Goal: Task Accomplishment & Management: Use online tool/utility

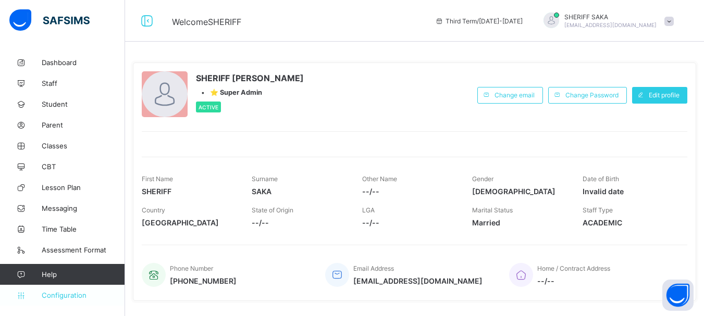
click at [71, 295] on span "Configuration" at bounding box center [83, 295] width 83 height 8
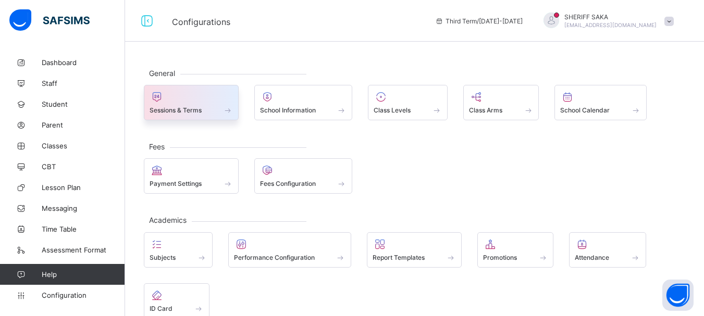
click at [192, 102] on div at bounding box center [191, 97] width 83 height 13
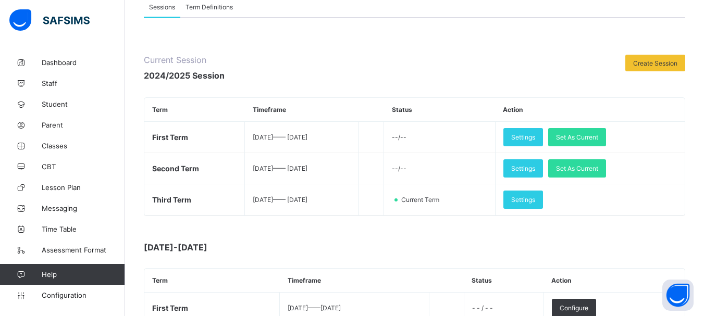
scroll to position [104, 0]
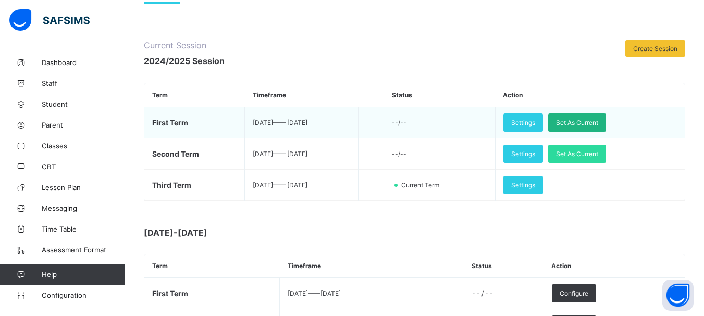
click at [597, 119] on span "Set As Current" at bounding box center [577, 123] width 42 height 8
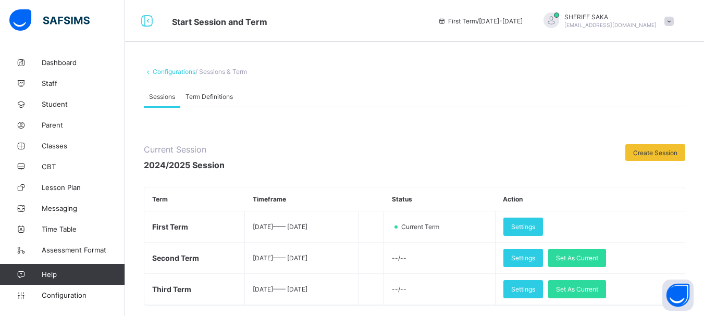
scroll to position [52, 0]
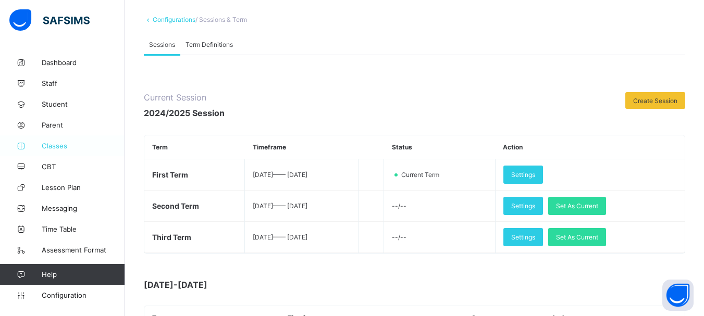
click at [58, 148] on span "Classes" at bounding box center [83, 146] width 83 height 8
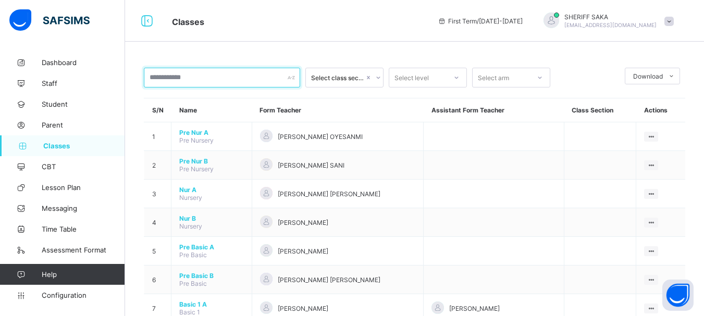
click at [194, 80] on input "text" at bounding box center [222, 78] width 156 height 20
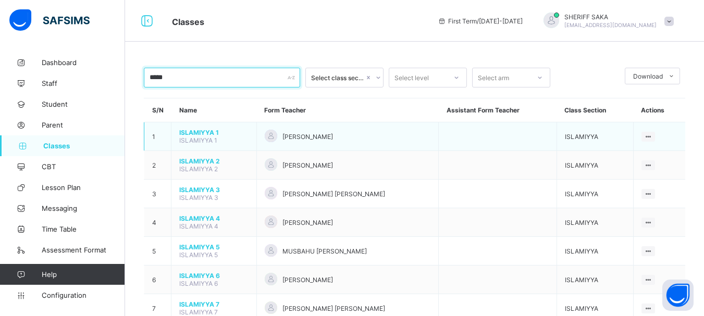
type input "*****"
click at [203, 130] on span "ISLAMIYYA 1" at bounding box center [213, 133] width 69 height 8
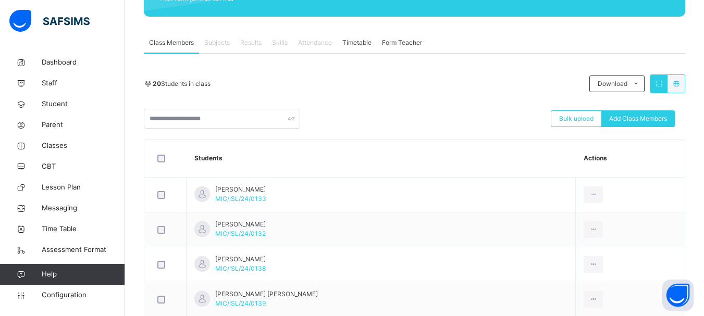
scroll to position [104, 0]
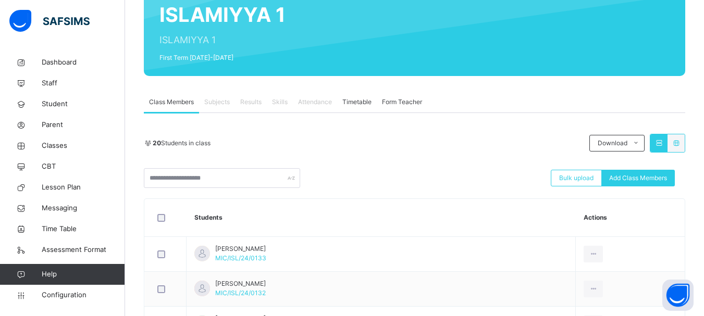
click at [225, 103] on span "Subjects" at bounding box center [217, 101] width 26 height 9
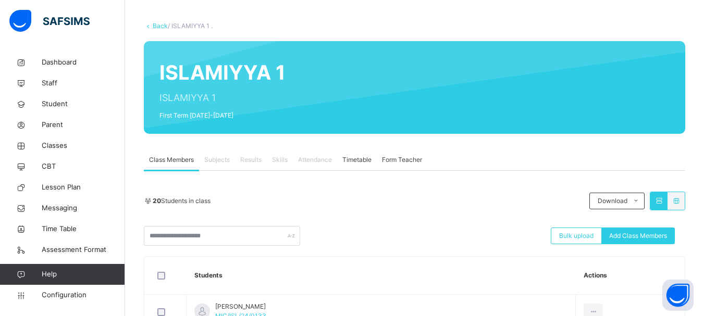
scroll to position [0, 0]
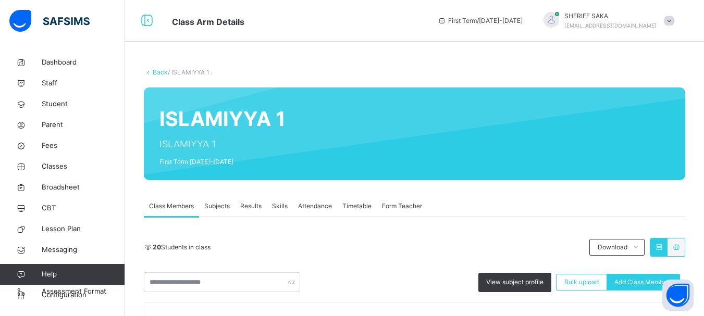
click at [217, 206] on span "Subjects" at bounding box center [217, 206] width 26 height 9
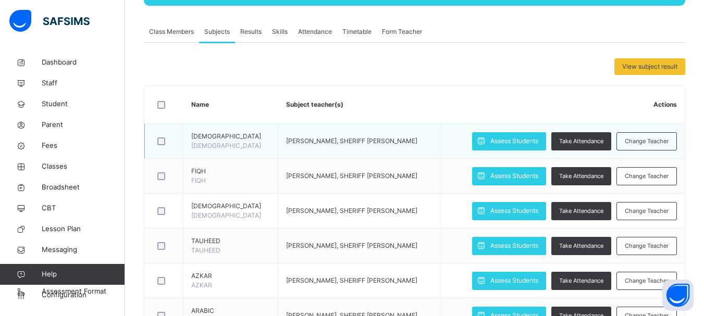
scroll to position [156, 0]
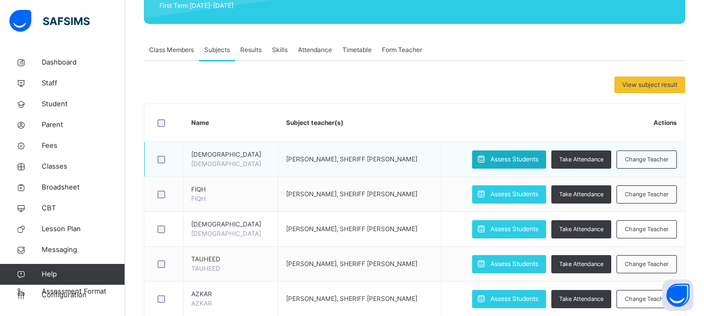
click at [513, 159] on span "Assess Students" at bounding box center [514, 159] width 48 height 9
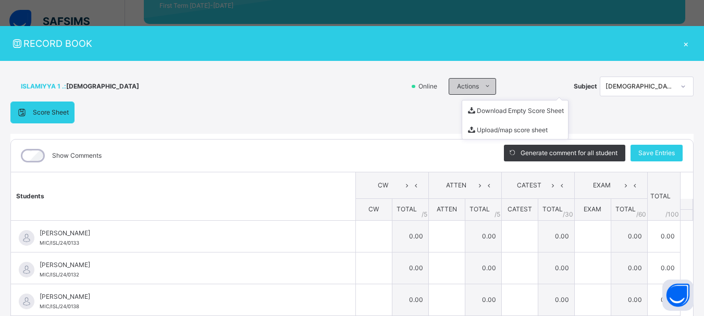
click at [484, 88] on icon at bounding box center [488, 86] width 8 height 8
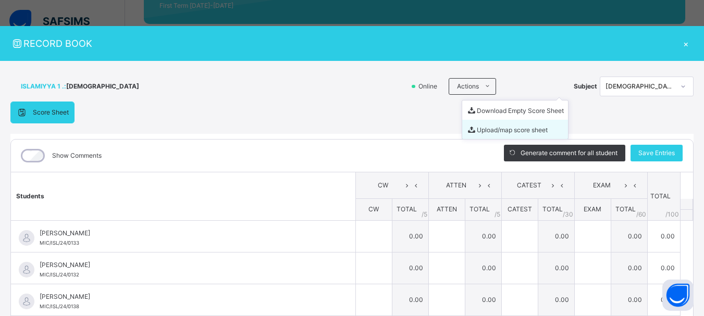
click at [485, 130] on li "Upload/map score sheet" at bounding box center [515, 129] width 106 height 19
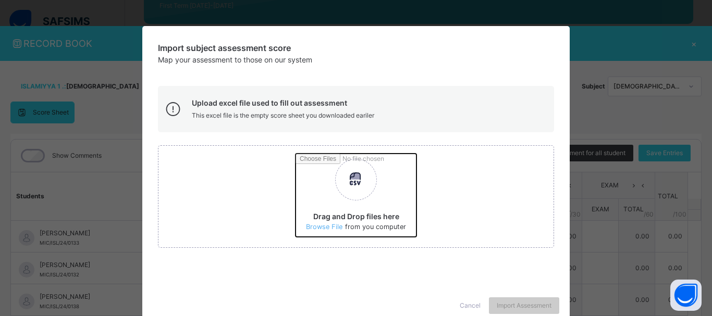
click at [326, 226] on input "Drag and Drop files here Select your Excel file Browse file Maximum size 2.5mb" at bounding box center [493, 199] width 395 height 91
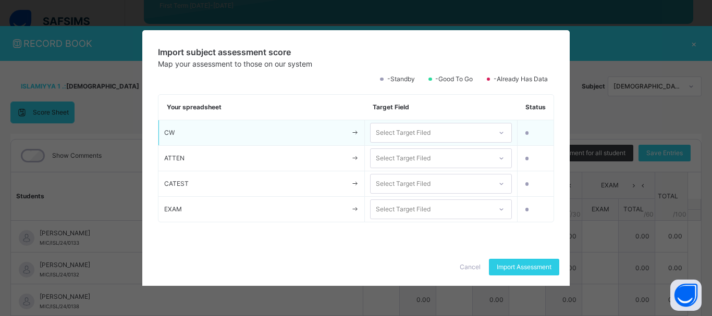
click at [499, 132] on icon at bounding box center [501, 133] width 6 height 10
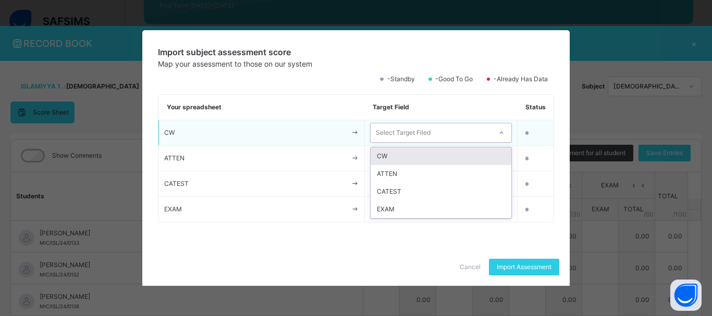
click at [471, 159] on div "CW" at bounding box center [441, 157] width 141 height 18
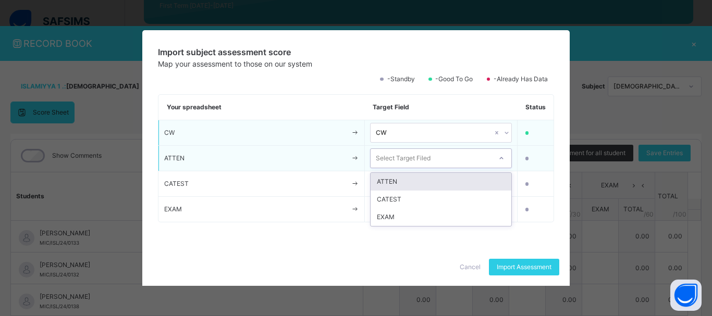
click at [502, 158] on icon at bounding box center [501, 158] width 6 height 10
click at [470, 186] on div "ATTEN" at bounding box center [441, 182] width 141 height 18
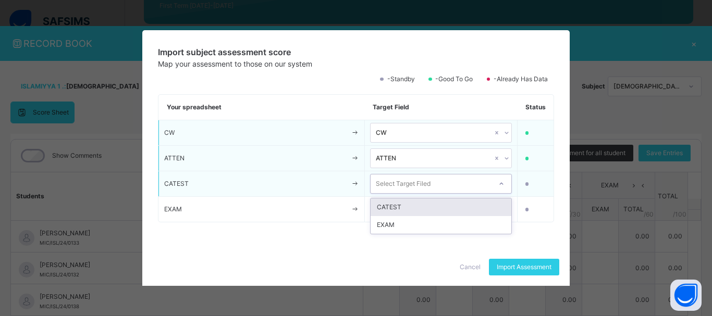
click at [502, 182] on icon at bounding box center [501, 184] width 6 height 10
click at [468, 203] on div "CATEST" at bounding box center [441, 208] width 141 height 18
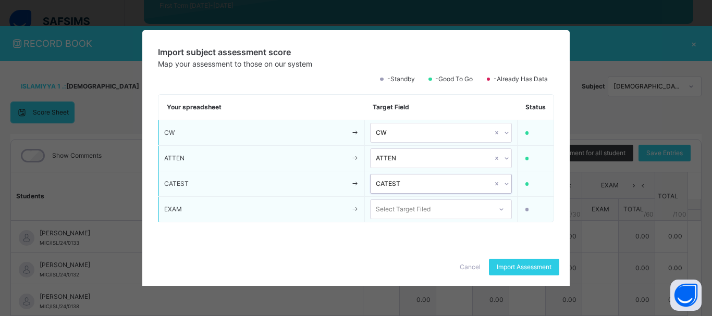
click at [503, 205] on icon at bounding box center [501, 209] width 6 height 10
click at [473, 227] on div "EXAM" at bounding box center [441, 233] width 141 height 18
click at [519, 265] on span "Import Assessment" at bounding box center [524, 267] width 55 height 9
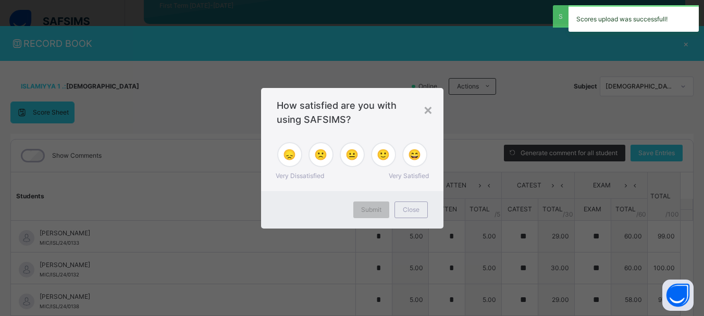
type input "*"
type input "**"
type input "*"
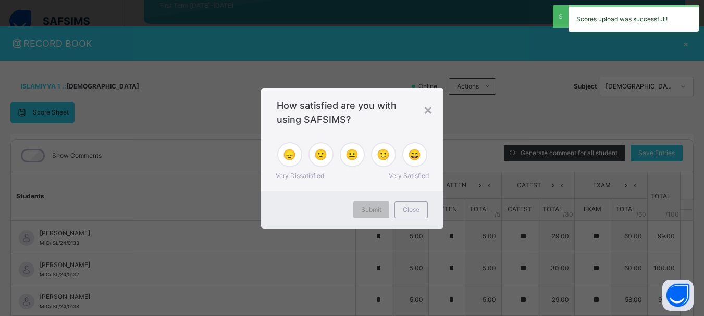
type input "*"
type input "**"
type input "*"
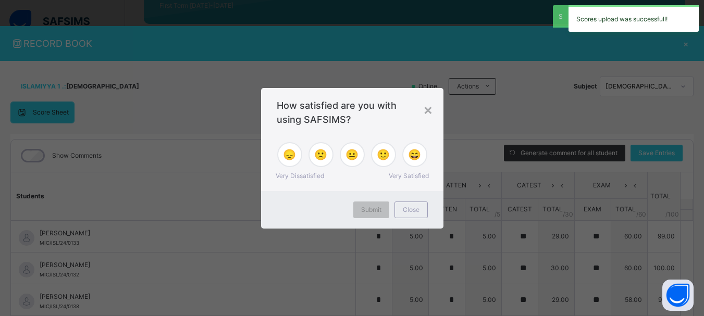
type input "**"
type input "*"
type input "**"
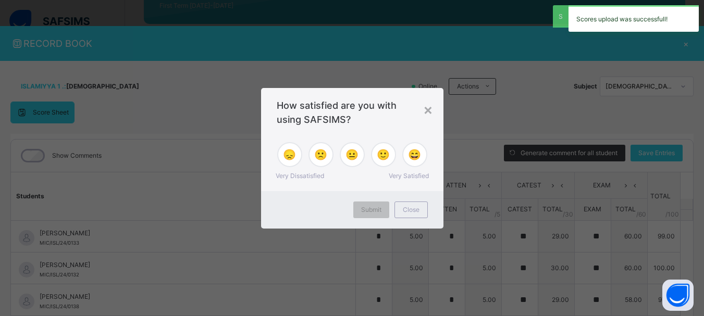
type input "**"
type input "*"
type input "**"
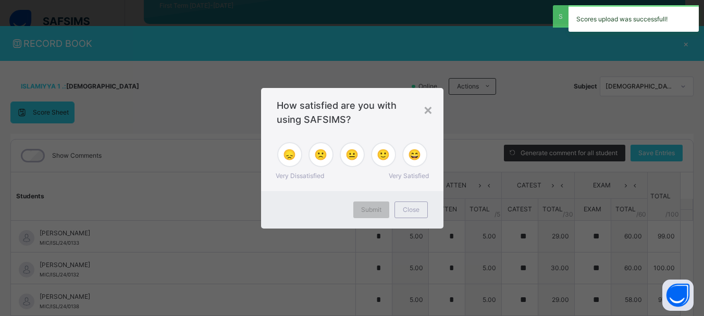
type input "*"
type input "**"
type input "*"
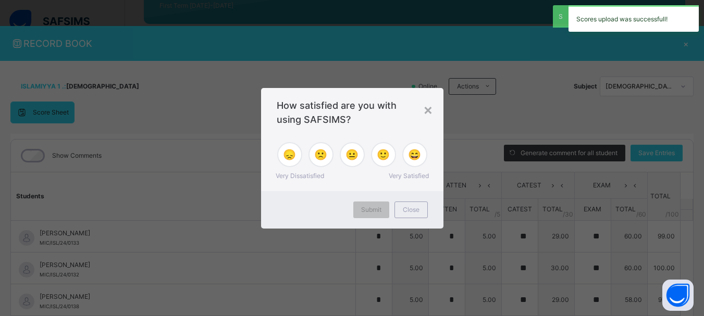
type input "*"
type input "**"
type input "*"
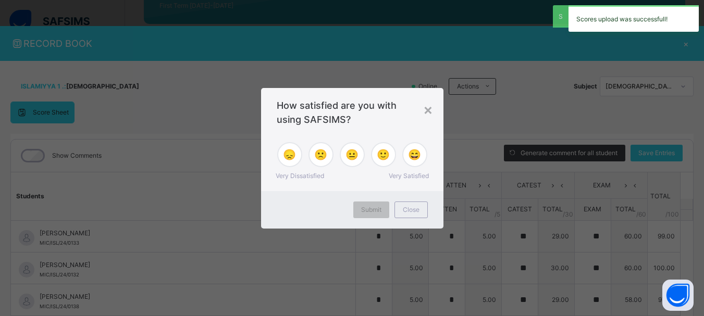
type input "**"
type input "*"
type input "**"
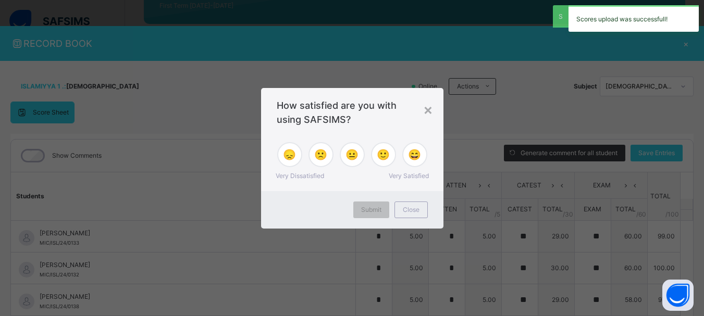
type input "**"
type input "*"
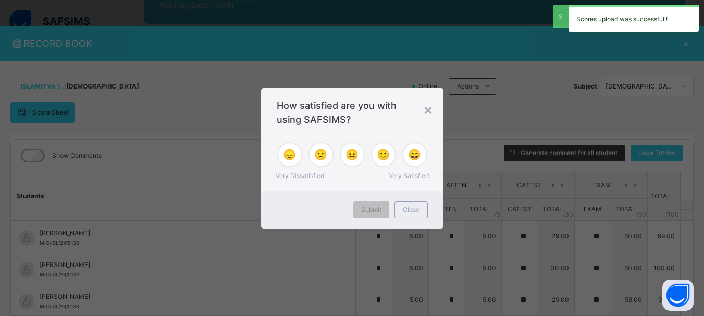
type input "**"
type input "*"
type input "**"
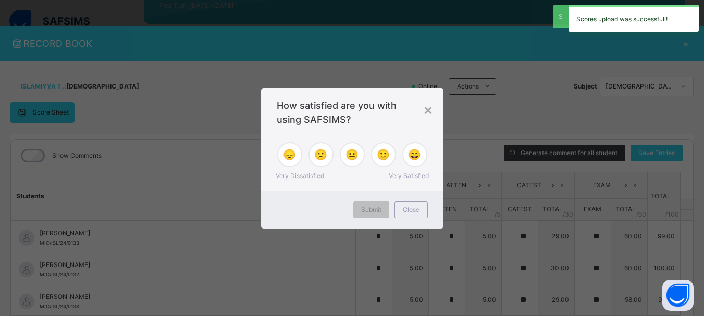
type input "**"
type input "*"
type input "**"
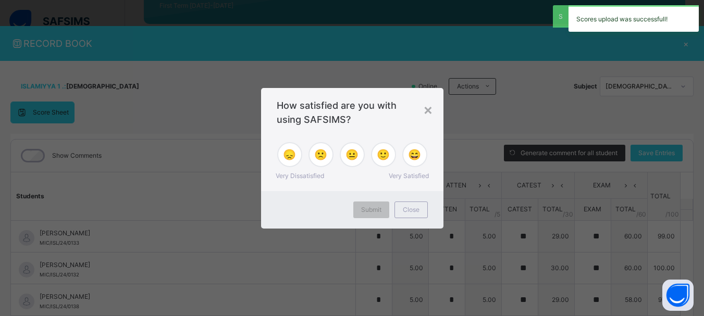
type input "*"
type input "**"
type input "*"
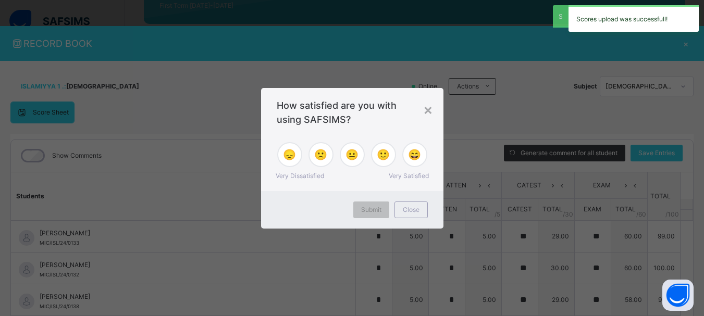
type input "*"
type input "**"
type input "*"
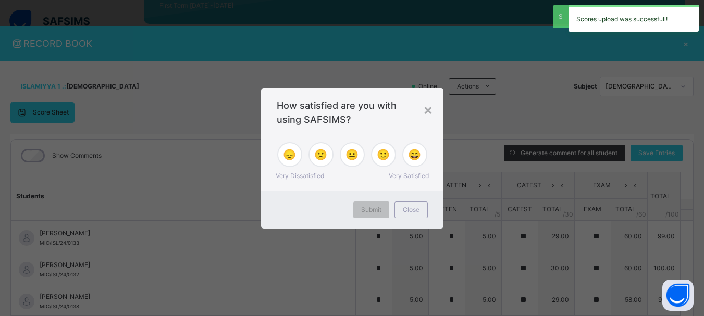
type input "**"
type input "*"
type input "**"
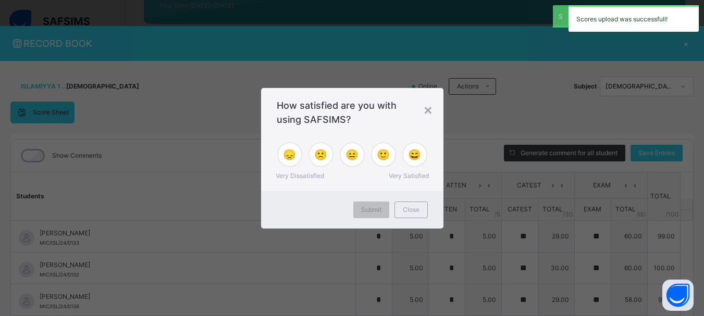
type input "*"
type input "**"
type input "*"
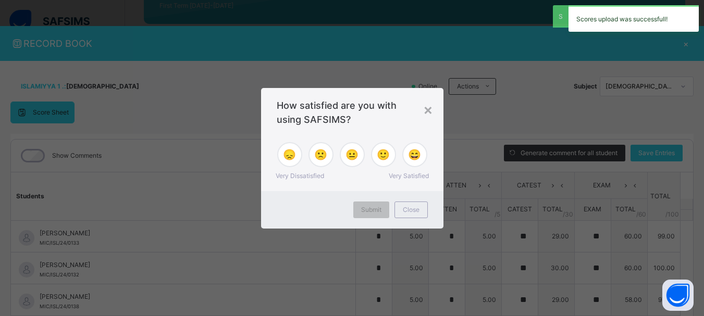
type input "*"
type input "**"
type input "*"
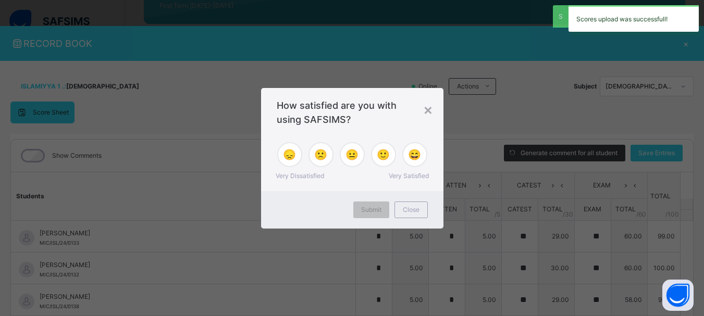
type input "**"
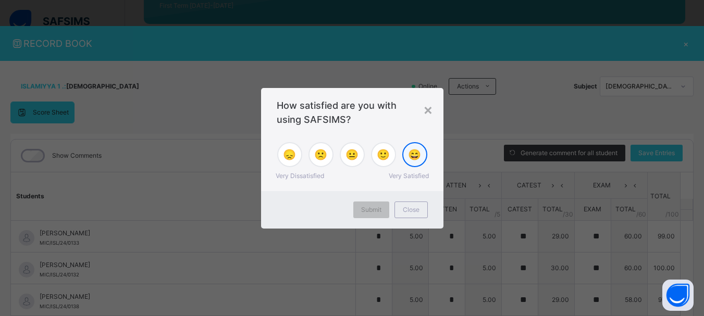
click at [417, 154] on span "😄" at bounding box center [414, 155] width 13 height 16
click at [374, 213] on span "Submit" at bounding box center [371, 209] width 20 height 9
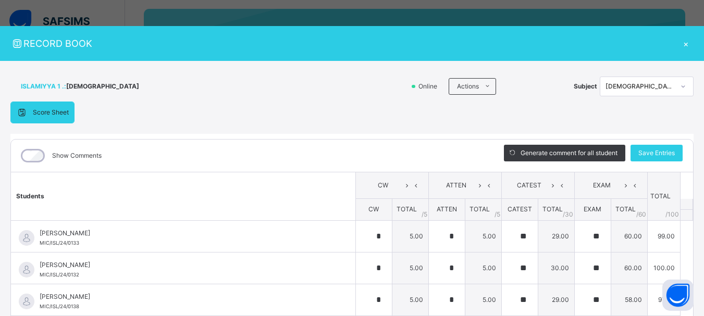
scroll to position [0, 0]
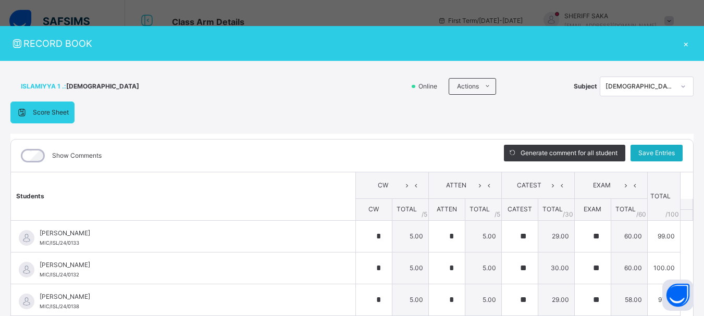
click at [648, 149] on span "Save Entries" at bounding box center [656, 153] width 36 height 9
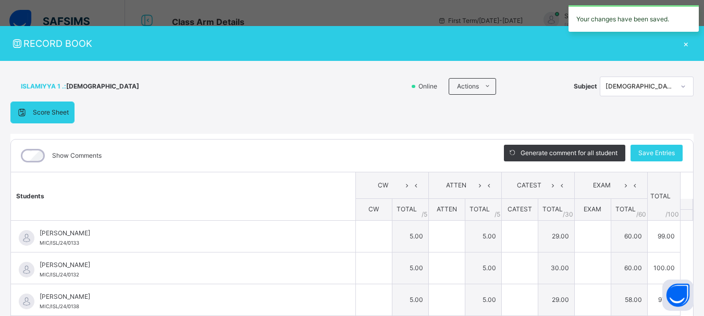
type input "*"
type input "**"
type input "*"
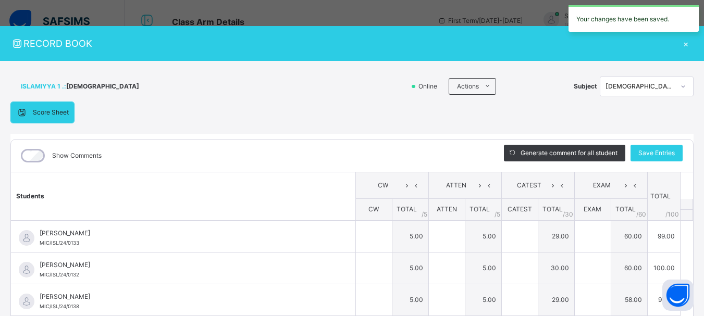
type input "*"
type input "**"
type input "*"
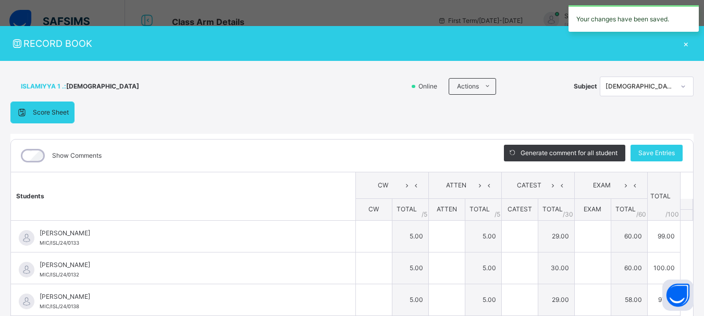
type input "**"
type input "*"
type input "**"
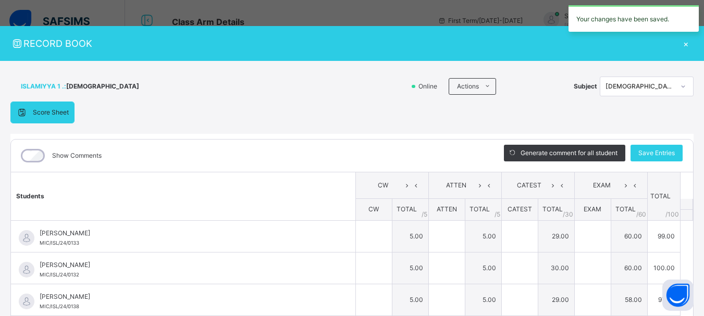
type input "**"
type input "*"
type input "**"
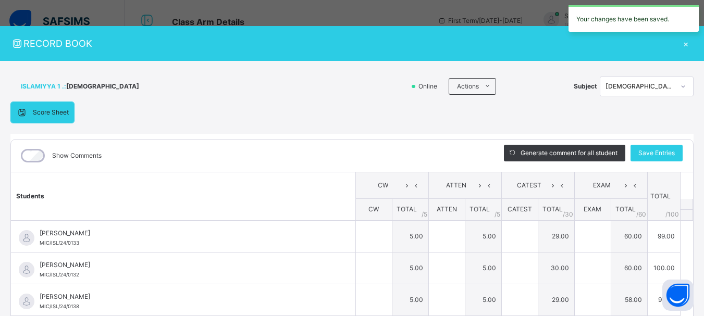
type input "*"
type input "**"
type input "*"
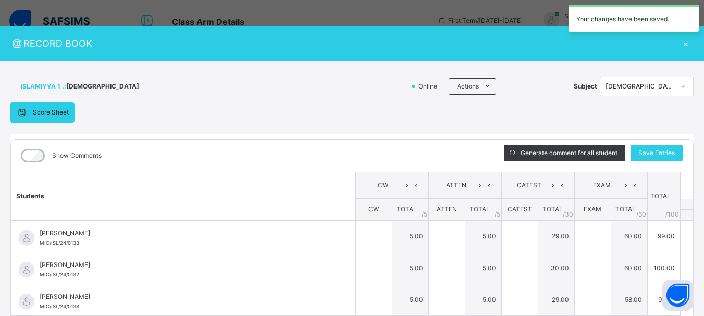
type input "*"
type input "**"
type input "*"
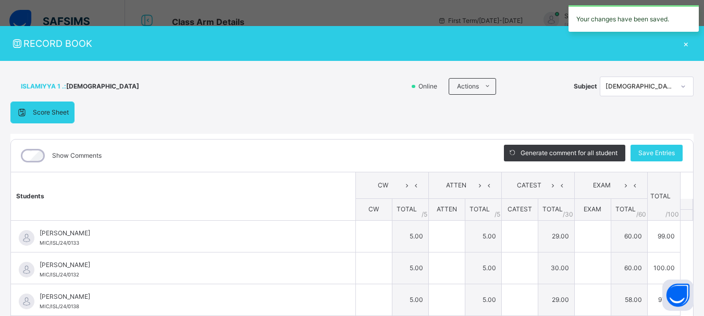
type input "**"
type input "*"
type input "**"
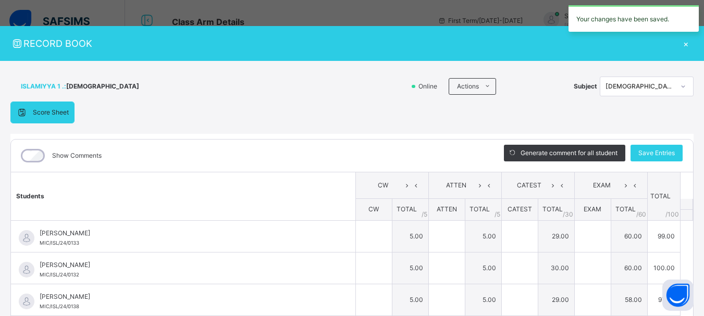
type input "**"
type input "*"
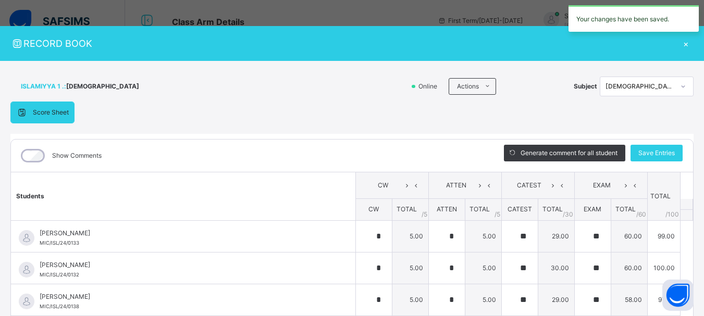
type input "**"
type input "*"
type input "**"
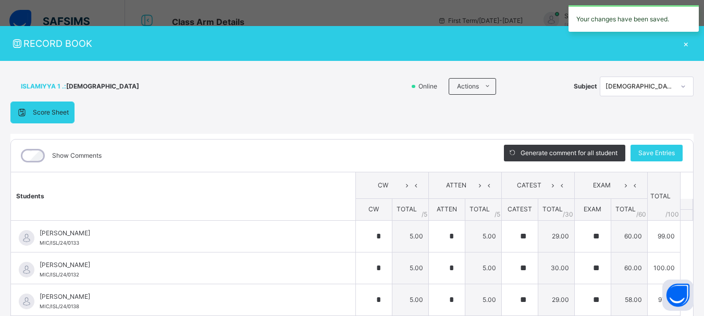
type input "**"
type input "*"
type input "**"
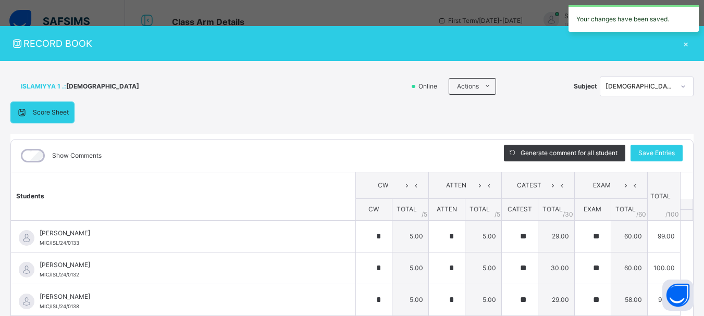
type input "*"
type input "**"
type input "*"
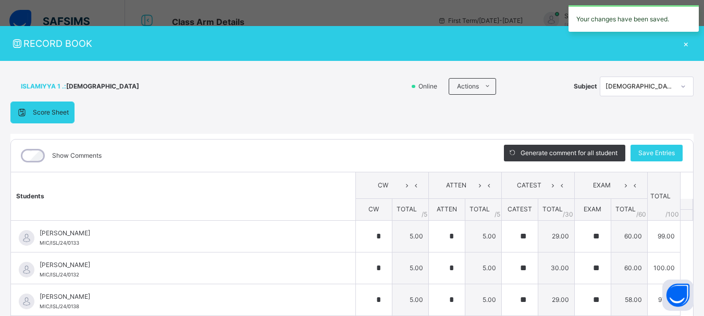
type input "*"
type input "**"
type input "*"
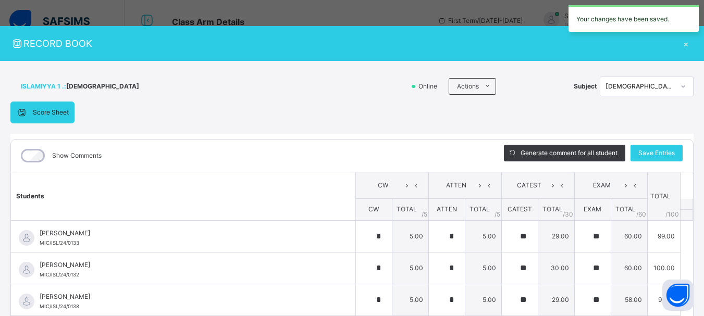
type input "**"
type input "*"
type input "**"
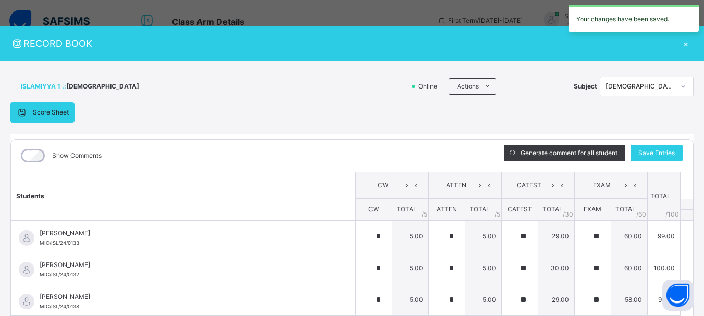
type input "*"
type input "**"
type input "*"
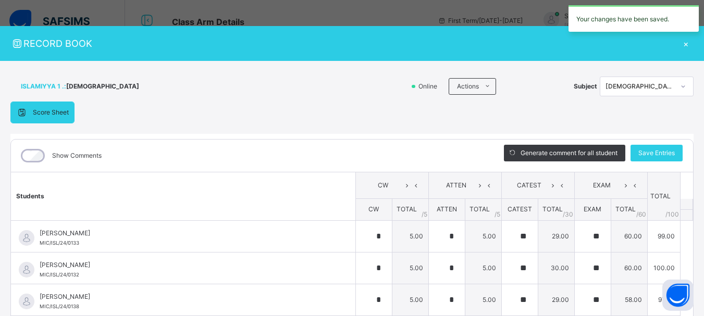
type input "*"
type input "**"
type input "*"
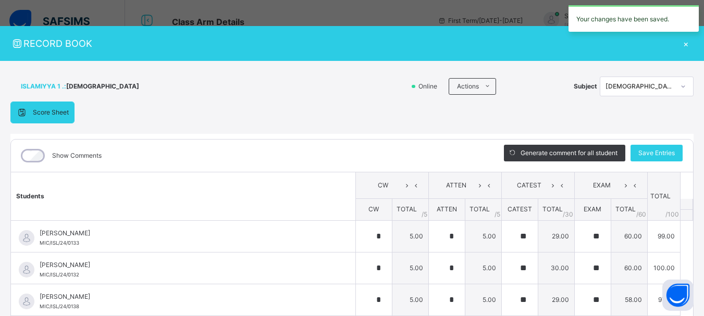
type input "**"
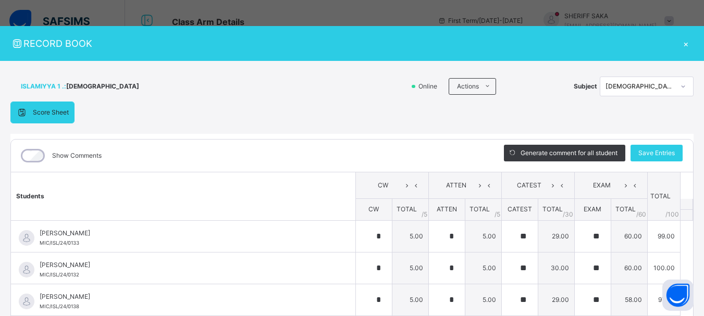
click at [682, 42] on div "×" at bounding box center [686, 43] width 16 height 14
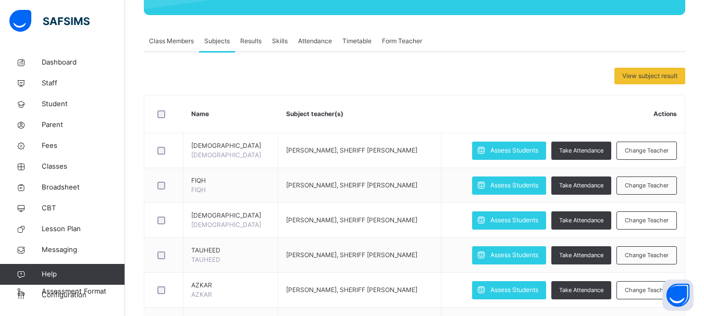
scroll to position [208, 0]
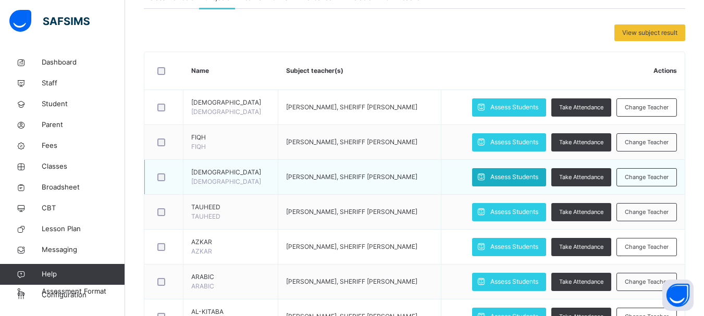
click at [499, 178] on span "Assess Students" at bounding box center [514, 177] width 48 height 9
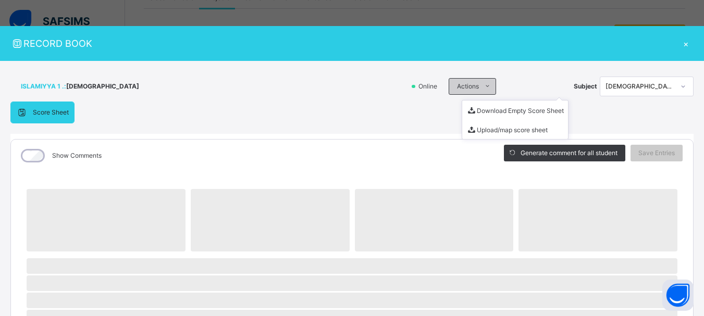
click at [484, 88] on icon at bounding box center [488, 86] width 8 height 8
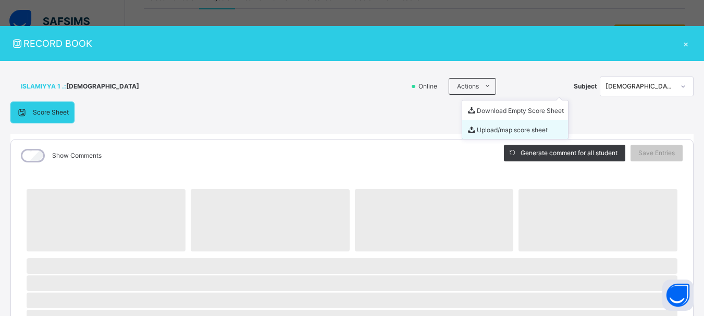
click at [478, 128] on li "Upload/map score sheet" at bounding box center [515, 129] width 106 height 19
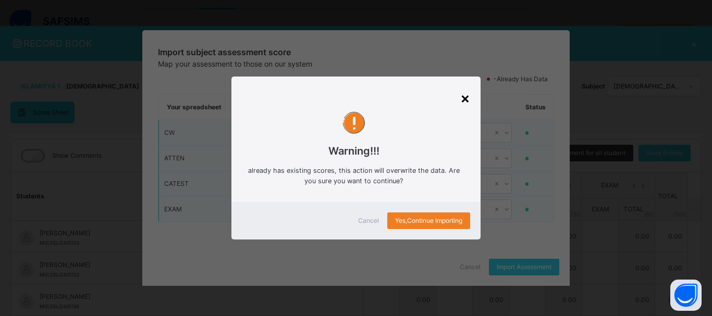
click at [463, 97] on div "×" at bounding box center [465, 98] width 10 height 22
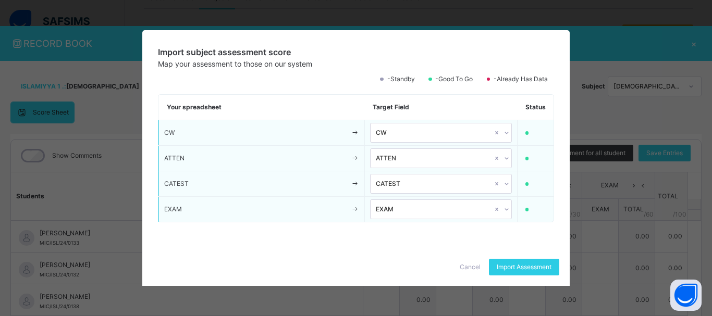
click at [469, 263] on span "Cancel" at bounding box center [470, 267] width 21 height 9
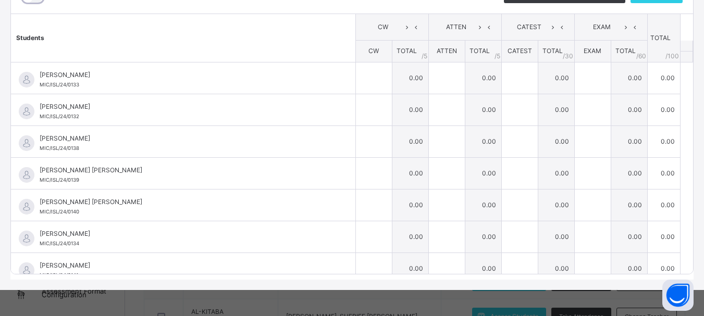
scroll to position [0, 0]
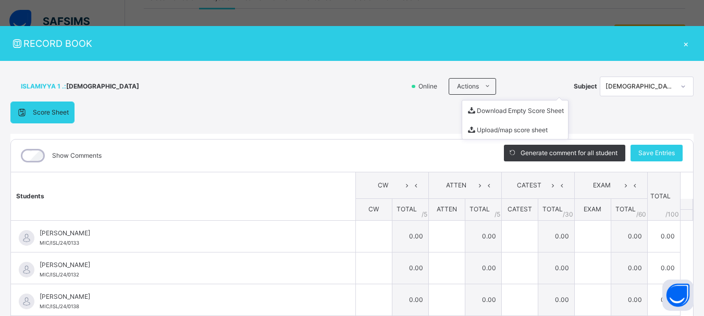
click at [474, 100] on ul "Download Empty Score Sheet Upload/map score sheet" at bounding box center [515, 120] width 107 height 40
click at [474, 131] on li "Upload/map score sheet" at bounding box center [515, 129] width 106 height 19
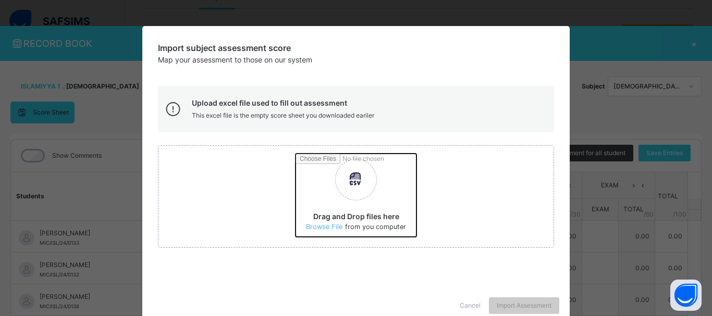
click at [325, 227] on input "Drag and Drop files here Select your Excel file Browse file Maximum size 2.5mb" at bounding box center [493, 199] width 395 height 91
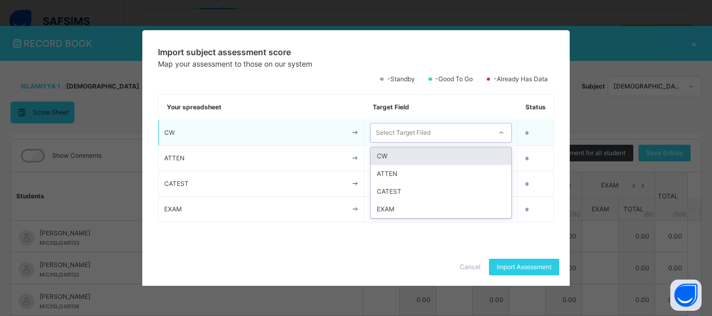
click at [504, 131] on icon at bounding box center [501, 133] width 6 height 10
click at [482, 156] on div "CW" at bounding box center [441, 157] width 141 height 18
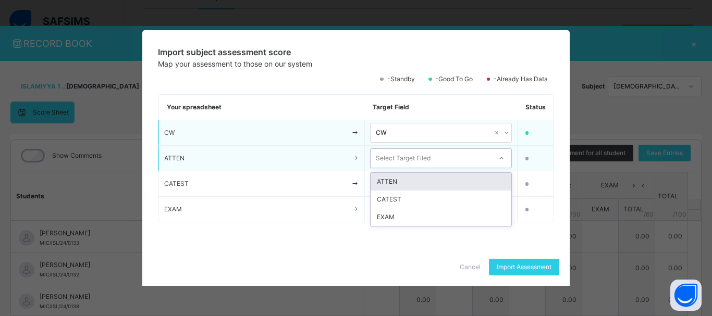
click at [484, 159] on div "Select Target Filed" at bounding box center [431, 159] width 121 height 16
click at [480, 182] on div "ATTEN" at bounding box center [441, 182] width 141 height 18
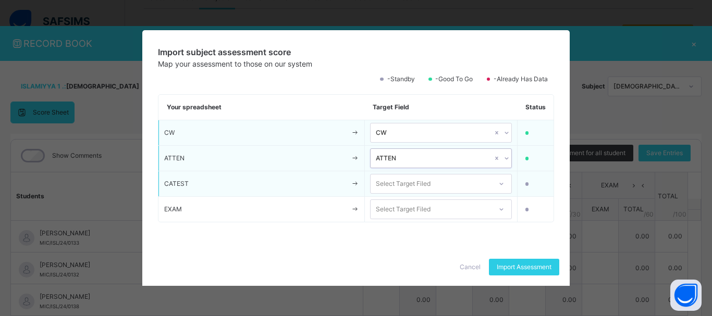
click at [478, 183] on div "Select Target Filed" at bounding box center [431, 184] width 121 height 16
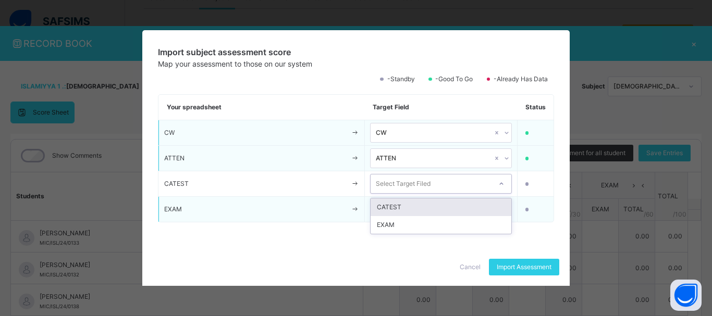
click at [460, 206] on div "CATEST" at bounding box center [441, 208] width 141 height 18
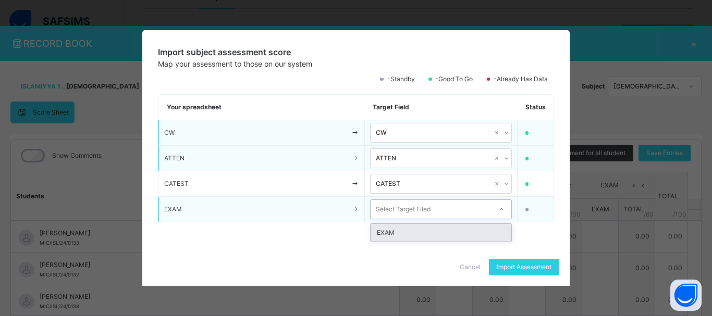
click at [464, 212] on div "Select Target Filed" at bounding box center [431, 210] width 121 height 16
click at [464, 229] on div "EXAM" at bounding box center [441, 233] width 141 height 18
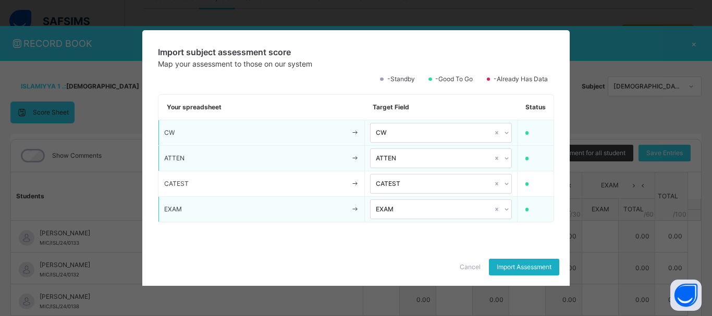
click at [509, 266] on span "Import Assessment" at bounding box center [524, 267] width 55 height 9
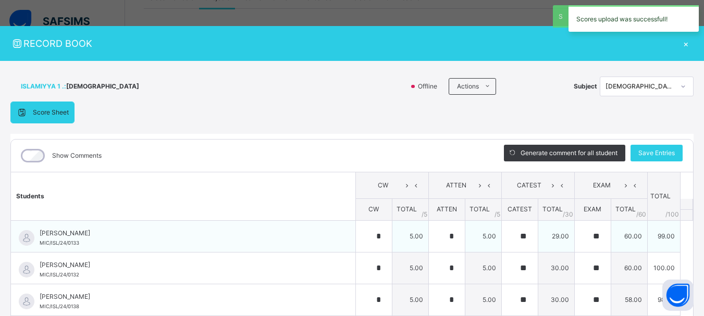
type input "*"
type input "**"
type input "*"
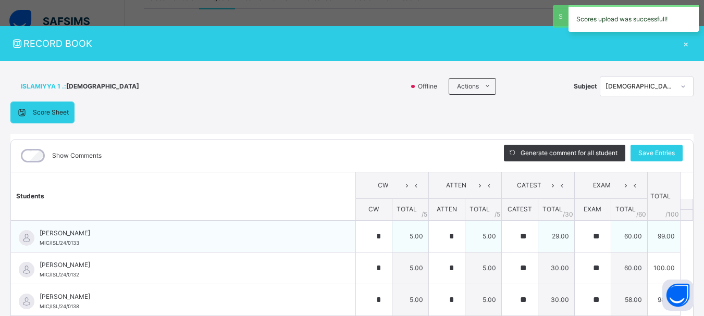
type input "*"
type input "**"
type input "*"
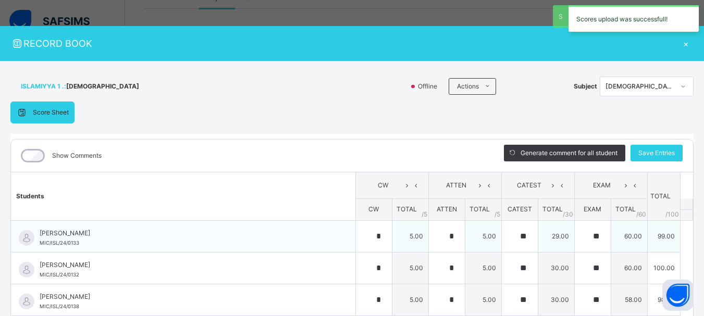
type input "**"
type input "*"
type input "**"
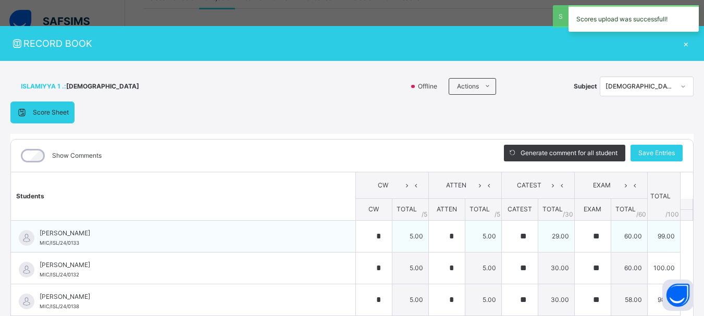
type input "**"
type input "*"
type input "**"
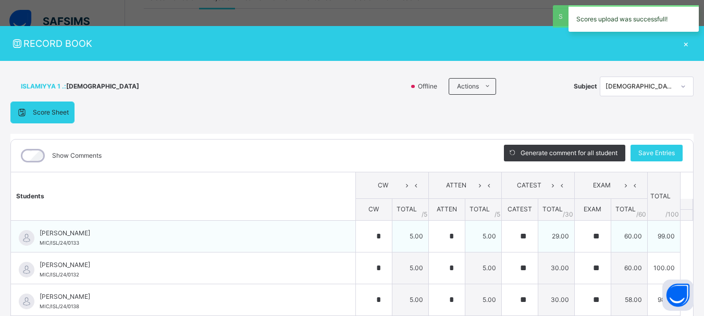
type input "*"
type input "**"
type input "*"
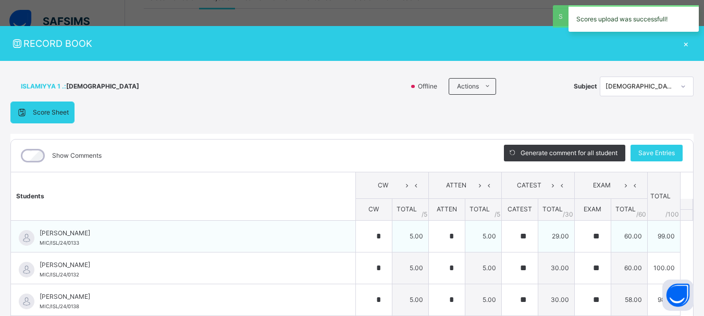
type input "*"
type input "**"
type input "*"
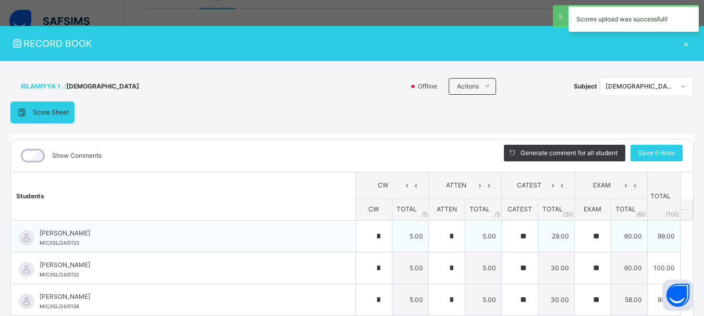
type input "**"
type input "*"
type input "**"
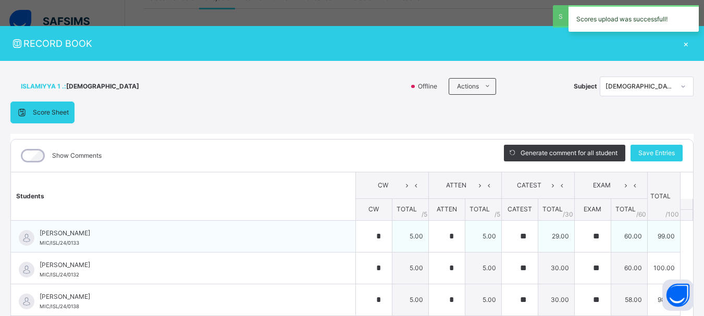
type input "**"
type input "*"
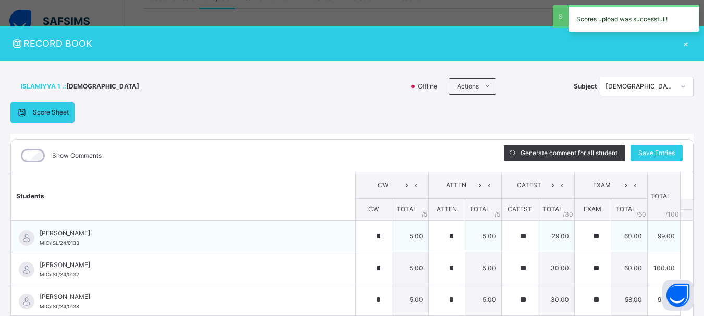
type input "**"
type input "*"
type input "**"
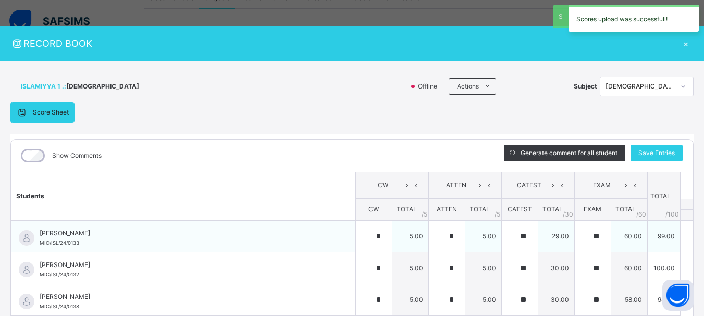
type input "**"
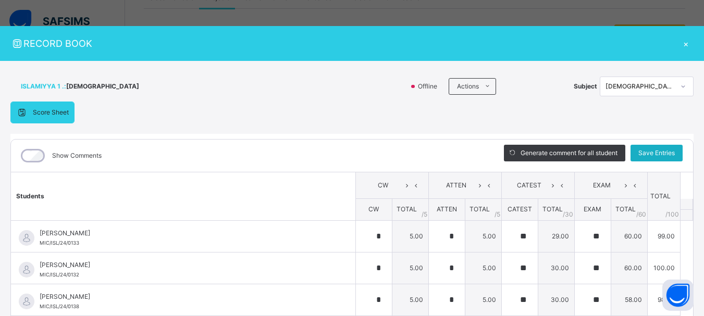
click at [657, 152] on span "Save Entries" at bounding box center [656, 153] width 36 height 9
click at [679, 45] on div "×" at bounding box center [686, 43] width 16 height 14
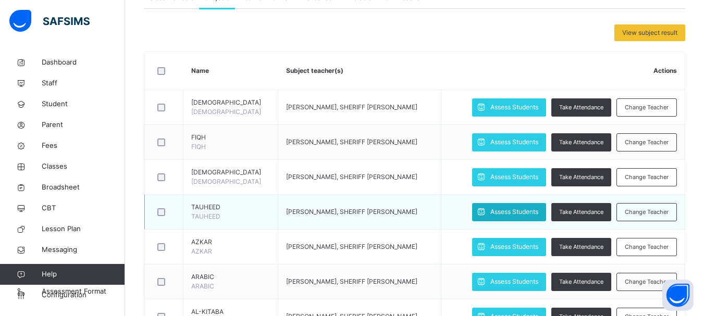
click at [515, 212] on span "Assess Students" at bounding box center [514, 211] width 48 height 9
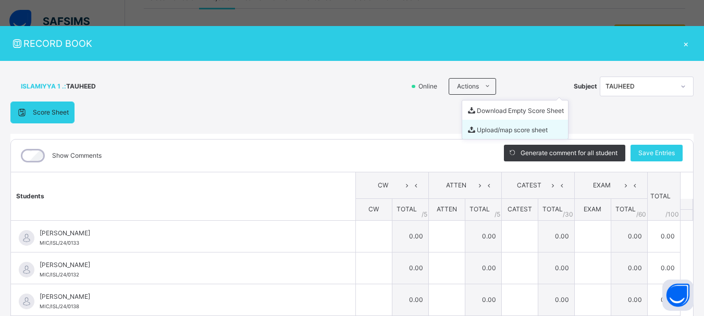
click at [483, 127] on li "Upload/map score sheet" at bounding box center [515, 129] width 106 height 19
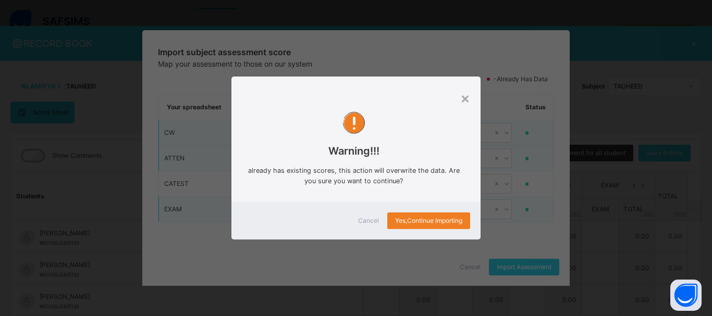
click at [363, 222] on span "Cancel" at bounding box center [368, 220] width 21 height 9
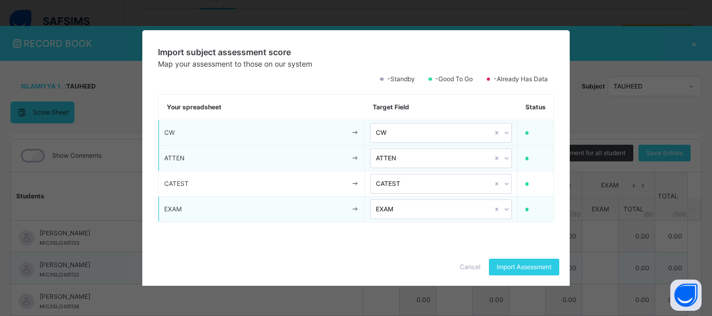
click at [472, 265] on span "Cancel" at bounding box center [470, 267] width 21 height 9
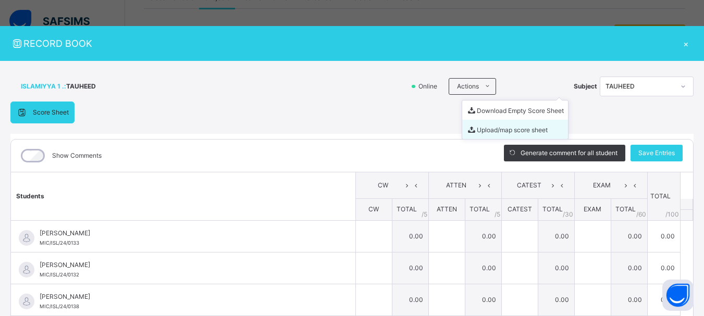
click at [476, 131] on li "Upload/map score sheet" at bounding box center [515, 129] width 106 height 19
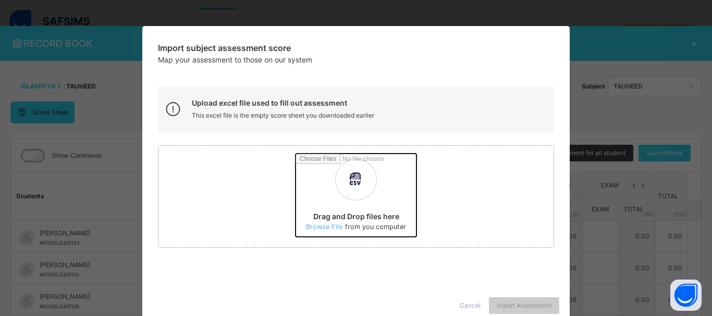
click at [325, 228] on input "Drag and Drop files here Select your Excel file Browse file Maximum size 2.5mb" at bounding box center [493, 199] width 395 height 91
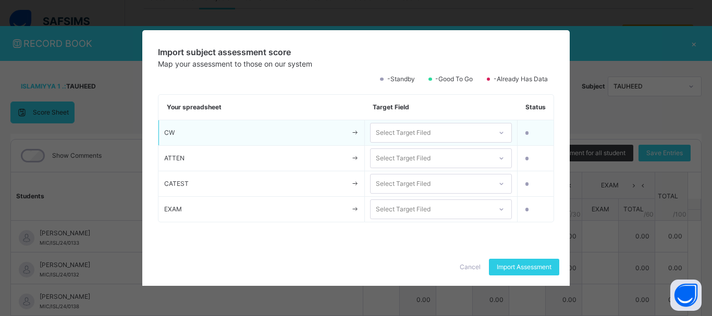
click at [494, 131] on div at bounding box center [502, 133] width 18 height 17
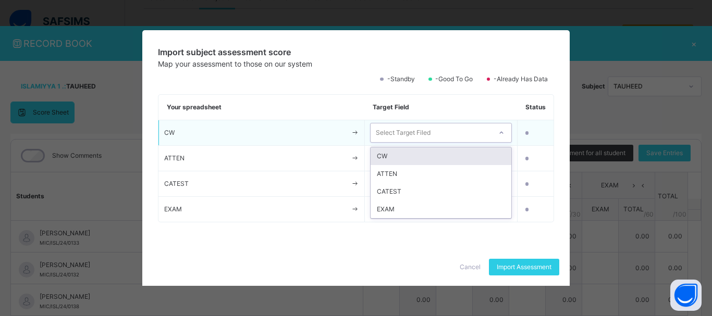
click at [478, 151] on div "CW" at bounding box center [441, 157] width 141 height 18
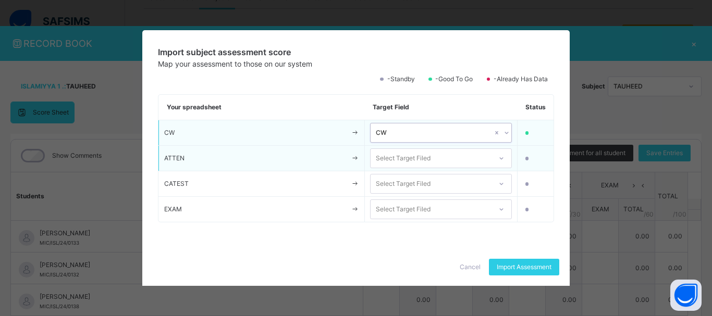
click at [475, 162] on div "Select Target Filed" at bounding box center [431, 159] width 121 height 16
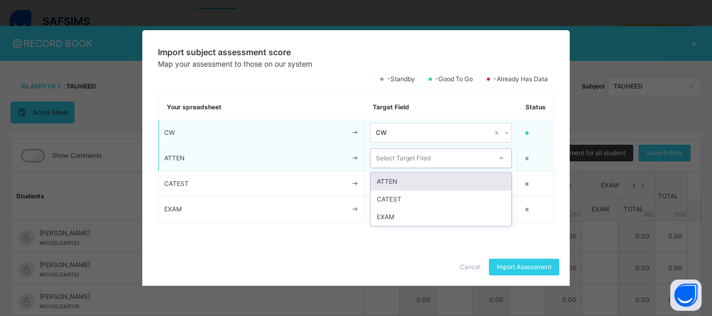
click at [473, 187] on div "ATTEN" at bounding box center [441, 182] width 141 height 18
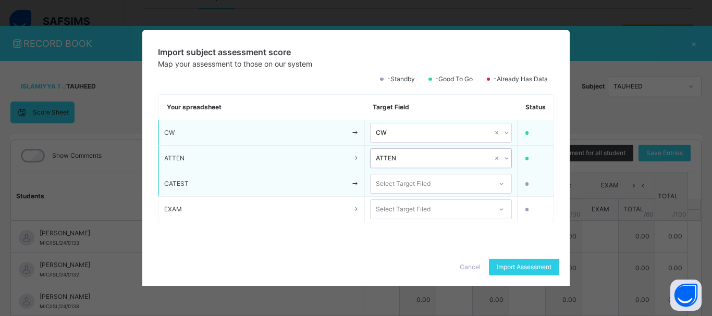
click at [471, 187] on div "Select Target Filed" at bounding box center [431, 184] width 121 height 16
click at [470, 203] on div "CATEST" at bounding box center [441, 208] width 141 height 18
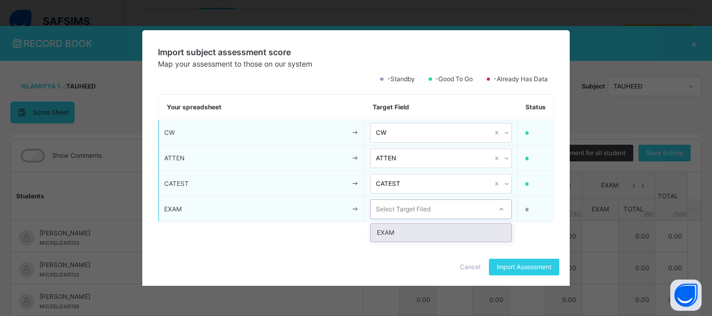
click at [470, 211] on div "Select Target Filed" at bounding box center [431, 210] width 121 height 16
click at [471, 230] on div "EXAM" at bounding box center [441, 233] width 141 height 18
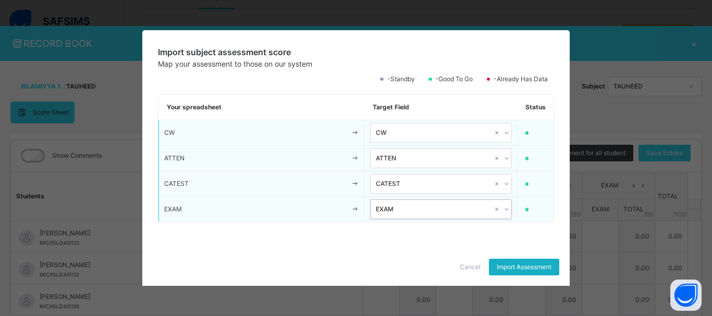
click at [511, 266] on span "Import Assessment" at bounding box center [524, 267] width 55 height 9
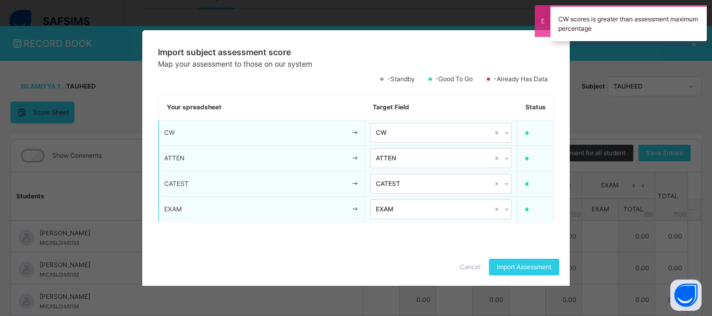
click at [468, 267] on span "Cancel" at bounding box center [470, 267] width 21 height 9
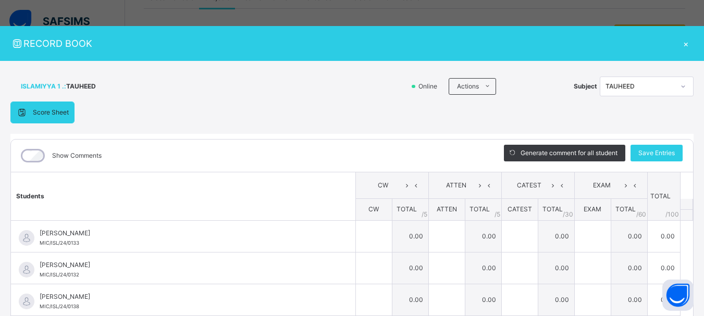
click at [0, 0] on li "Upload/map score sheet" at bounding box center [0, 0] width 0 height 0
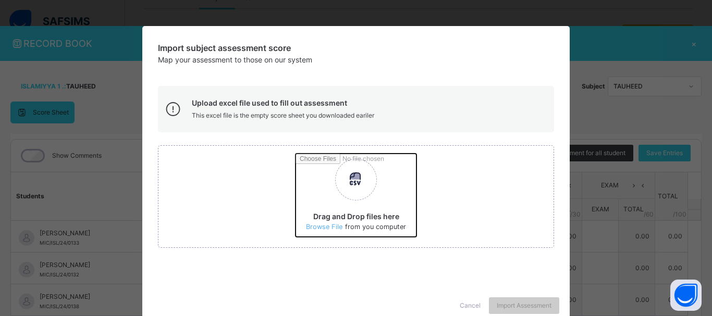
click at [328, 227] on input "Drag and Drop files here Select your Excel file Browse file Maximum size 2.5mb" at bounding box center [493, 199] width 395 height 91
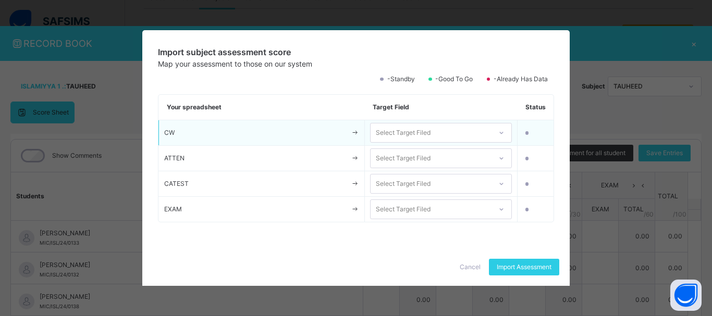
click at [445, 127] on div "Select Target Filed" at bounding box center [431, 133] width 121 height 16
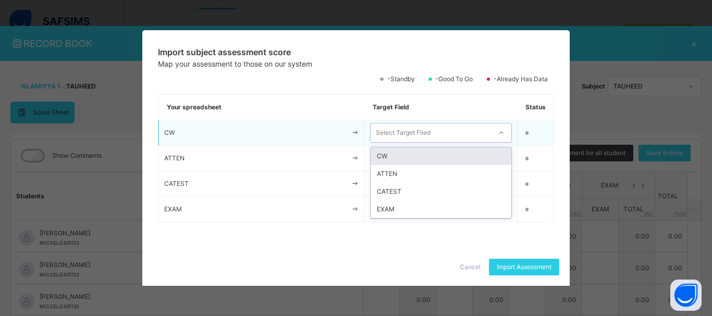
click at [448, 156] on div "CW" at bounding box center [441, 157] width 141 height 18
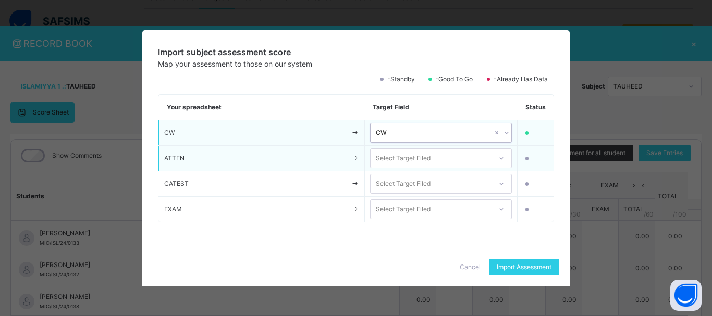
click at [450, 162] on div "Select Target Filed" at bounding box center [431, 159] width 121 height 16
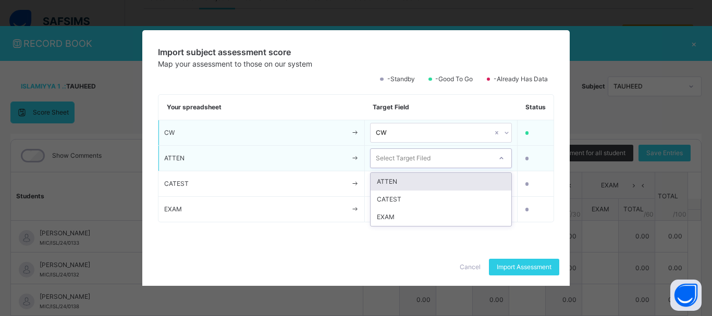
click at [451, 180] on div "ATTEN" at bounding box center [441, 182] width 141 height 18
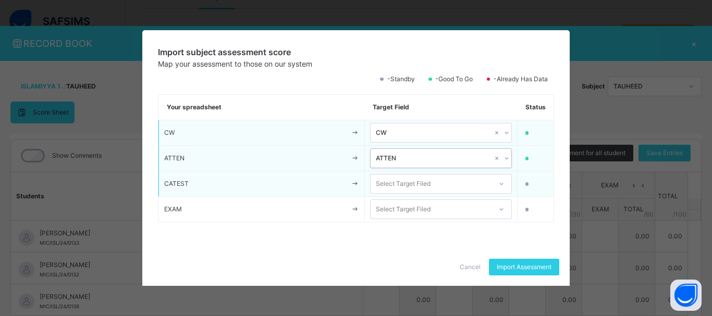
click at [452, 183] on div "Select Target Filed" at bounding box center [431, 184] width 121 height 16
click at [450, 205] on div "CATEST" at bounding box center [441, 208] width 141 height 18
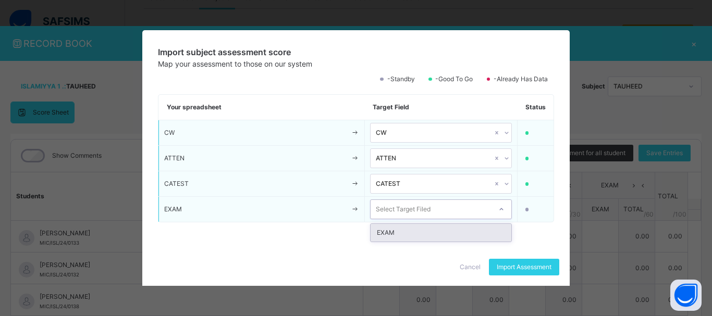
click at [455, 208] on div "Select Target Filed" at bounding box center [431, 210] width 121 height 16
click at [455, 227] on div "EXAM" at bounding box center [441, 233] width 141 height 18
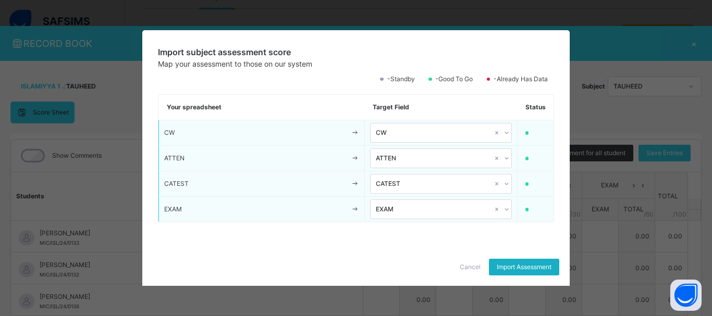
click at [509, 263] on span "Import Assessment" at bounding box center [524, 267] width 55 height 9
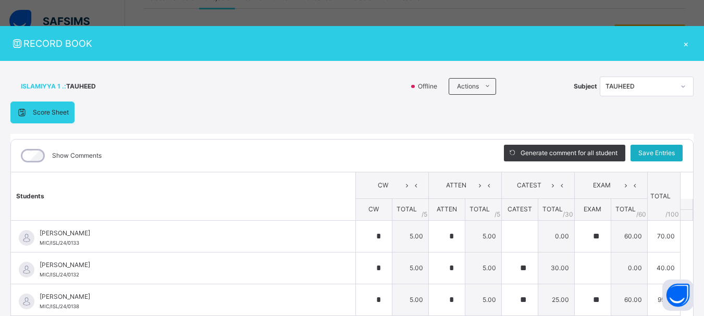
click at [667, 152] on span "Save Entries" at bounding box center [656, 153] width 36 height 9
click at [660, 153] on span "Save Entries" at bounding box center [656, 153] width 36 height 9
click at [661, 151] on span "Save Entries" at bounding box center [656, 153] width 36 height 9
click at [679, 43] on div "×" at bounding box center [686, 43] width 16 height 14
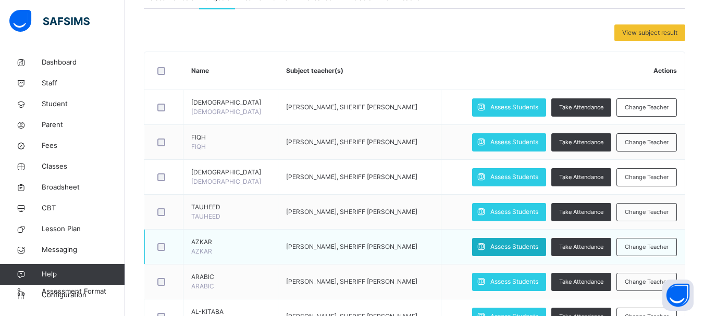
click at [496, 247] on span "Assess Students" at bounding box center [514, 246] width 48 height 9
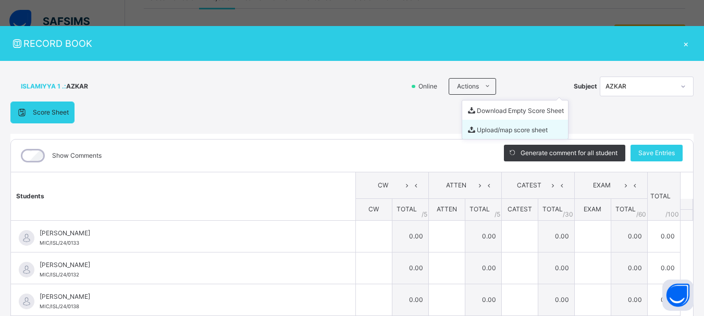
click at [478, 127] on li "Upload/map score sheet" at bounding box center [515, 129] width 106 height 19
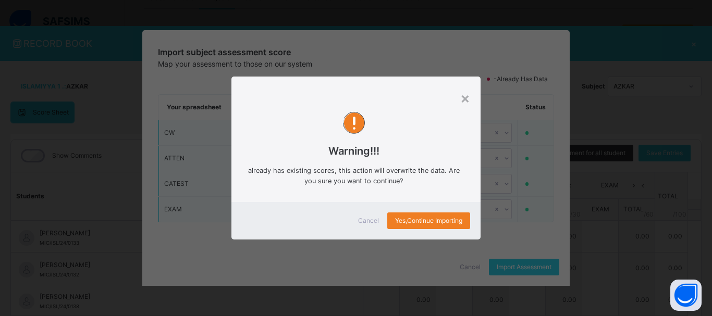
click at [373, 220] on span "Cancel" at bounding box center [368, 220] width 21 height 9
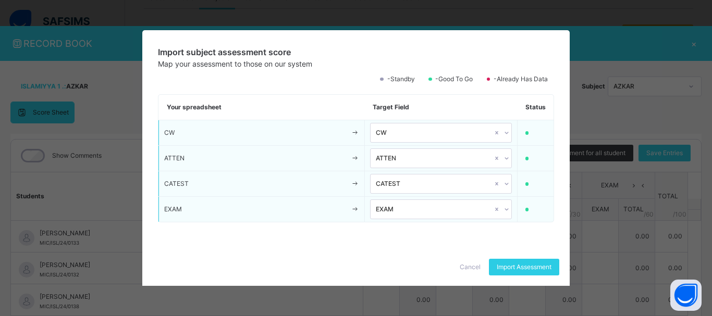
click at [468, 267] on span "Cancel" at bounding box center [470, 267] width 21 height 9
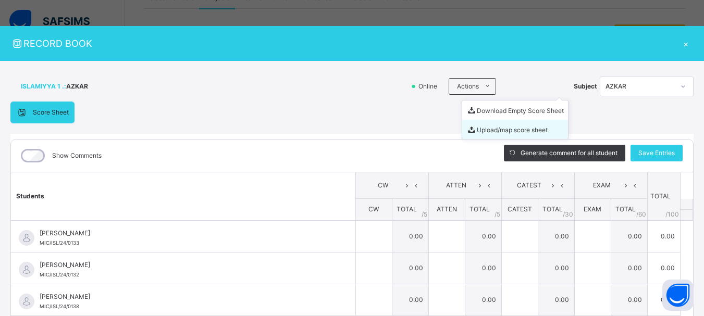
click at [477, 127] on li "Upload/map score sheet" at bounding box center [515, 129] width 106 height 19
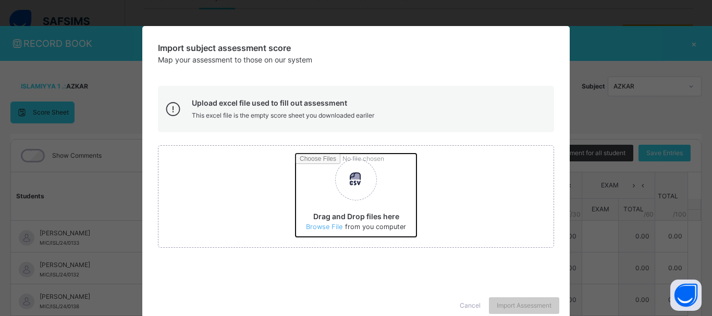
click at [320, 226] on input "Drag and Drop files here Select your Excel file Browse file Maximum size 2.5mb" at bounding box center [493, 199] width 395 height 91
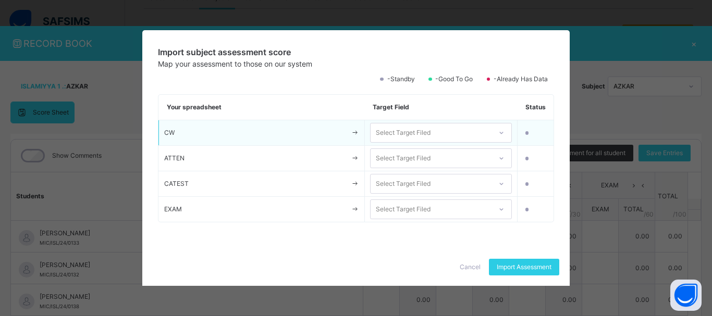
click at [451, 130] on div "Select Target Filed" at bounding box center [431, 133] width 121 height 16
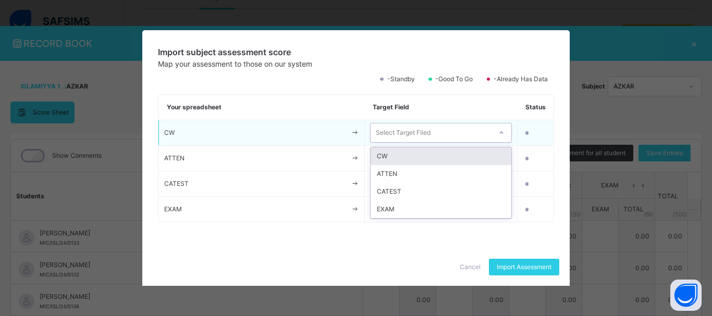
click at [445, 154] on div "CW" at bounding box center [441, 157] width 141 height 18
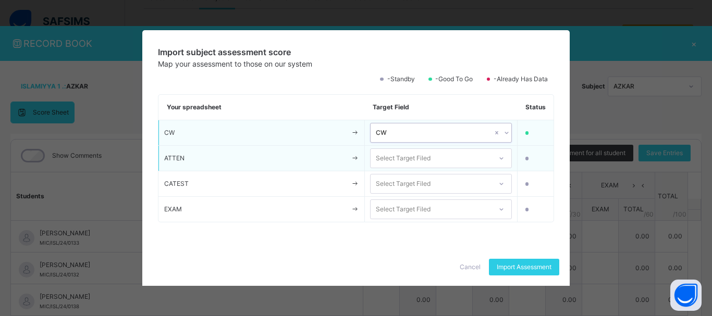
click at [445, 158] on div "Select Target Filed" at bounding box center [431, 159] width 121 height 16
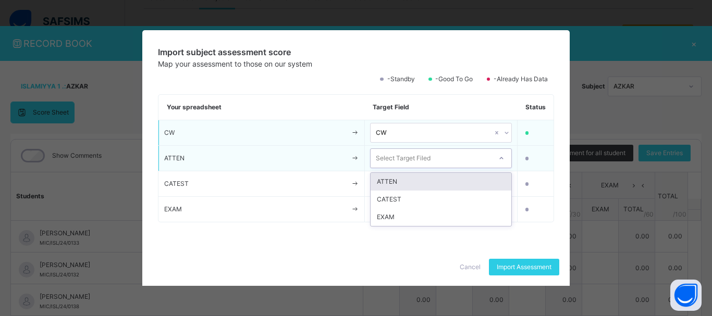
click at [447, 176] on div "ATTEN" at bounding box center [441, 182] width 141 height 18
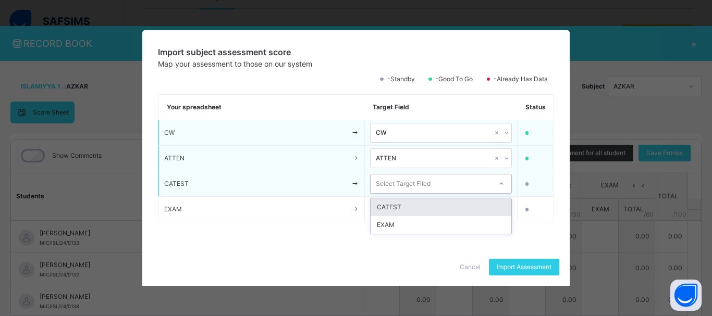
click at [449, 183] on div "Select Target Filed" at bounding box center [431, 184] width 121 height 16
click at [454, 201] on div "CATEST" at bounding box center [441, 208] width 141 height 18
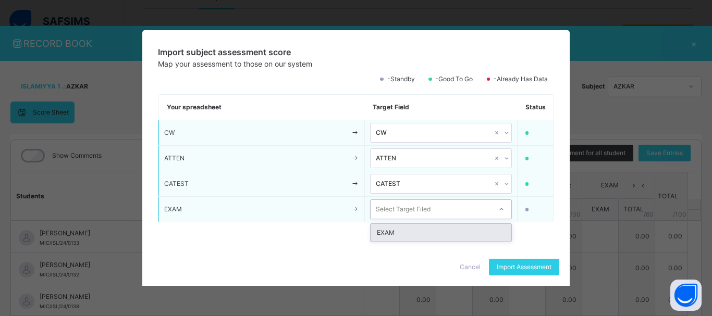
click at [457, 213] on div "Select Target Filed" at bounding box center [431, 210] width 121 height 16
click at [458, 230] on div "EXAM" at bounding box center [441, 233] width 141 height 18
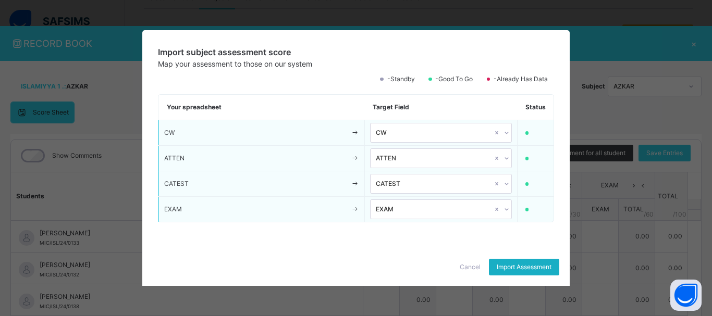
click at [511, 262] on div "Import Assessment" at bounding box center [524, 267] width 70 height 17
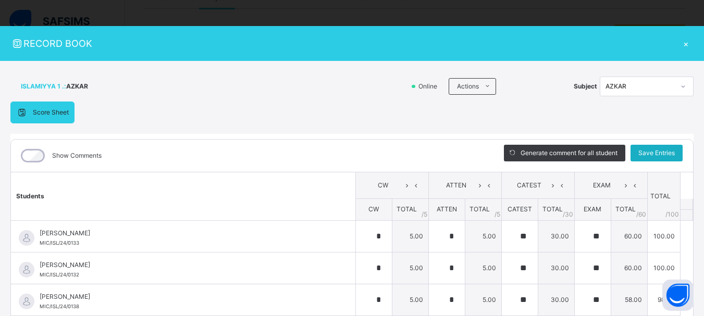
click at [665, 156] on span "Save Entries" at bounding box center [656, 153] width 36 height 9
click at [659, 150] on span "Save Entries" at bounding box center [656, 153] width 36 height 9
click at [680, 44] on div "×" at bounding box center [686, 43] width 16 height 14
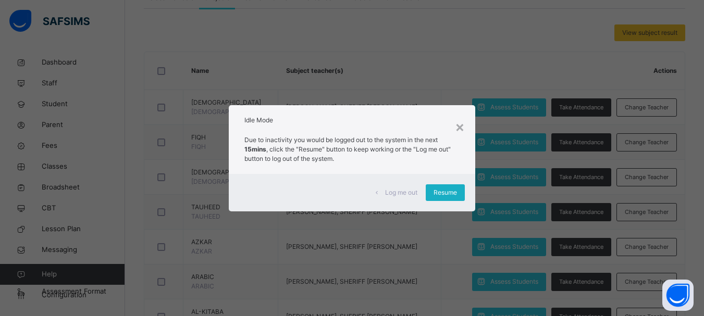
click at [446, 195] on span "Resume" at bounding box center [445, 192] width 23 height 9
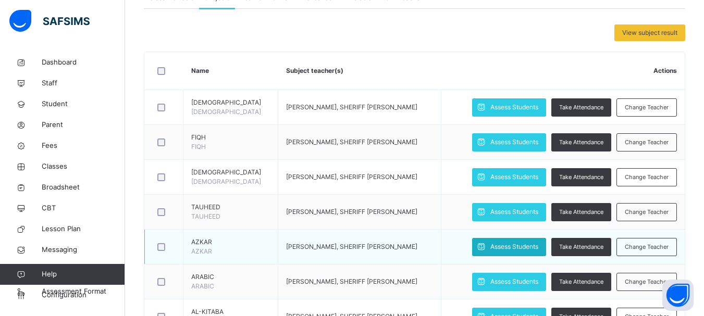
click at [497, 245] on span "Assess Students" at bounding box center [514, 246] width 48 height 9
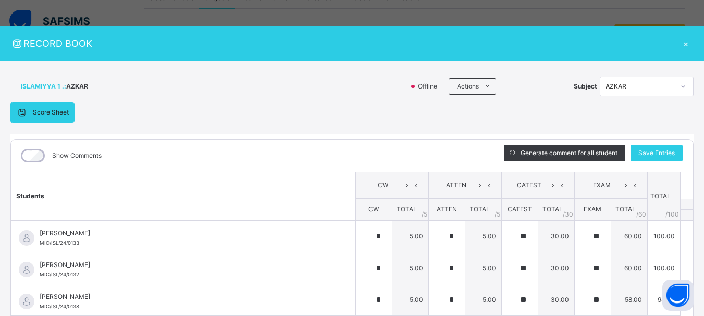
click at [684, 44] on div "×" at bounding box center [686, 43] width 16 height 14
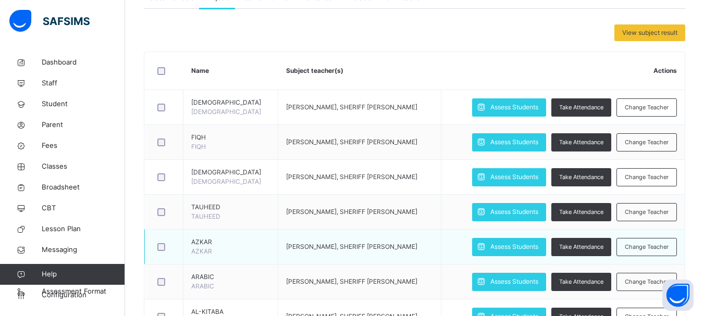
scroll to position [253, 0]
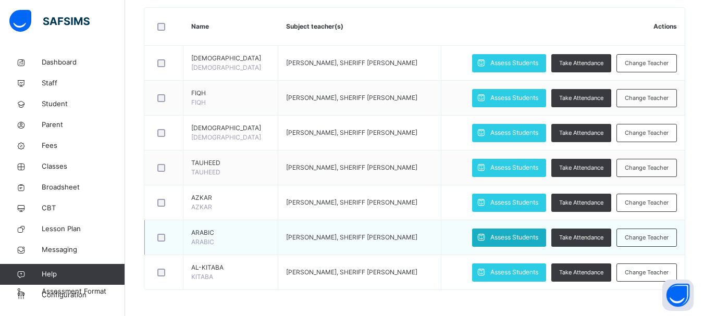
click at [522, 233] on span "Assess Students" at bounding box center [514, 237] width 48 height 9
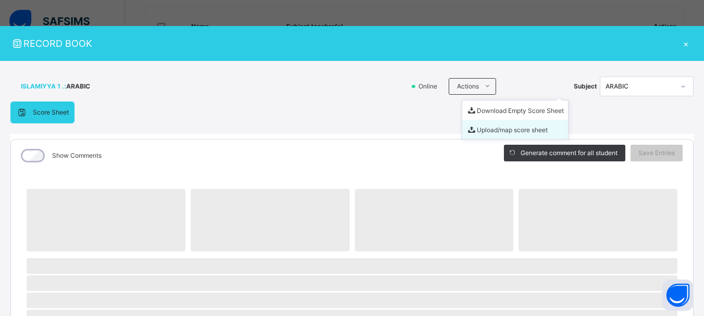
click at [471, 127] on li "Upload/map score sheet" at bounding box center [515, 129] width 106 height 19
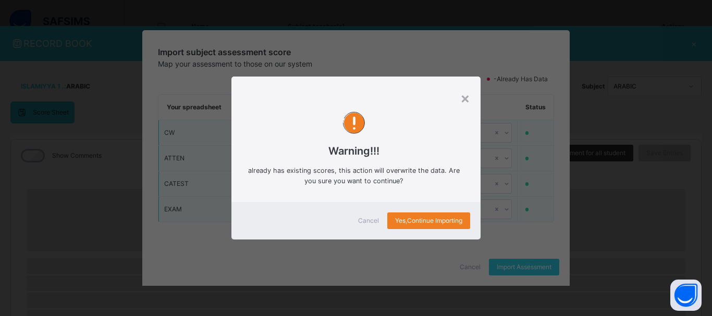
click at [374, 214] on div "Cancel" at bounding box center [369, 221] width 38 height 17
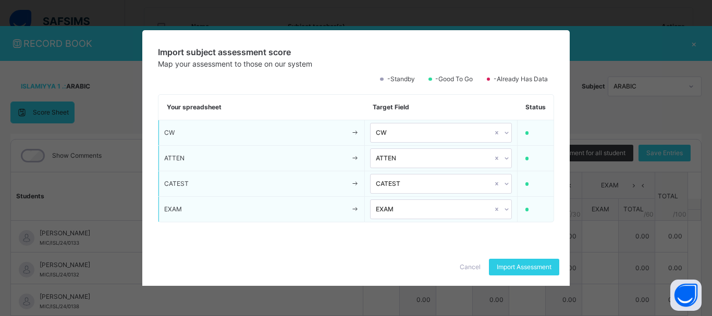
click at [366, 219] on td "EXAM" at bounding box center [441, 210] width 153 height 26
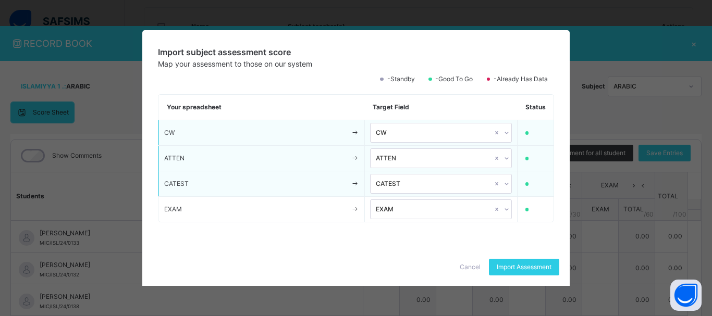
click at [470, 264] on span "Cancel" at bounding box center [470, 267] width 21 height 9
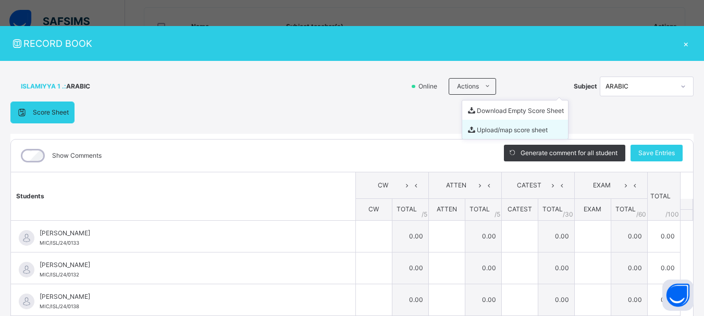
click at [471, 133] on li "Upload/map score sheet" at bounding box center [515, 129] width 106 height 19
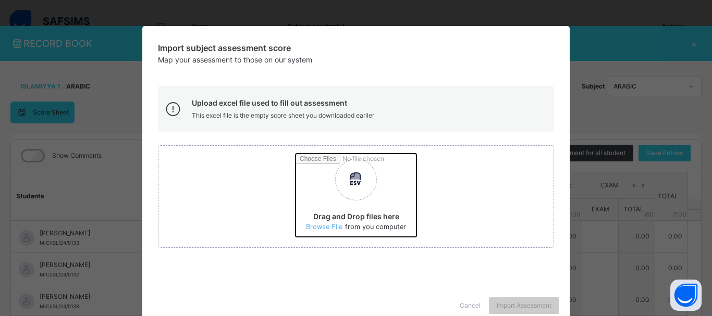
click at [330, 229] on input "Drag and Drop files here Select your Excel file Browse file Maximum size 2.5mb" at bounding box center [493, 199] width 395 height 91
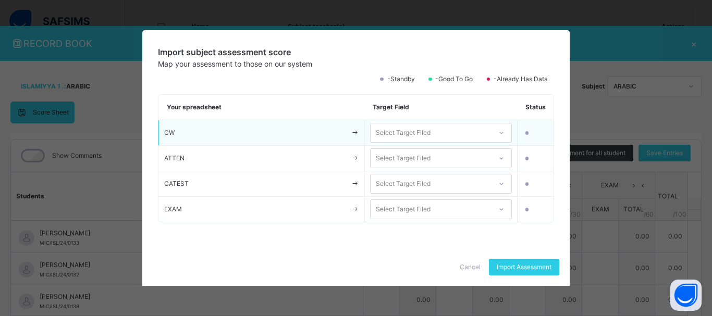
click at [429, 130] on div "Select Target Filed" at bounding box center [403, 133] width 55 height 20
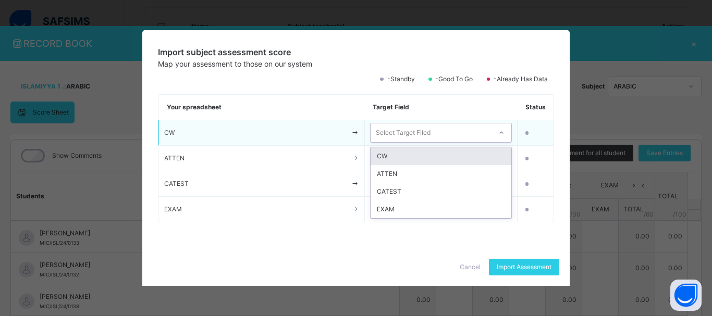
click at [434, 152] on div "CW" at bounding box center [441, 157] width 141 height 18
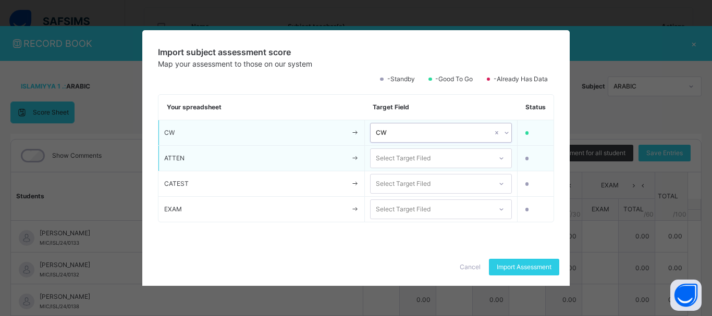
click at [434, 158] on div "Select Target Filed" at bounding box center [431, 159] width 121 height 16
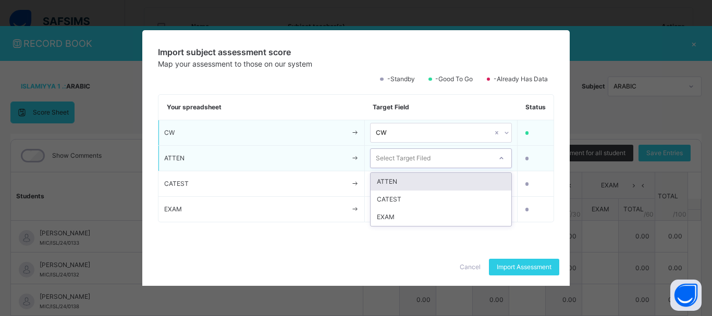
click at [435, 176] on div "ATTEN" at bounding box center [441, 182] width 141 height 18
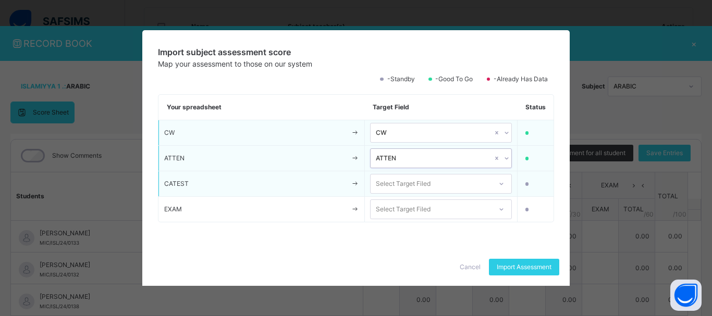
click at [437, 182] on div "Select Target Filed" at bounding box center [431, 184] width 121 height 16
click at [435, 205] on div "CATEST" at bounding box center [441, 208] width 141 height 18
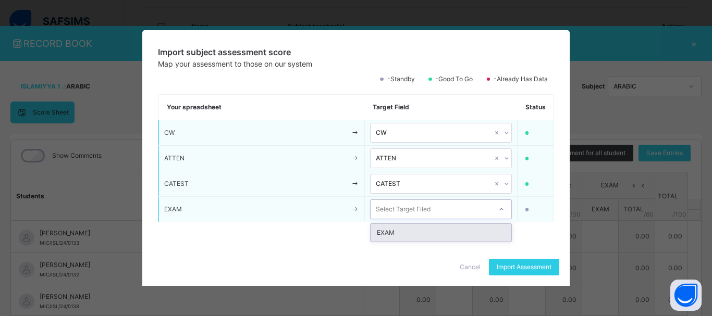
click at [437, 212] on div "Select Target Filed" at bounding box center [431, 210] width 121 height 16
click at [434, 234] on div "EXAM" at bounding box center [441, 233] width 141 height 18
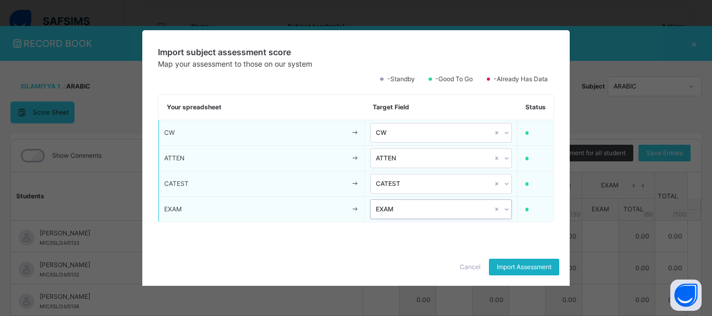
click at [515, 266] on span "Import Assessment" at bounding box center [524, 267] width 55 height 9
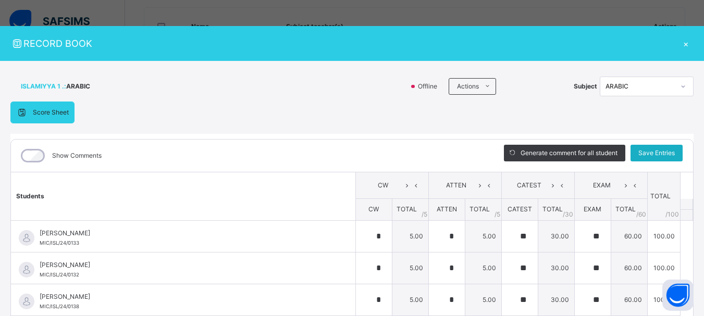
click at [638, 150] on span "Save Entries" at bounding box center [656, 153] width 36 height 9
click at [653, 153] on span "Save Entries" at bounding box center [656, 153] width 36 height 9
click at [680, 44] on div "×" at bounding box center [686, 43] width 16 height 14
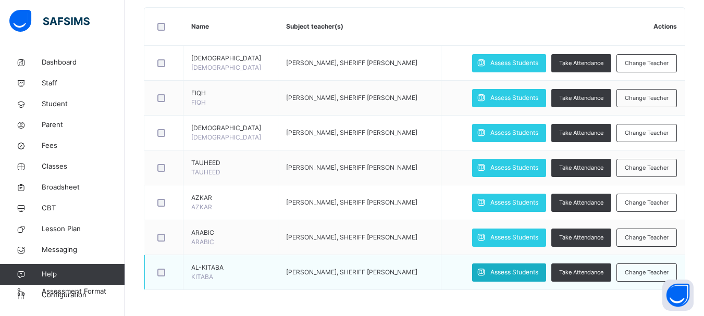
click at [508, 271] on span "Assess Students" at bounding box center [514, 272] width 48 height 9
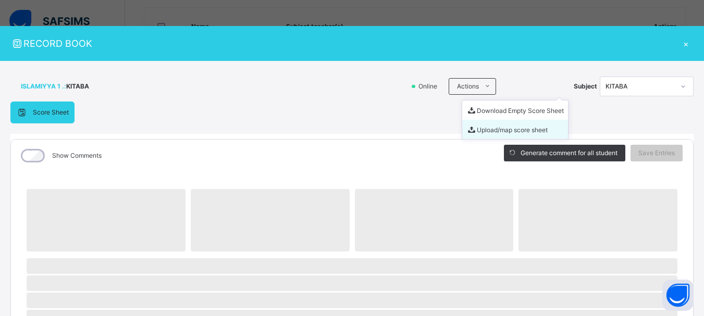
click at [475, 129] on li "Upload/map score sheet" at bounding box center [515, 129] width 106 height 19
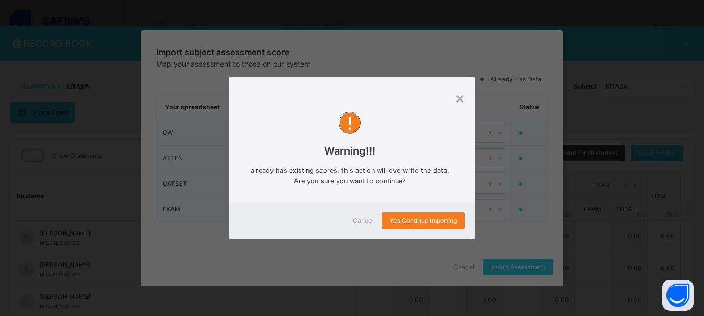
click at [363, 227] on div "Cancel" at bounding box center [364, 221] width 38 height 17
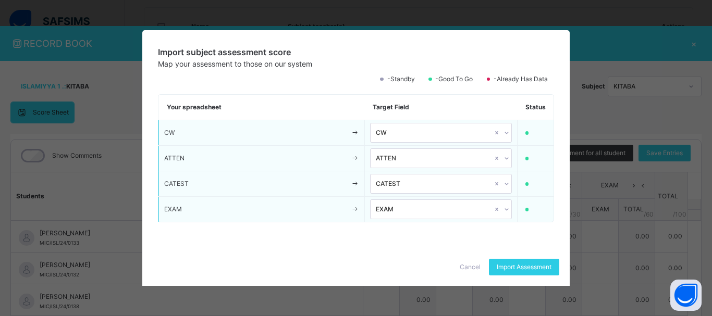
click at [461, 262] on div "Cancel" at bounding box center [470, 267] width 38 height 17
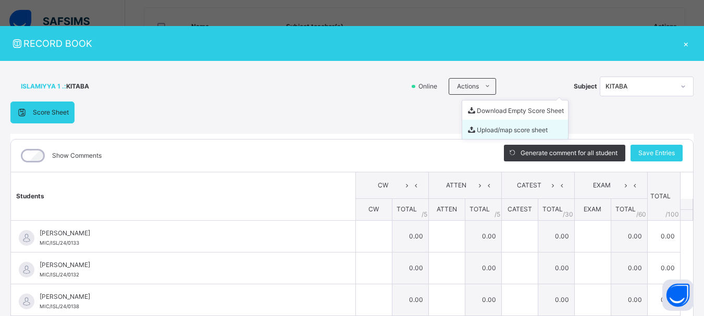
click at [476, 130] on li "Upload/map score sheet" at bounding box center [515, 129] width 106 height 19
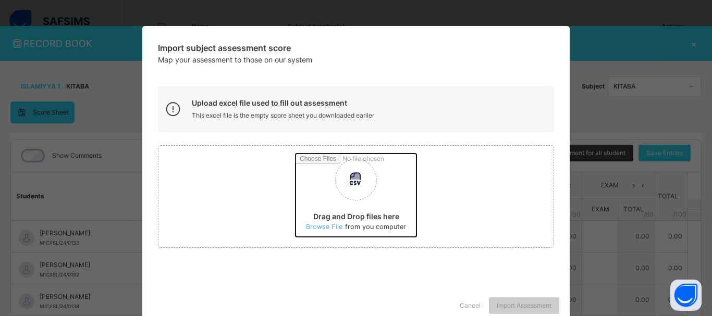
click at [330, 228] on input "Drag and Drop files here Select your Excel file Browse file Maximum size 2.5mb" at bounding box center [493, 199] width 395 height 91
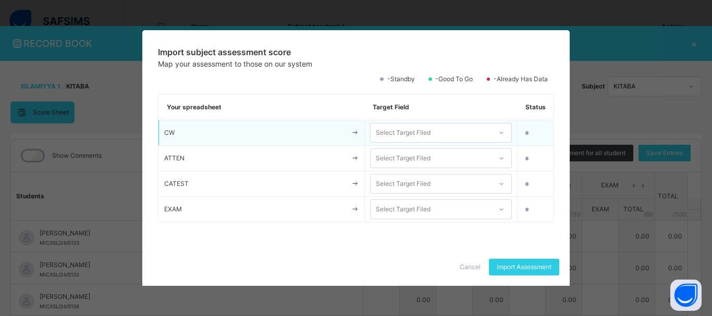
click at [444, 132] on div "Select Target Filed" at bounding box center [431, 133] width 121 height 16
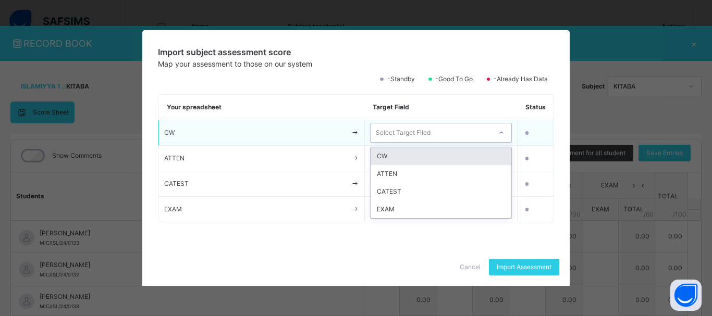
click at [438, 151] on div "CW" at bounding box center [441, 157] width 141 height 18
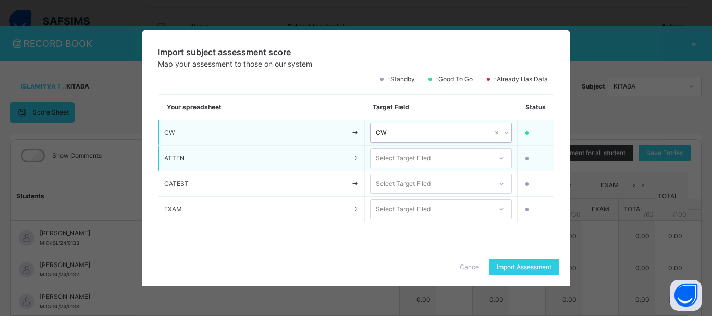
click at [441, 160] on div "Select Target Filed" at bounding box center [431, 159] width 121 height 16
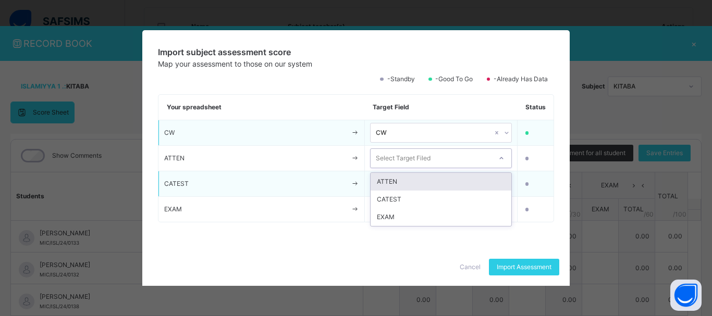
click at [444, 176] on div "ATTEN" at bounding box center [441, 182] width 141 height 18
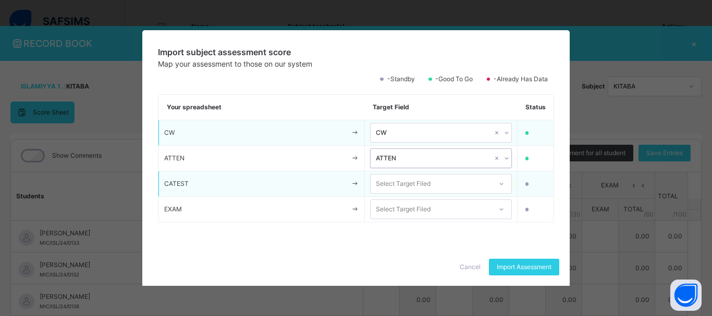
click at [450, 180] on div "Select Target Filed" at bounding box center [431, 184] width 121 height 16
click at [449, 203] on div "CATEST" at bounding box center [441, 208] width 141 height 18
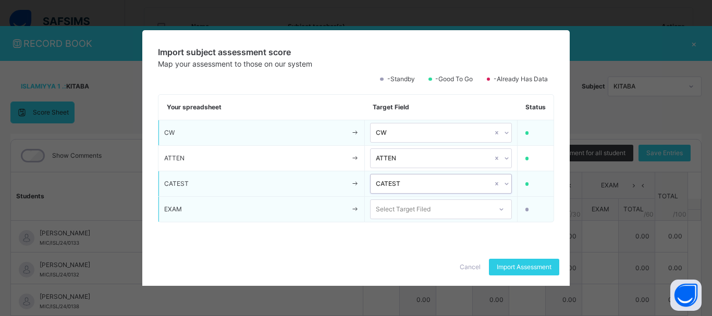
click at [455, 208] on div "Select Target Filed" at bounding box center [431, 210] width 121 height 16
click at [454, 231] on div "EXAM" at bounding box center [441, 233] width 141 height 18
click at [510, 266] on span "Import Assessment" at bounding box center [524, 267] width 55 height 9
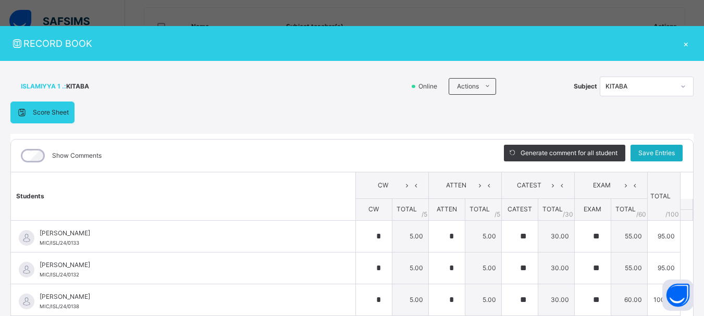
click at [649, 154] on span "Save Entries" at bounding box center [656, 153] width 36 height 9
click at [638, 150] on span "Save Entries" at bounding box center [656, 153] width 36 height 9
click at [651, 149] on span "Save Entries" at bounding box center [656, 153] width 36 height 9
click at [681, 45] on div "×" at bounding box center [686, 43] width 16 height 14
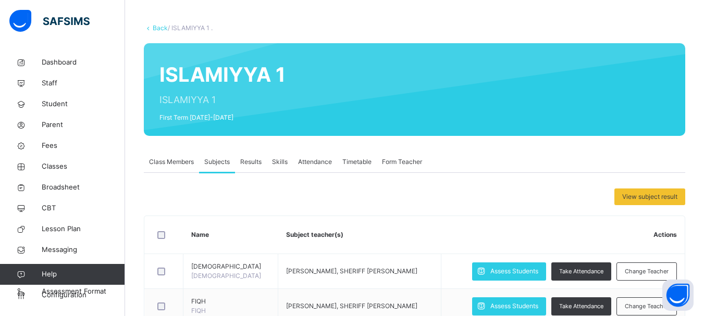
scroll to position [0, 0]
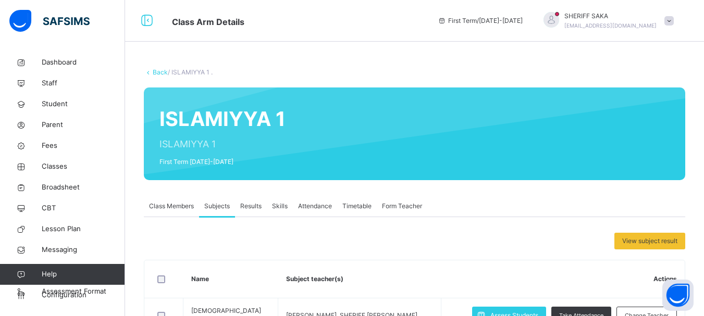
click at [159, 71] on link "Back" at bounding box center [160, 72] width 15 height 8
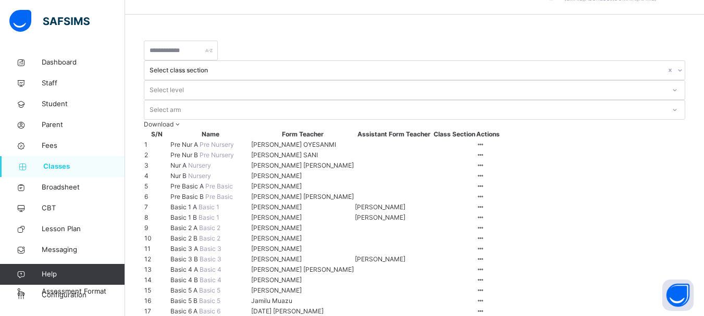
scroll to position [52, 0]
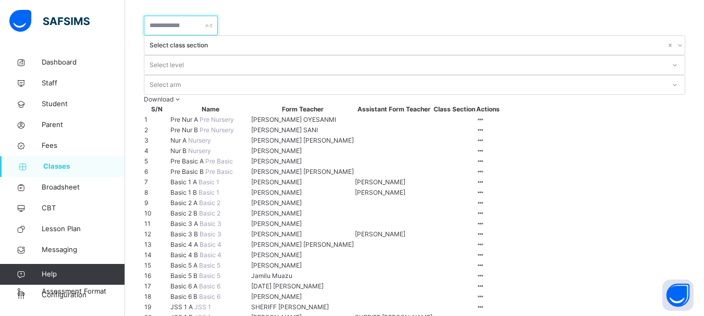
click at [216, 24] on input "text" at bounding box center [181, 26] width 74 height 20
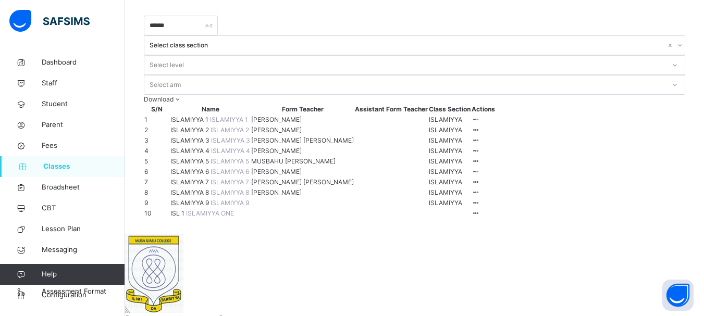
click at [204, 126] on span "ISLAMIYYA 2" at bounding box center [190, 130] width 40 height 8
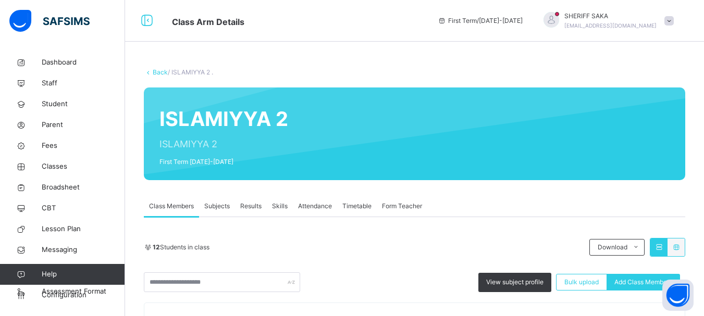
click at [229, 205] on span "Subjects" at bounding box center [217, 206] width 26 height 9
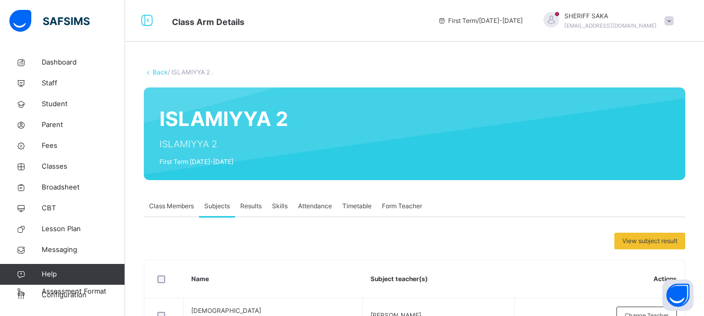
scroll to position [104, 0]
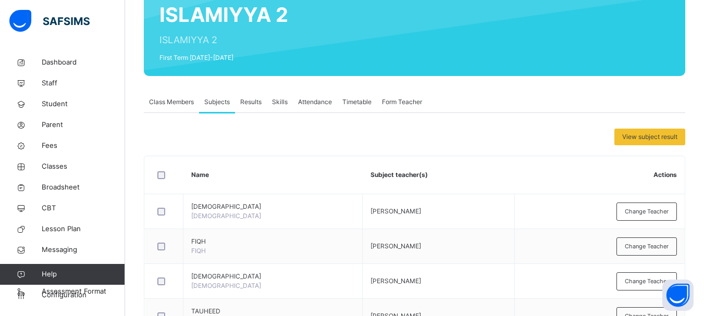
click at [253, 102] on span "Results" at bounding box center [250, 101] width 21 height 9
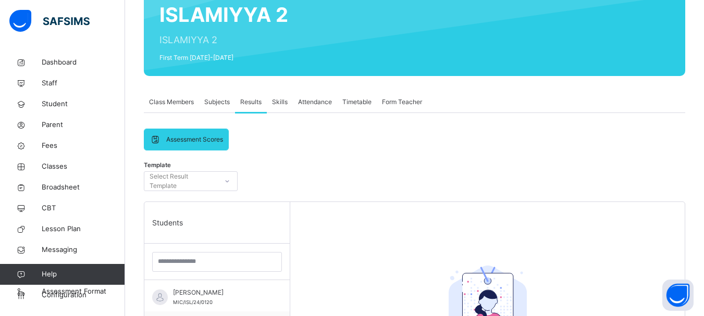
click at [218, 102] on span "Subjects" at bounding box center [217, 101] width 26 height 9
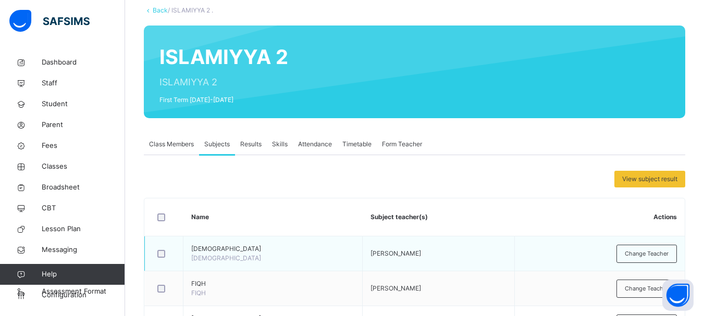
scroll to position [156, 0]
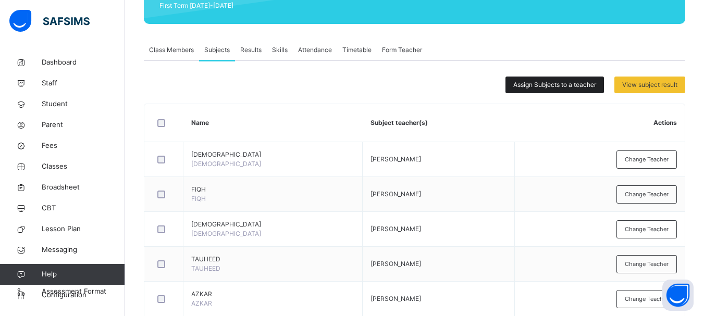
click at [546, 83] on span "Assign Subjects to a teacher" at bounding box center [554, 84] width 83 height 9
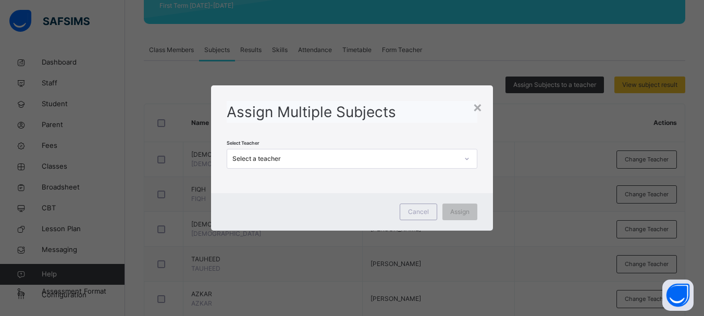
click at [394, 152] on div "Select a teacher" at bounding box center [341, 159] width 229 height 16
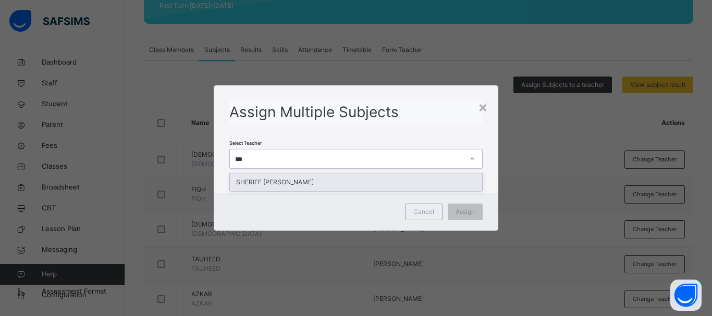
click at [336, 185] on div "SHERIFF [PERSON_NAME]" at bounding box center [356, 183] width 252 height 18
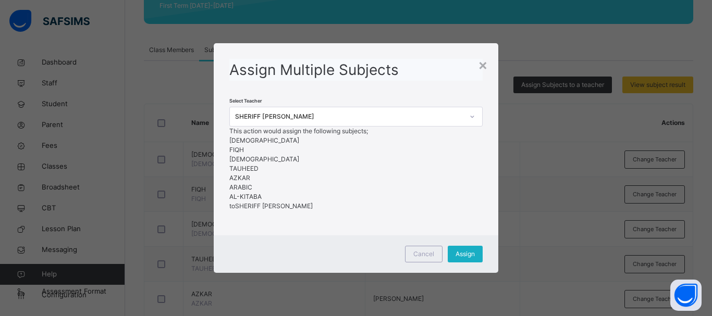
click at [464, 259] on span "Assign" at bounding box center [465, 254] width 19 height 9
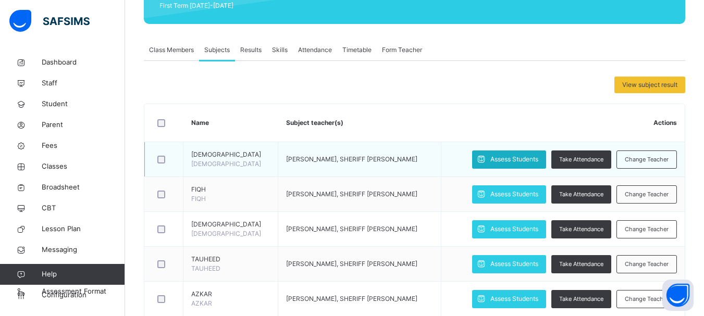
click at [510, 157] on span "Assess Students" at bounding box center [514, 159] width 48 height 9
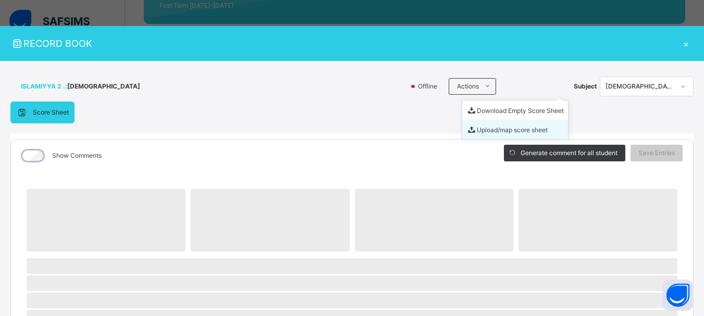
click at [480, 128] on li "Upload/map score sheet" at bounding box center [515, 129] width 106 height 19
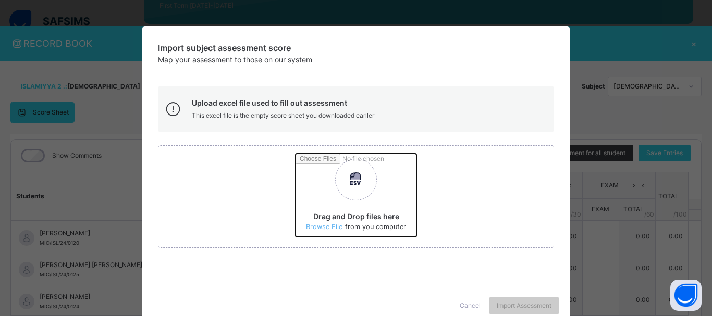
click at [324, 224] on input "Drag and Drop files here Select your Excel file Browse file Maximum size 2.5mb" at bounding box center [493, 199] width 395 height 91
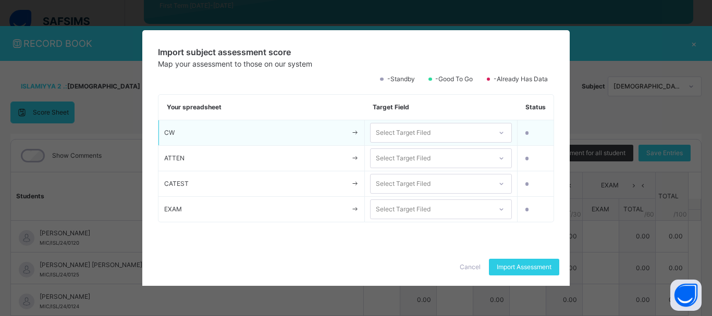
click at [428, 130] on div "Select Target Filed" at bounding box center [403, 133] width 55 height 20
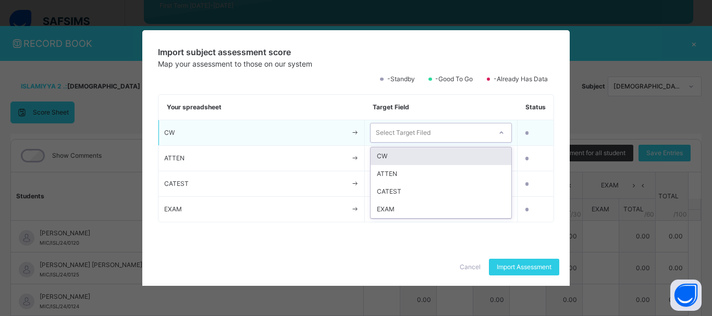
click at [433, 162] on div "CW" at bounding box center [441, 157] width 141 height 18
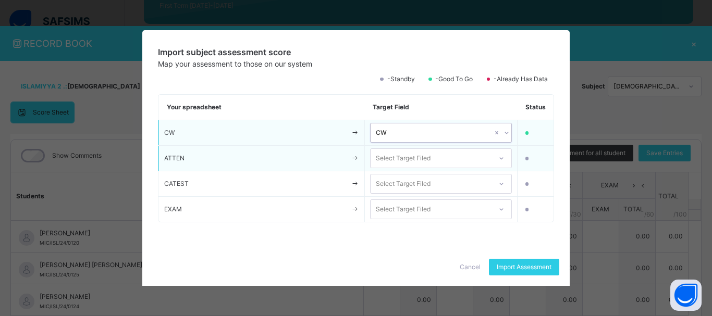
click at [433, 161] on div "Select Target Filed" at bounding box center [431, 159] width 121 height 16
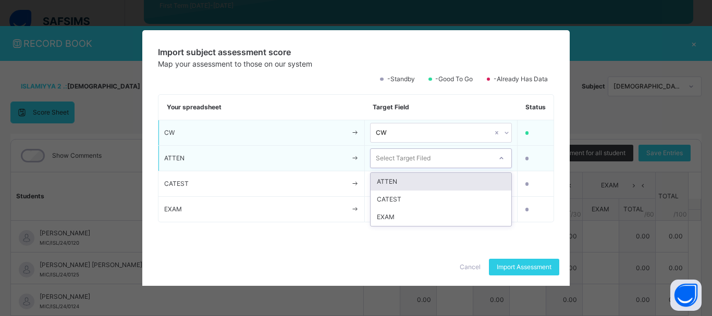
click at [427, 179] on div "ATTEN" at bounding box center [441, 182] width 141 height 18
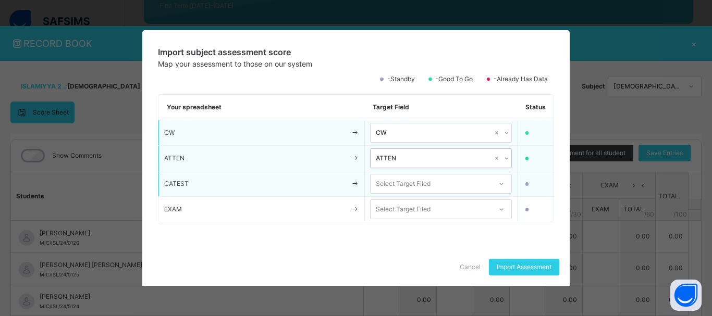
click at [427, 185] on div "Select Target Filed" at bounding box center [403, 184] width 55 height 20
click at [425, 205] on div "CATEST" at bounding box center [441, 208] width 141 height 18
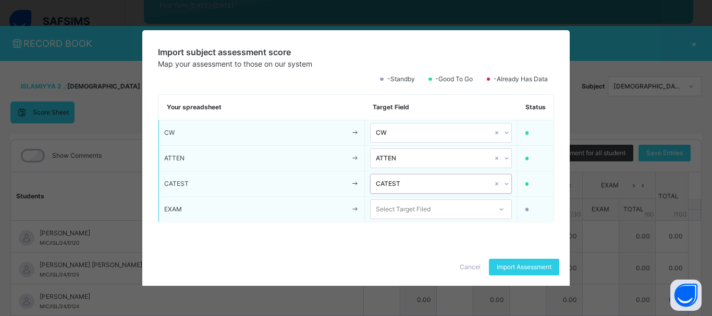
click at [426, 213] on div "Select Target Filed" at bounding box center [403, 210] width 55 height 20
click at [428, 230] on div "EXAM" at bounding box center [441, 233] width 141 height 18
click at [520, 262] on div "Import Assessment" at bounding box center [524, 267] width 70 height 17
click at [513, 269] on span "Import Assessment" at bounding box center [524, 267] width 55 height 9
click at [500, 264] on span "Import Assessment" at bounding box center [524, 267] width 55 height 9
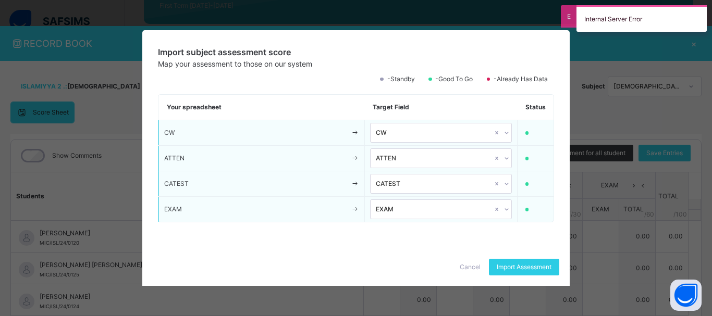
click at [464, 270] on span "Cancel" at bounding box center [470, 267] width 21 height 9
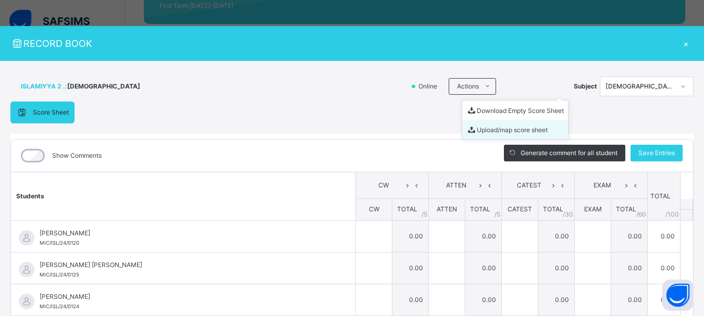
click at [485, 129] on li "Upload/map score sheet" at bounding box center [515, 129] width 106 height 19
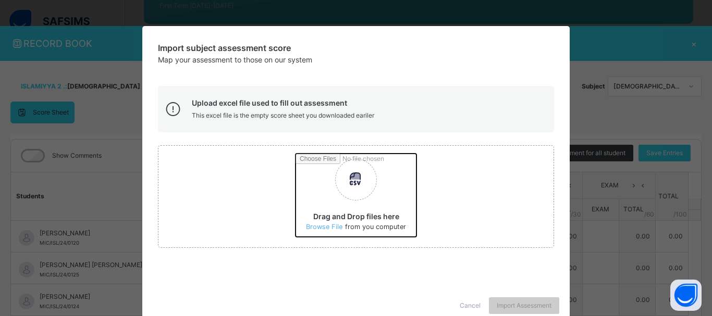
click at [320, 226] on input "Drag and Drop files here Select your Excel file Browse file Maximum size 2.5mb" at bounding box center [493, 199] width 395 height 91
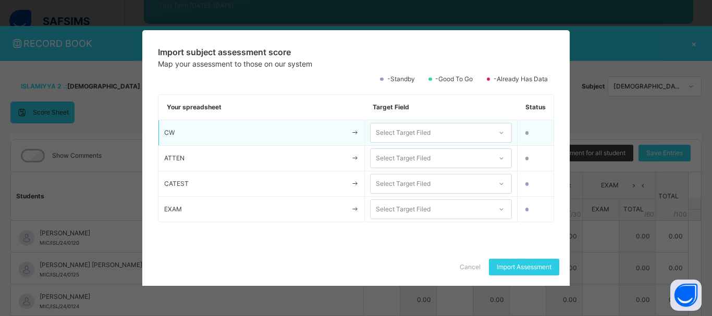
drag, startPoint x: 452, startPoint y: 131, endPoint x: 452, endPoint y: 141, distance: 10.4
click at [452, 131] on div "Select Target Filed" at bounding box center [431, 133] width 121 height 16
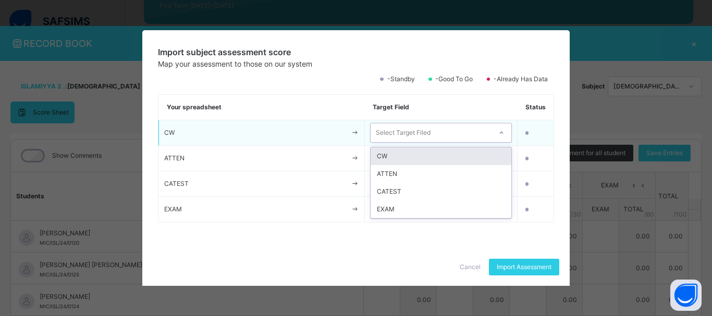
click at [450, 152] on div "CW" at bounding box center [441, 157] width 141 height 18
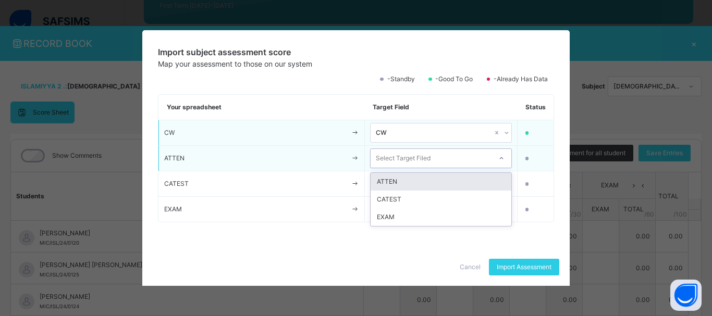
click at [450, 157] on div "Select Target Filed" at bounding box center [431, 159] width 121 height 16
click at [457, 182] on div "ATTEN" at bounding box center [441, 182] width 141 height 18
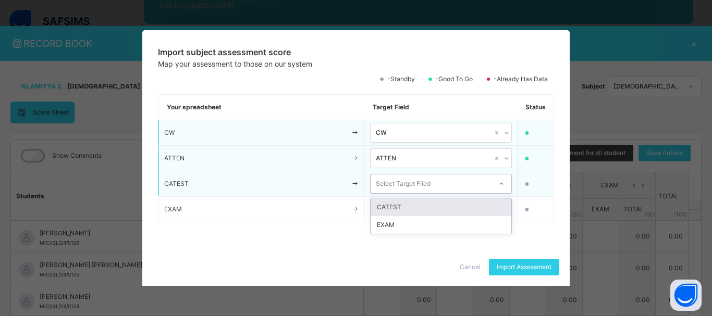
click at [454, 180] on div "Select Target Filed" at bounding box center [431, 184] width 121 height 16
click at [449, 205] on div "CATEST" at bounding box center [441, 208] width 141 height 18
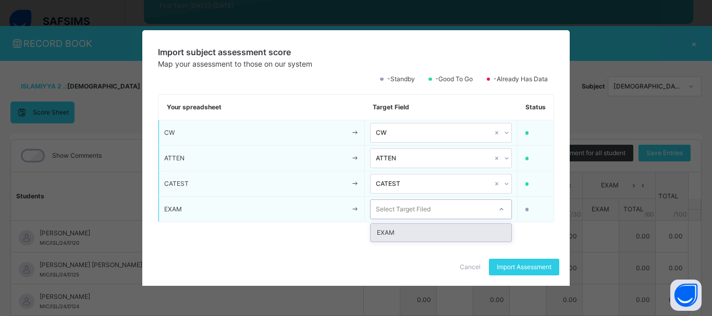
click at [450, 208] on div "Select Target Filed" at bounding box center [431, 210] width 121 height 16
click at [453, 231] on div "EXAM" at bounding box center [441, 233] width 141 height 18
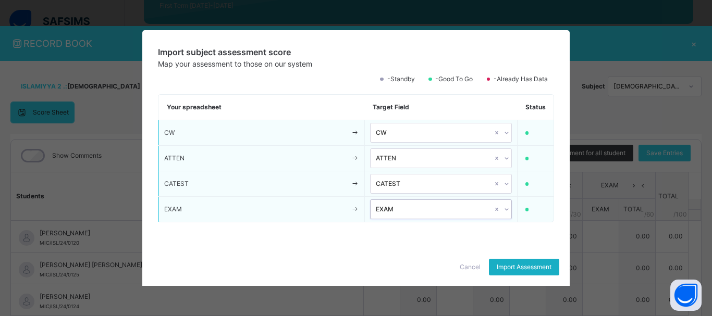
click at [520, 263] on span "Import Assessment" at bounding box center [524, 267] width 55 height 9
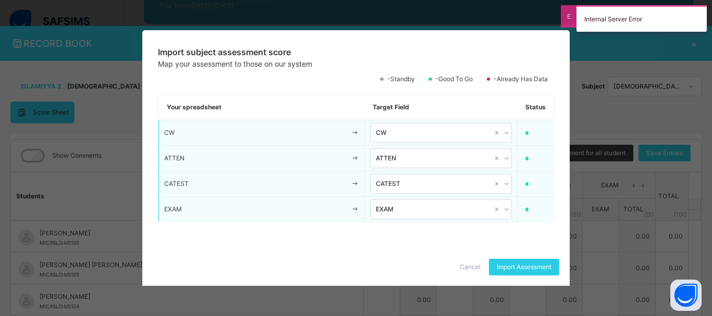
click at [469, 267] on span "Cancel" at bounding box center [470, 267] width 21 height 9
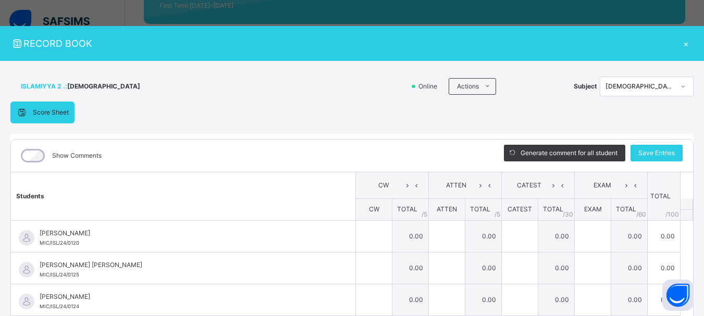
click at [682, 44] on div "×" at bounding box center [686, 43] width 16 height 14
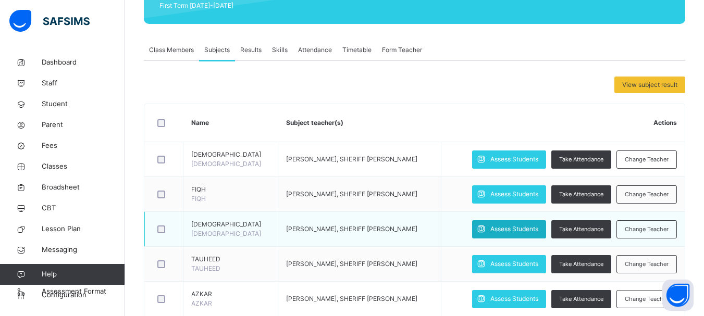
click at [525, 227] on span "Assess Students" at bounding box center [514, 229] width 48 height 9
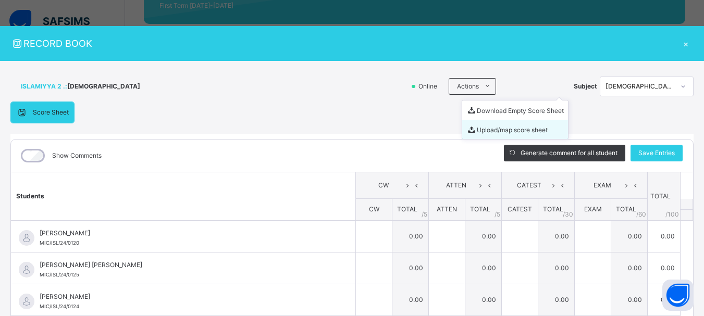
click at [484, 126] on li "Upload/map score sheet" at bounding box center [515, 129] width 106 height 19
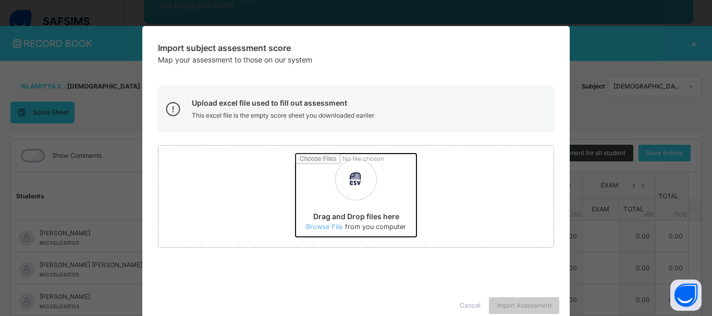
click at [321, 223] on input "Drag and Drop files here Select your Excel file Browse file Maximum size 2.5mb" at bounding box center [493, 199] width 395 height 91
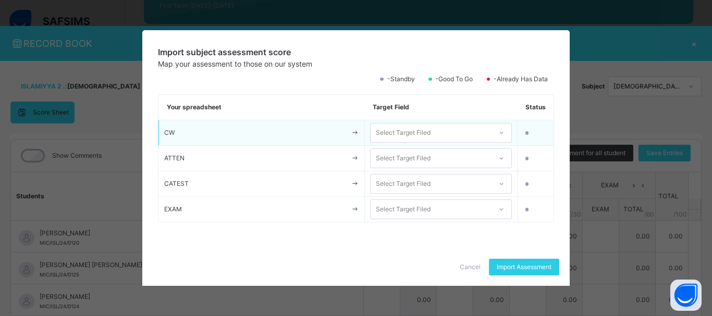
click at [454, 126] on div "Select Target Filed" at bounding box center [431, 133] width 121 height 16
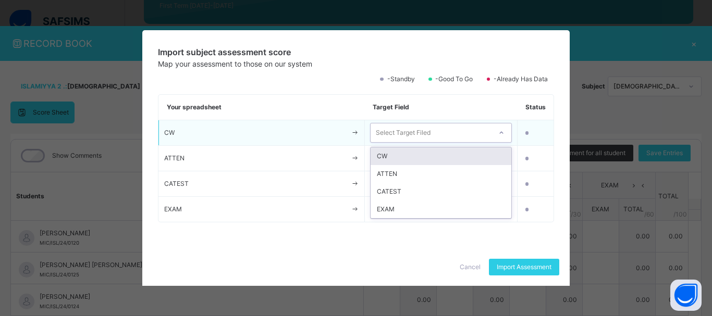
click at [453, 151] on div "CW" at bounding box center [441, 157] width 141 height 18
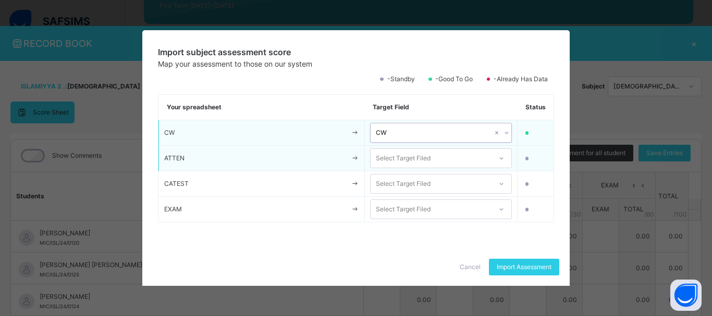
click at [453, 159] on div "Select Target Filed" at bounding box center [431, 159] width 121 height 16
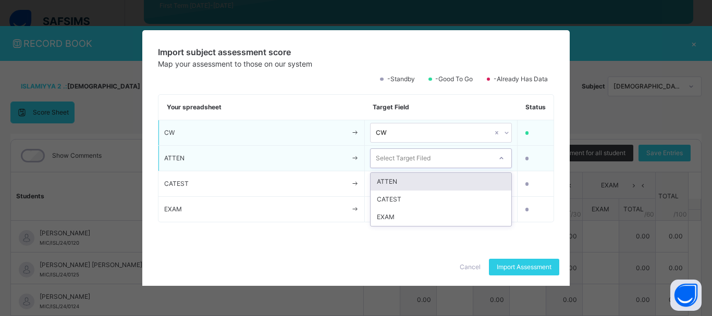
click at [456, 181] on div "ATTEN" at bounding box center [441, 182] width 141 height 18
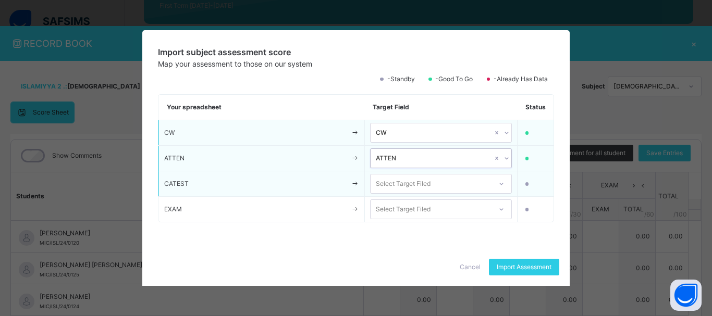
click at [458, 185] on div "Select Target Filed" at bounding box center [431, 184] width 121 height 16
click at [459, 205] on div "CATEST" at bounding box center [441, 208] width 141 height 18
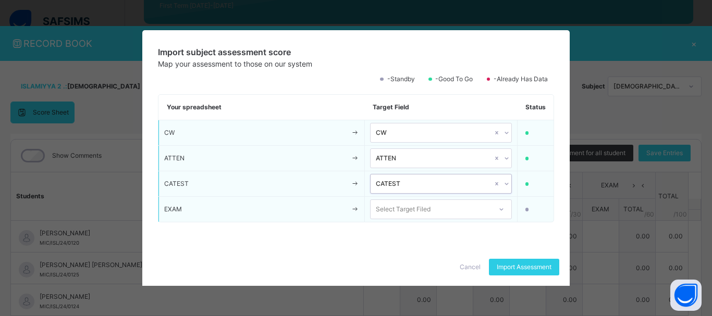
click at [462, 210] on div "Select Target Filed" at bounding box center [431, 210] width 121 height 16
click at [467, 231] on div "EXAM" at bounding box center [441, 233] width 141 height 18
click at [513, 261] on div "Import Assessment" at bounding box center [524, 267] width 70 height 17
click at [471, 267] on span "Cancel" at bounding box center [470, 267] width 21 height 9
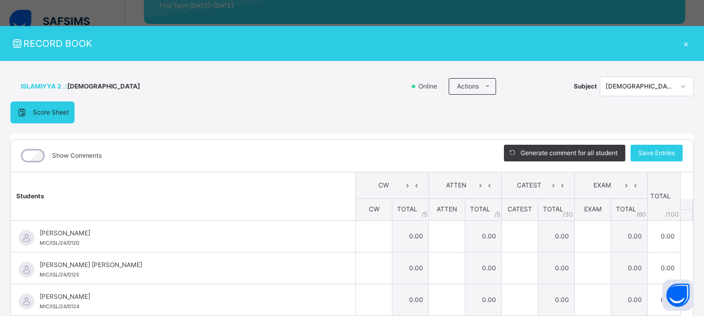
click at [681, 43] on div "×" at bounding box center [686, 43] width 16 height 14
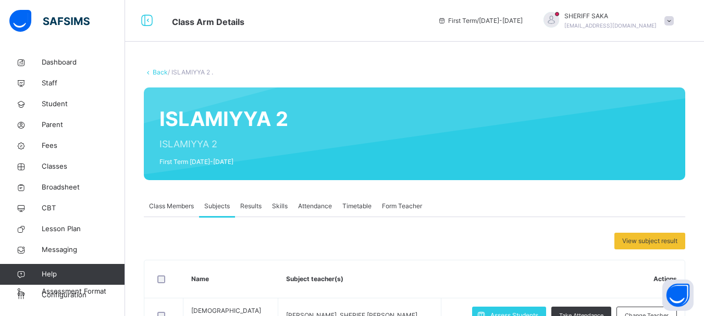
click at [163, 73] on link "Back" at bounding box center [160, 72] width 15 height 8
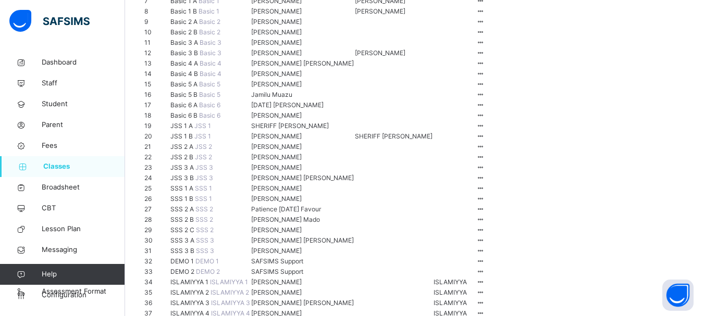
scroll to position [52, 0]
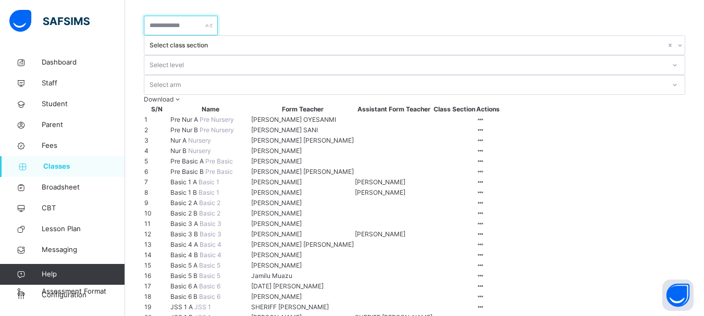
click at [192, 26] on input "text" at bounding box center [181, 26] width 74 height 20
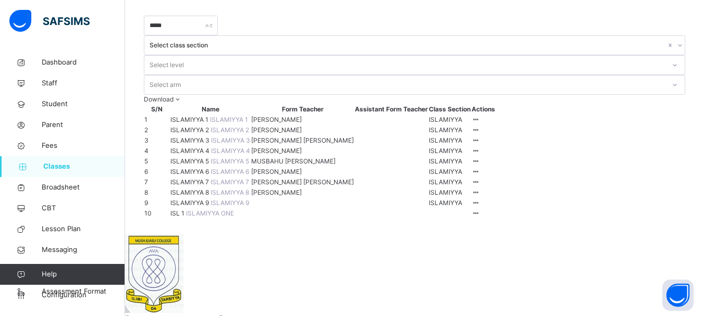
click at [211, 126] on span "ISLAMIYYA 2" at bounding box center [190, 130] width 40 height 8
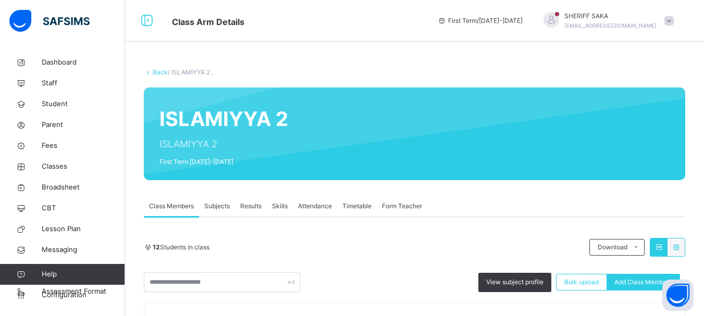
click at [227, 207] on span "Subjects" at bounding box center [217, 206] width 26 height 9
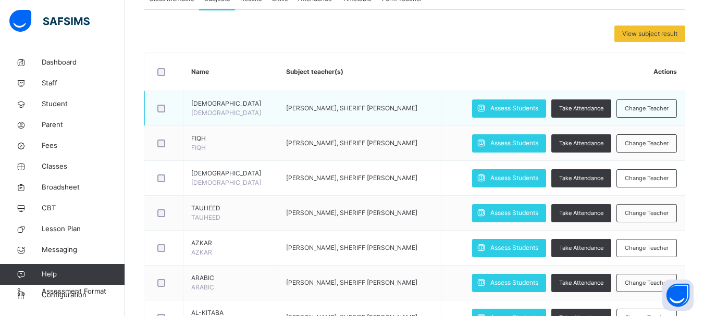
scroll to position [208, 0]
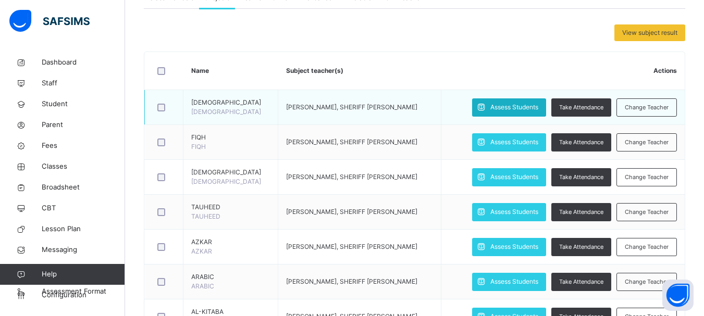
click at [509, 107] on span "Assess Students" at bounding box center [514, 107] width 48 height 9
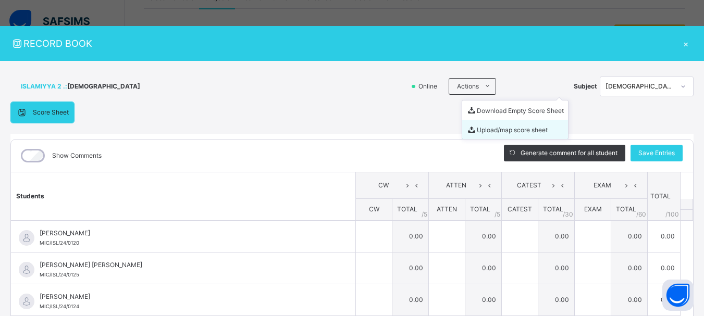
click at [474, 129] on li "Upload/map score sheet" at bounding box center [515, 129] width 106 height 19
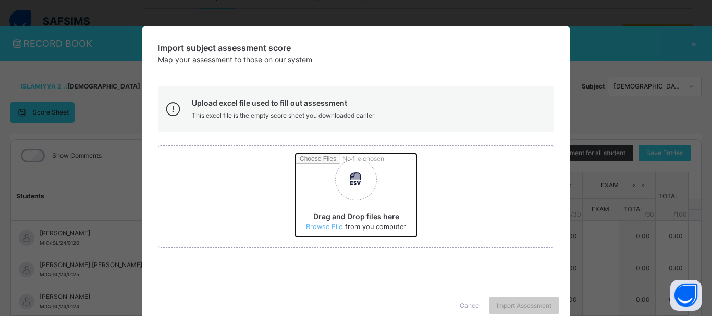
click at [319, 227] on input "Drag and Drop files here Select your Excel file Browse file Maximum size 2.5mb" at bounding box center [493, 199] width 395 height 91
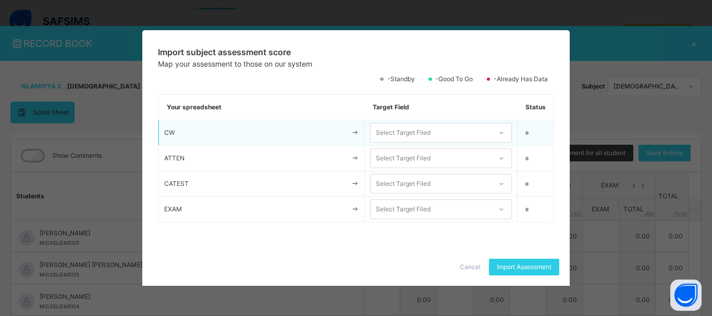
click at [426, 134] on div "Select Target Filed" at bounding box center [403, 133] width 55 height 20
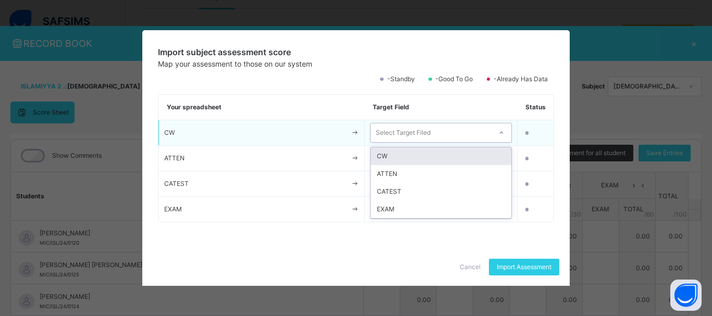
click at [423, 154] on div "CW" at bounding box center [441, 157] width 141 height 18
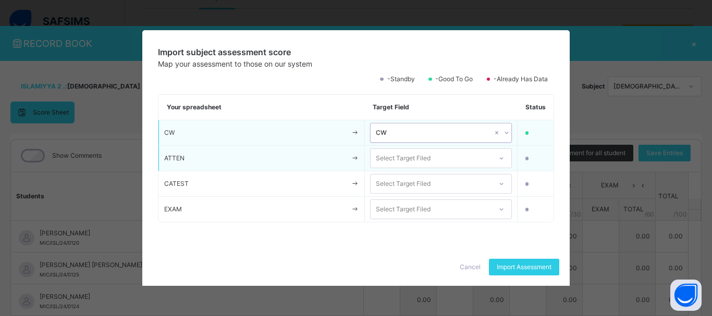
click at [421, 157] on div "Select Target Filed" at bounding box center [403, 159] width 55 height 20
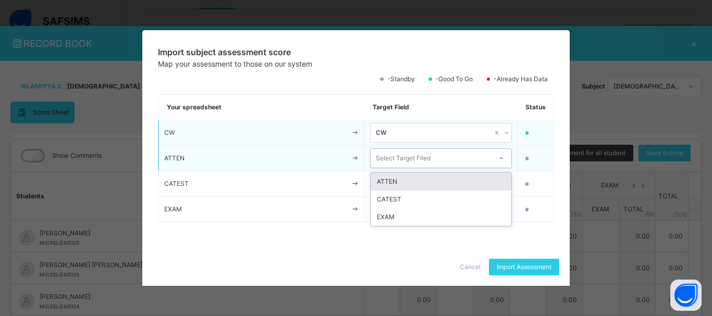
click at [426, 178] on div "ATTEN" at bounding box center [441, 182] width 141 height 18
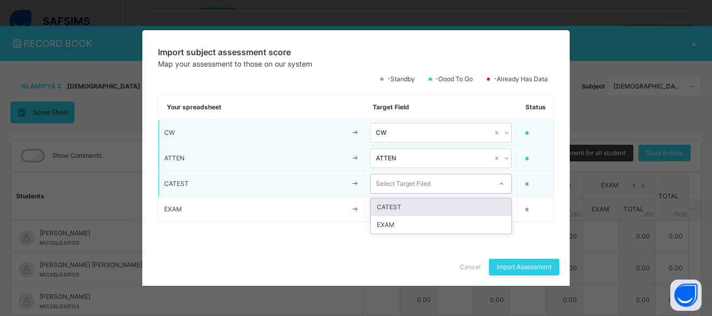
click at [425, 183] on div "Select Target Filed" at bounding box center [403, 184] width 55 height 20
click at [425, 211] on div "CATEST" at bounding box center [441, 208] width 141 height 18
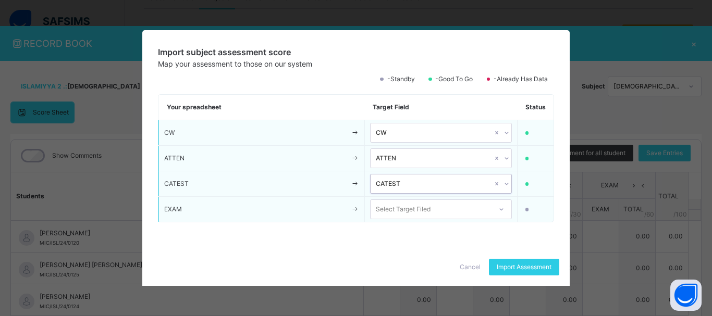
click at [426, 204] on div "Select Target Filed" at bounding box center [403, 210] width 55 height 20
click at [423, 228] on div "EXAM" at bounding box center [441, 233] width 141 height 18
click at [517, 265] on span "Import Assessment" at bounding box center [524, 267] width 55 height 9
click at [473, 268] on span "Cancel" at bounding box center [470, 267] width 21 height 9
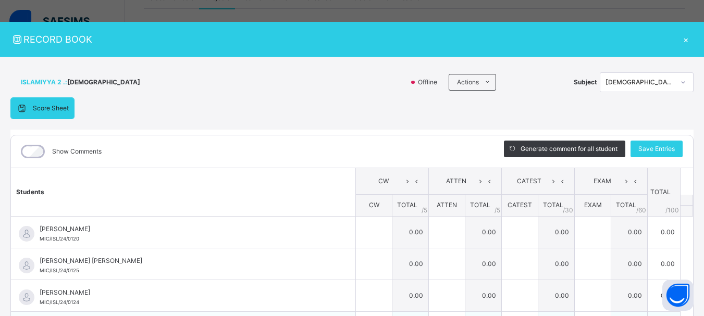
scroll to position [2, 0]
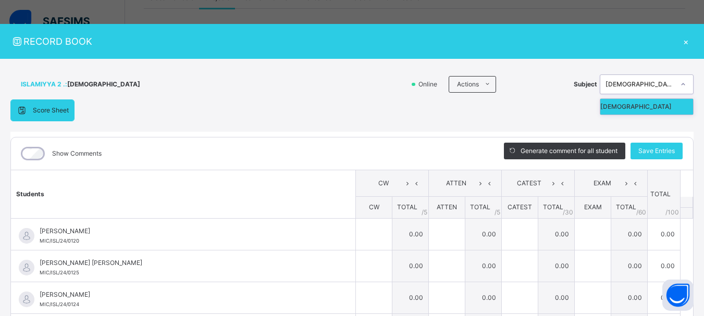
click at [680, 82] on icon at bounding box center [683, 84] width 6 height 10
click at [678, 42] on div "×" at bounding box center [686, 41] width 16 height 14
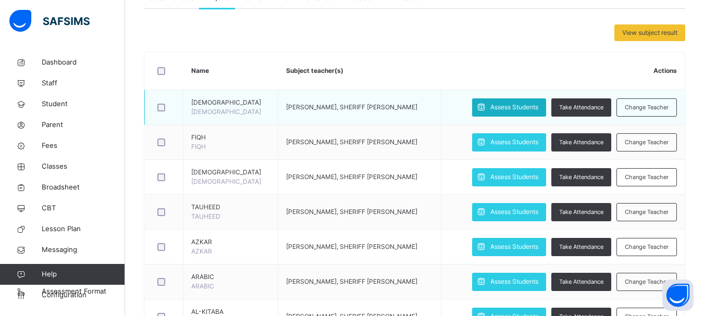
click at [519, 107] on span "Assess Students" at bounding box center [514, 107] width 48 height 9
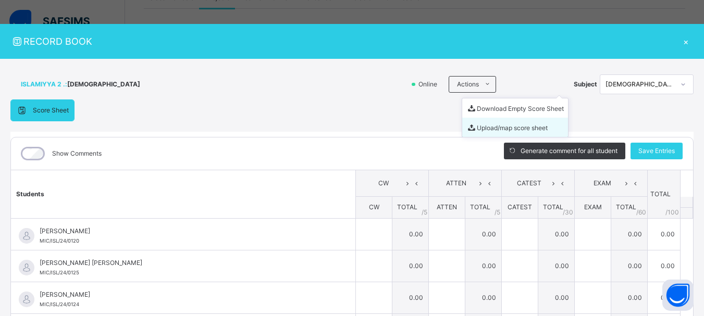
click at [485, 128] on li "Upload/map score sheet" at bounding box center [515, 127] width 106 height 19
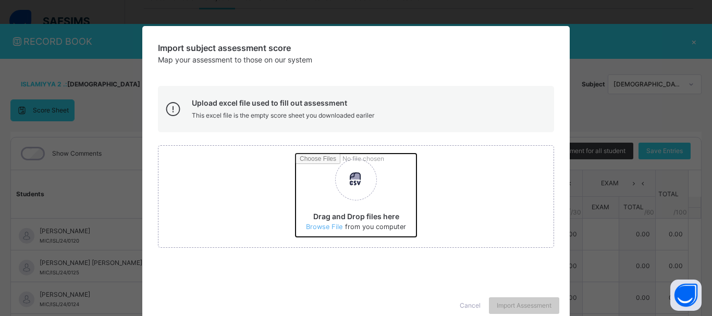
click at [314, 226] on input "Drag and Drop files here Select your Excel file Browse file Maximum size 2.5mb" at bounding box center [493, 199] width 395 height 91
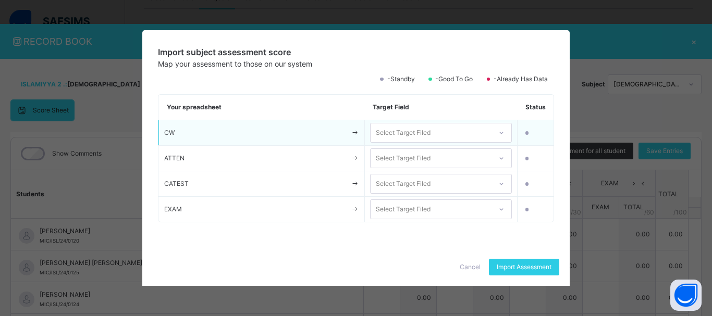
click at [464, 127] on div "Select Target Filed" at bounding box center [431, 133] width 121 height 16
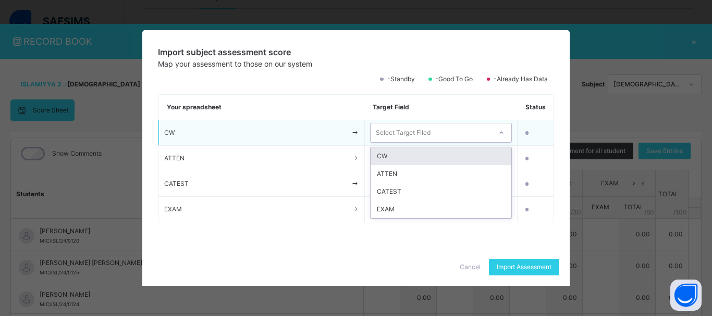
click at [463, 154] on div "CW" at bounding box center [441, 157] width 141 height 18
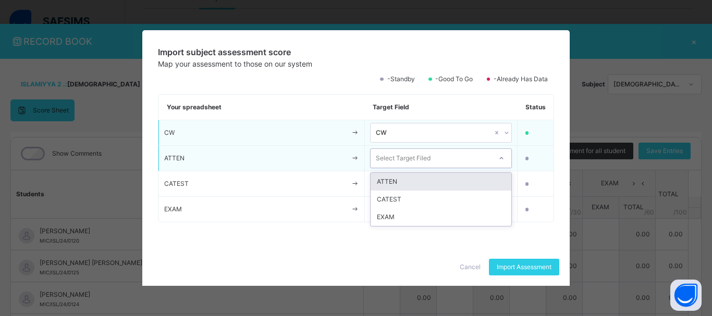
click at [463, 157] on div "Select Target Filed" at bounding box center [431, 159] width 121 height 16
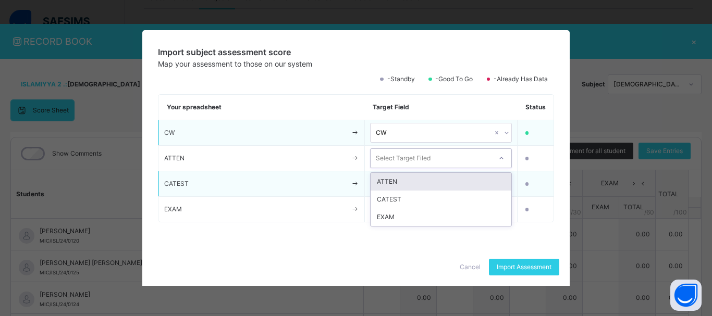
click at [470, 181] on div "ATTEN" at bounding box center [441, 182] width 141 height 18
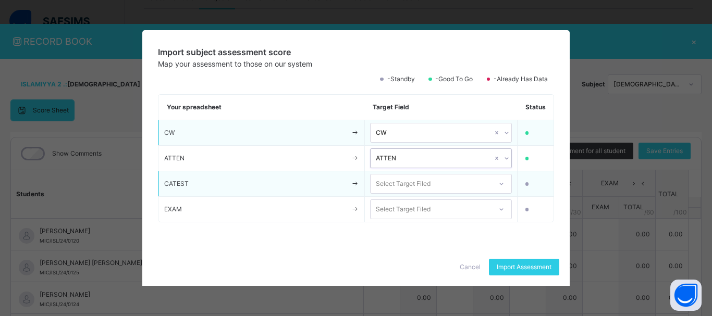
click at [465, 185] on div "Select Target Filed" at bounding box center [431, 184] width 121 height 16
click at [463, 205] on div "CATEST" at bounding box center [441, 208] width 141 height 18
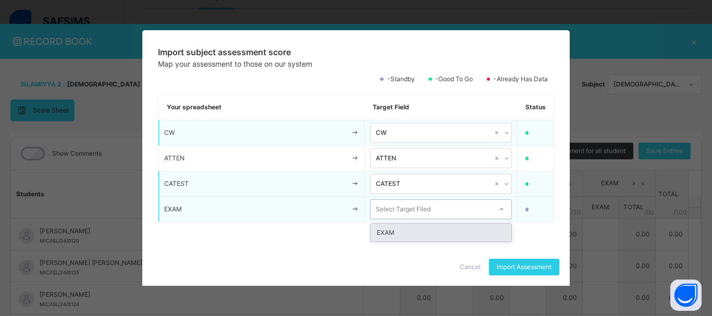
click at [459, 211] on div "Select Target Filed" at bounding box center [431, 210] width 121 height 16
click at [452, 235] on div "EXAM" at bounding box center [441, 233] width 141 height 18
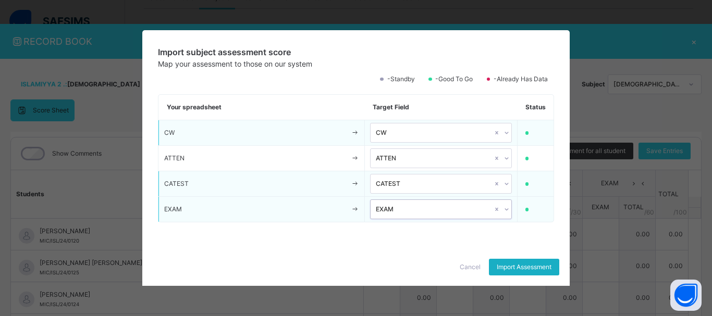
click at [530, 265] on span "Import Assessment" at bounding box center [524, 267] width 55 height 9
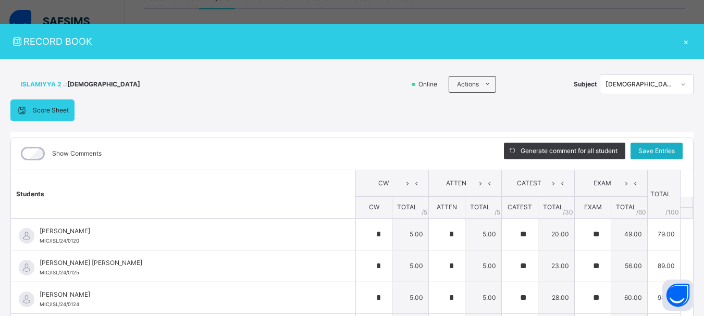
click at [649, 150] on span "Save Entries" at bounding box center [656, 150] width 36 height 9
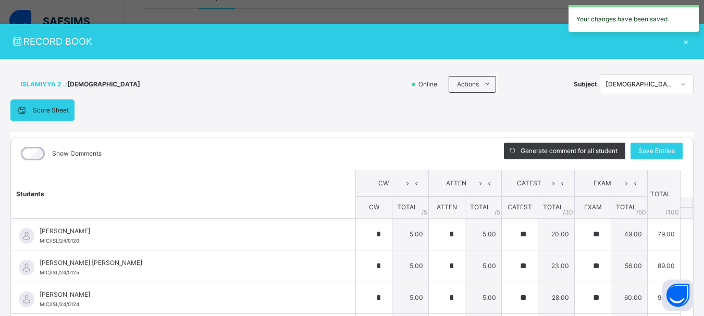
click at [680, 42] on div "×" at bounding box center [686, 41] width 16 height 14
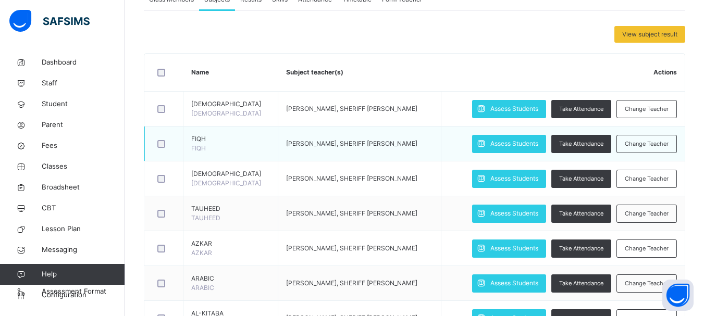
scroll to position [208, 0]
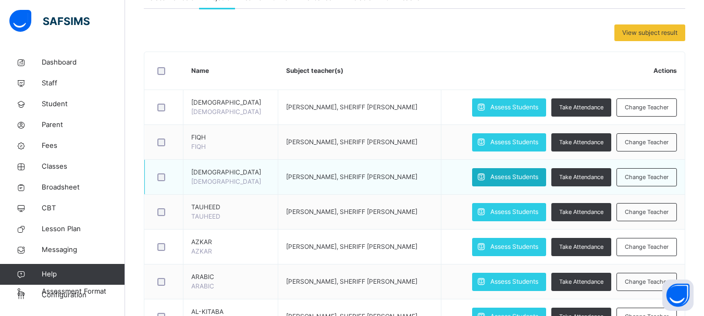
click at [507, 175] on span "Assess Students" at bounding box center [514, 177] width 48 height 9
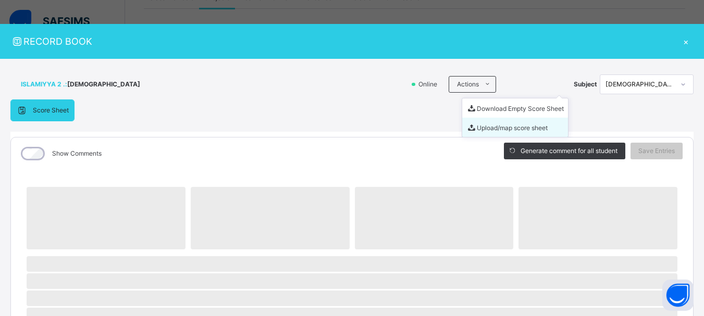
click at [476, 129] on li "Upload/map score sheet" at bounding box center [515, 127] width 106 height 19
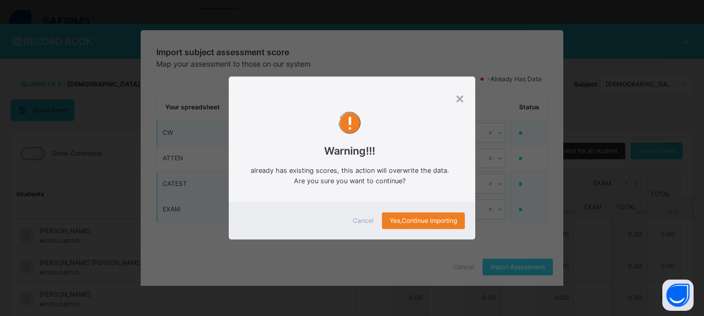
click at [367, 219] on span "Cancel" at bounding box center [363, 220] width 21 height 9
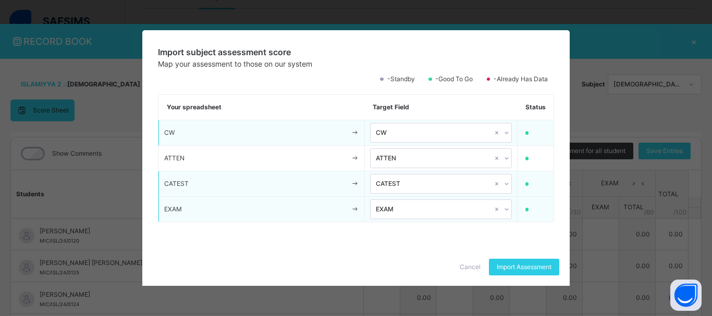
click at [468, 267] on span "Cancel" at bounding box center [470, 267] width 21 height 9
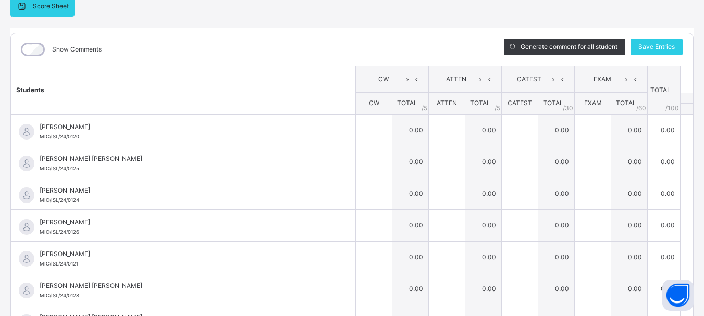
scroll to position [54, 0]
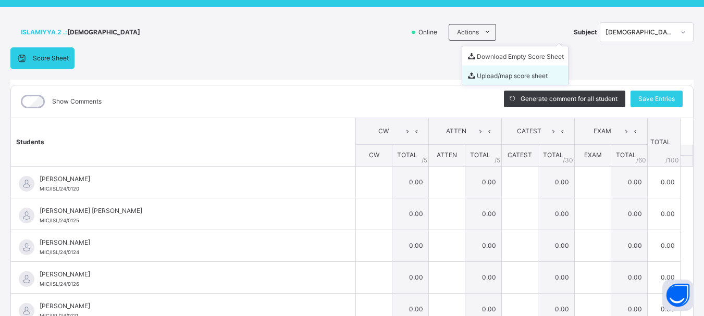
click at [479, 74] on li "Upload/map score sheet" at bounding box center [515, 75] width 106 height 19
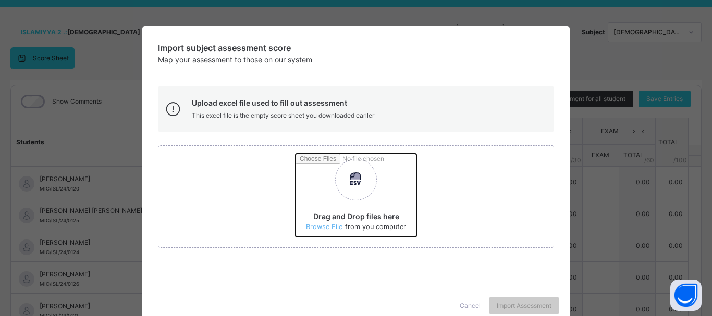
click at [328, 222] on input "Drag and Drop files here Select your Excel file Browse file Maximum size 2.5mb" at bounding box center [493, 199] width 395 height 91
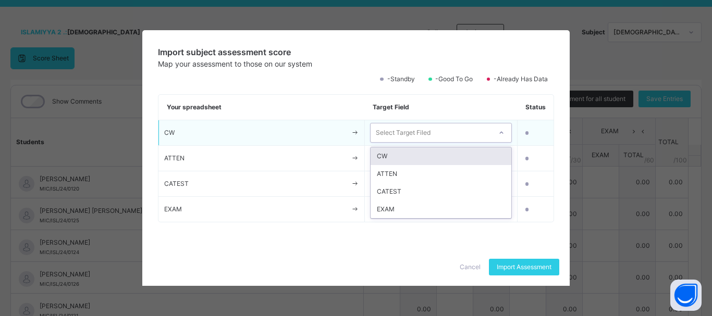
click at [408, 132] on div "Select Target Filed" at bounding box center [403, 133] width 55 height 20
click at [412, 154] on div "CW" at bounding box center [441, 157] width 141 height 18
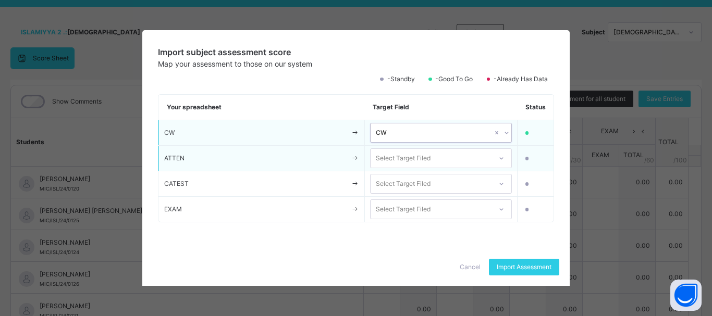
click at [411, 160] on div "Select Target Filed" at bounding box center [403, 159] width 55 height 20
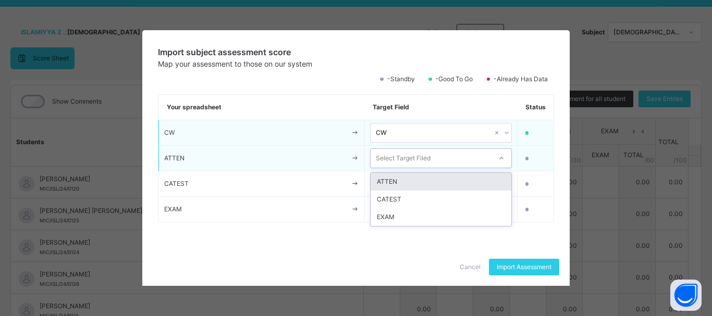
click at [410, 185] on div "ATTEN" at bounding box center [441, 182] width 141 height 18
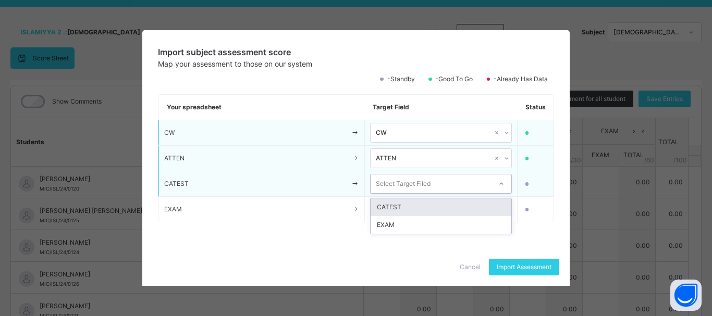
click at [415, 182] on div "Select Target Filed" at bounding box center [403, 184] width 55 height 20
click at [415, 202] on div "CATEST" at bounding box center [441, 208] width 141 height 18
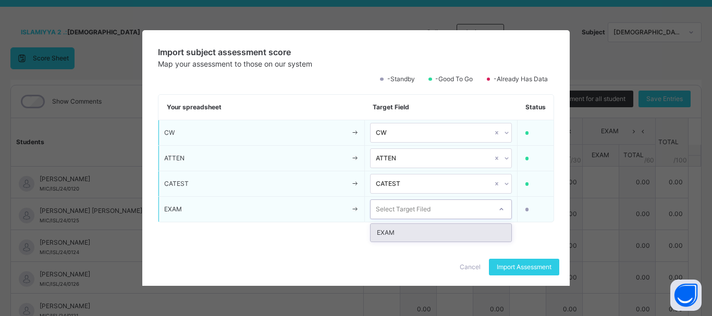
click at [421, 212] on div "Select Target Filed" at bounding box center [403, 210] width 55 height 20
click at [426, 229] on div "EXAM" at bounding box center [441, 233] width 141 height 18
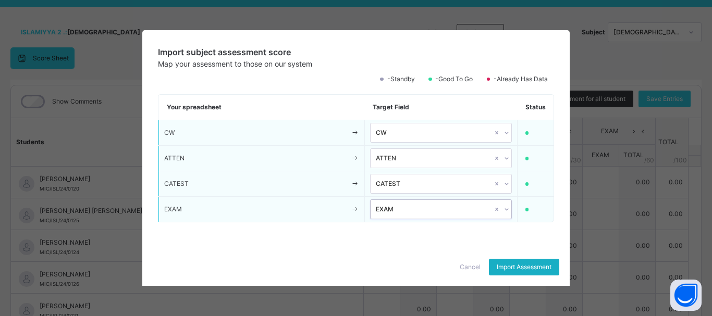
click at [509, 267] on span "Import Assessment" at bounding box center [524, 267] width 55 height 9
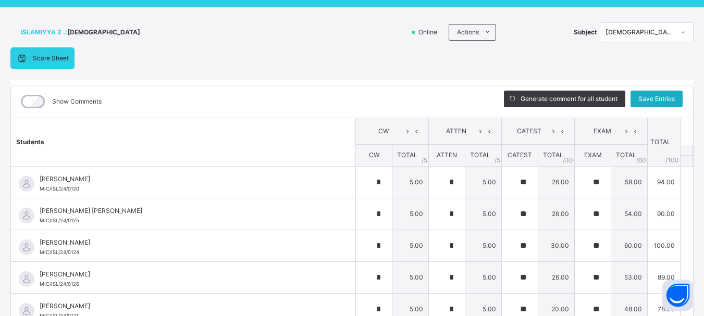
click at [639, 99] on span "Save Entries" at bounding box center [656, 98] width 36 height 9
click at [650, 95] on span "Save Entries" at bounding box center [656, 98] width 36 height 9
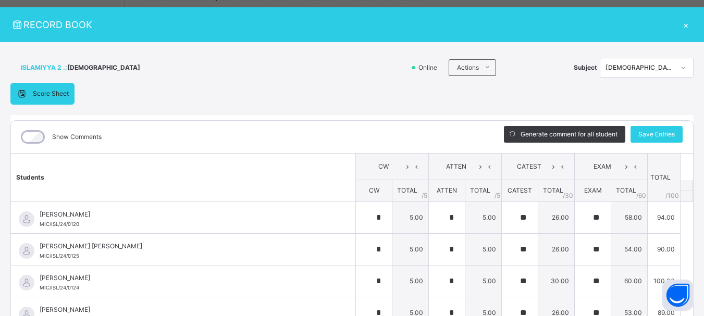
scroll to position [0, 0]
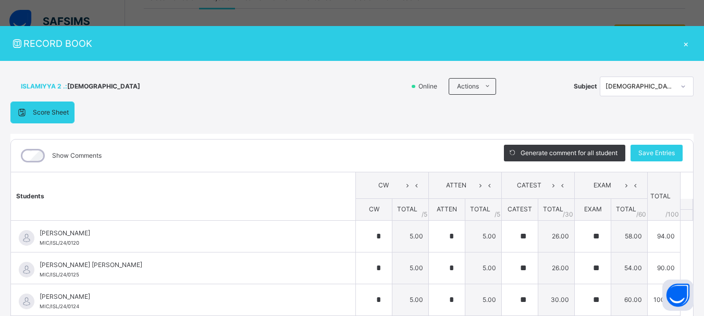
click at [681, 43] on div "×" at bounding box center [686, 43] width 16 height 14
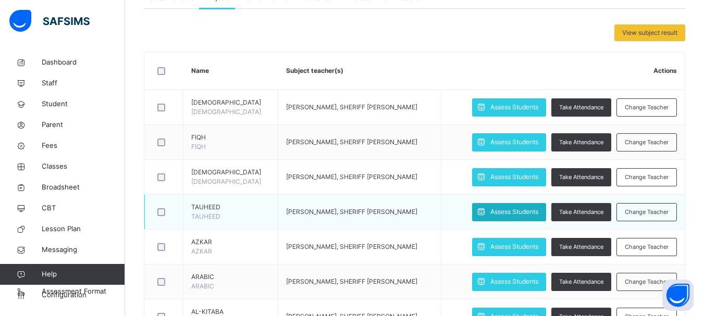
click at [499, 205] on div "Assess Students" at bounding box center [509, 212] width 74 height 18
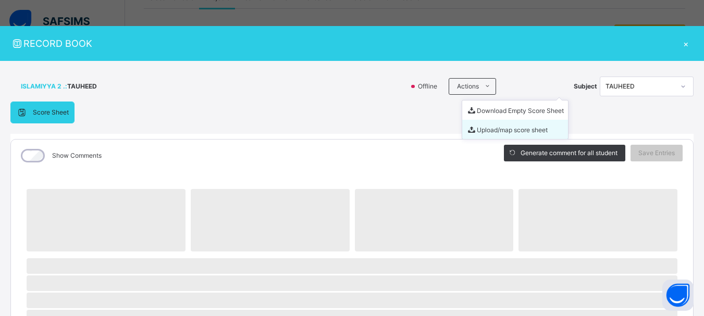
click at [471, 126] on li "Upload/map score sheet" at bounding box center [515, 129] width 106 height 19
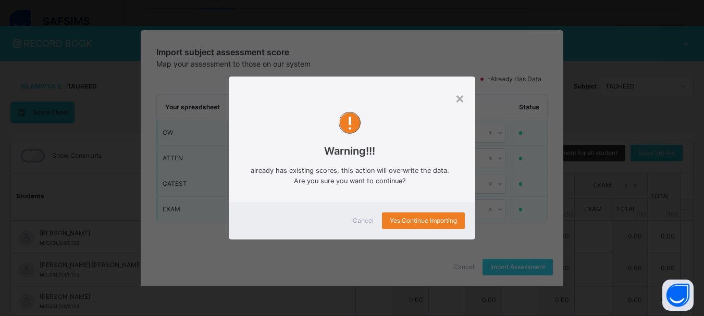
click at [358, 222] on span "Cancel" at bounding box center [363, 220] width 21 height 9
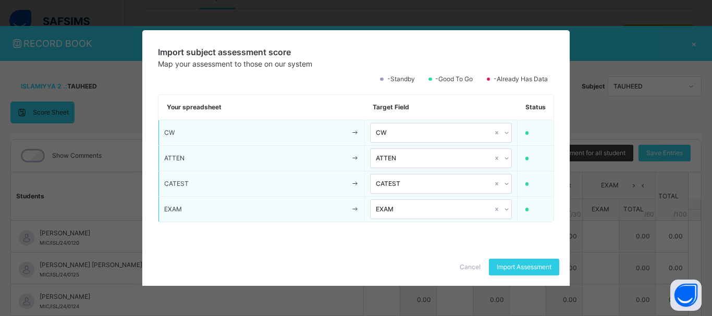
click at [463, 263] on span "Cancel" at bounding box center [470, 267] width 21 height 9
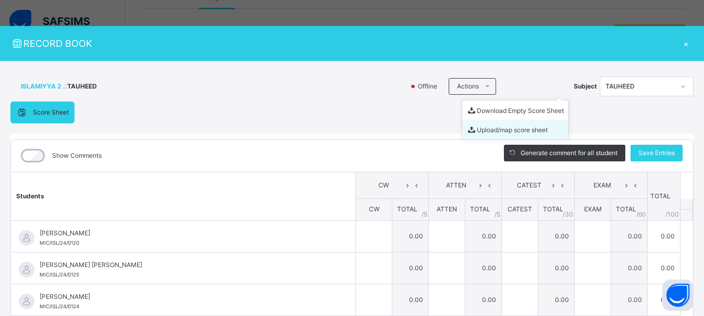
click at [480, 131] on li "Upload/map score sheet" at bounding box center [515, 129] width 106 height 19
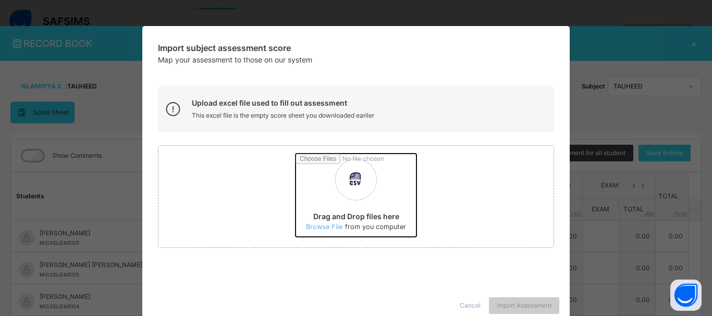
click at [324, 227] on input "Drag and Drop files here Select your Excel file Browse file Maximum size 2.5mb" at bounding box center [493, 199] width 395 height 91
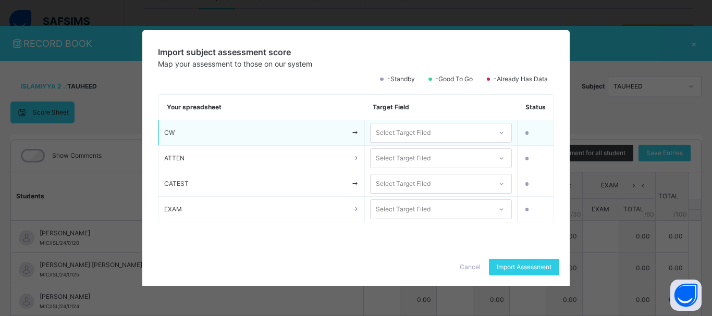
click at [439, 134] on div "Select Target Filed" at bounding box center [431, 133] width 121 height 16
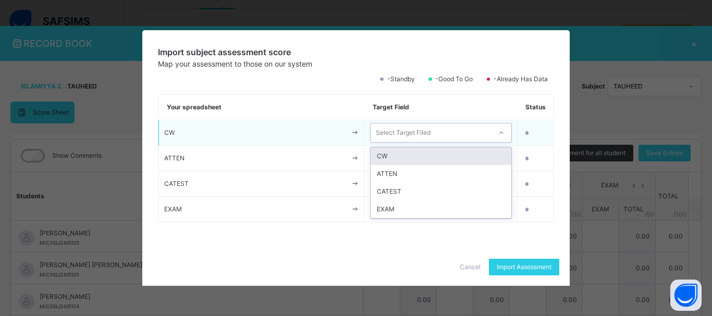
click at [437, 156] on div "CW" at bounding box center [441, 157] width 141 height 18
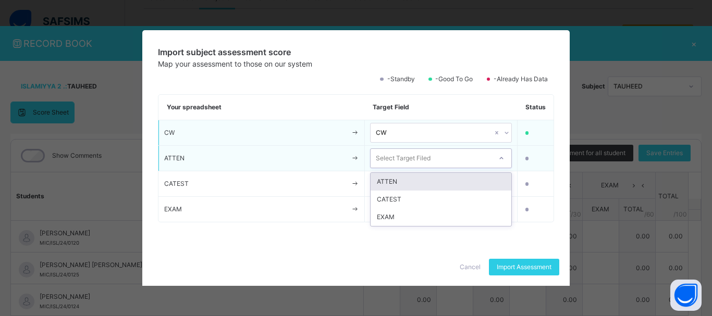
click at [437, 159] on div "Select Target Filed" at bounding box center [431, 159] width 121 height 16
click at [440, 181] on div "ATTEN" at bounding box center [441, 182] width 141 height 18
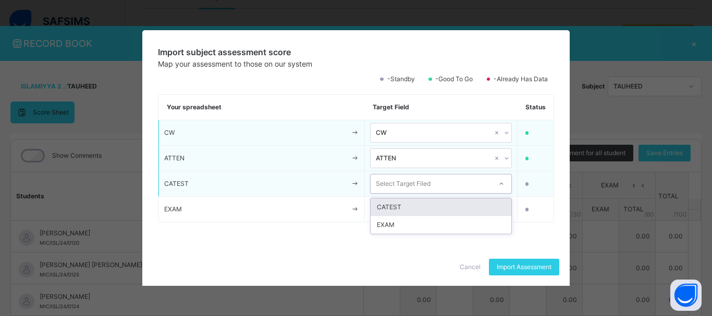
click at [439, 187] on div "Select Target Filed" at bounding box center [431, 184] width 121 height 16
click at [433, 205] on div "CATEST" at bounding box center [441, 208] width 141 height 18
click at [433, 205] on div "Select Target Filed" at bounding box center [431, 210] width 121 height 16
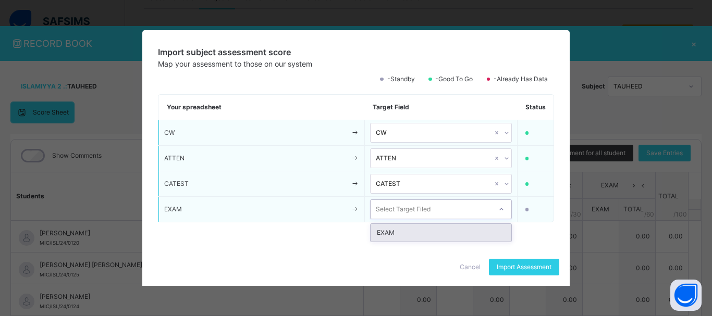
click at [433, 227] on div "EXAM" at bounding box center [441, 233] width 141 height 18
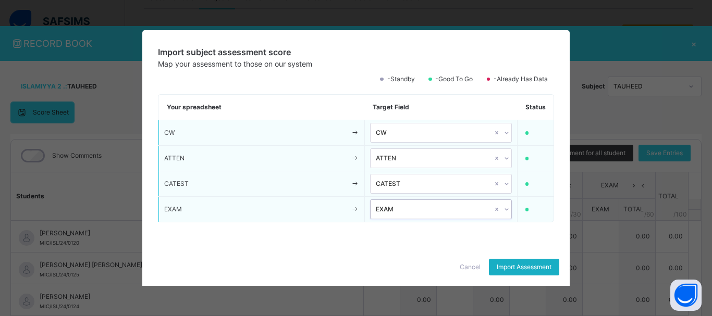
click at [523, 264] on span "Import Assessment" at bounding box center [524, 267] width 55 height 9
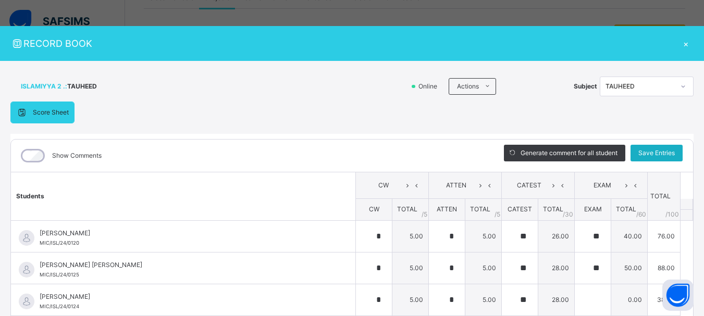
click at [642, 154] on span "Save Entries" at bounding box center [656, 153] width 36 height 9
click at [644, 149] on span "Save Entries" at bounding box center [656, 153] width 36 height 9
click at [642, 154] on span "Save Entries" at bounding box center [656, 153] width 36 height 9
click at [679, 42] on div "×" at bounding box center [686, 43] width 16 height 14
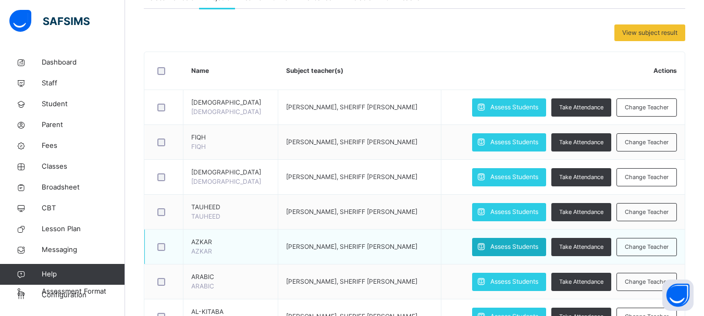
click at [517, 248] on span "Assess Students" at bounding box center [514, 246] width 48 height 9
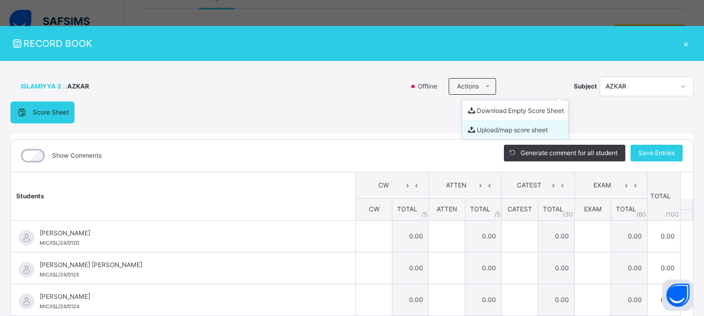
click at [471, 126] on li "Upload/map score sheet" at bounding box center [515, 129] width 106 height 19
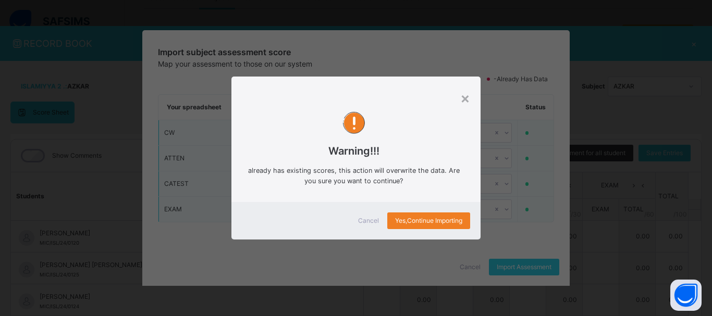
click at [361, 220] on span "Cancel" at bounding box center [368, 220] width 21 height 9
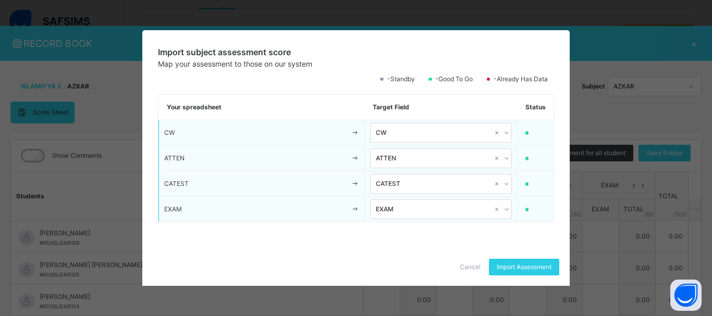
click at [465, 266] on span "Cancel" at bounding box center [470, 267] width 21 height 9
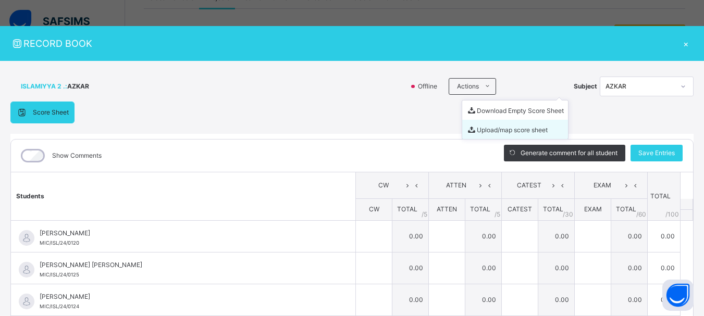
click at [474, 129] on li "Upload/map score sheet" at bounding box center [515, 129] width 106 height 19
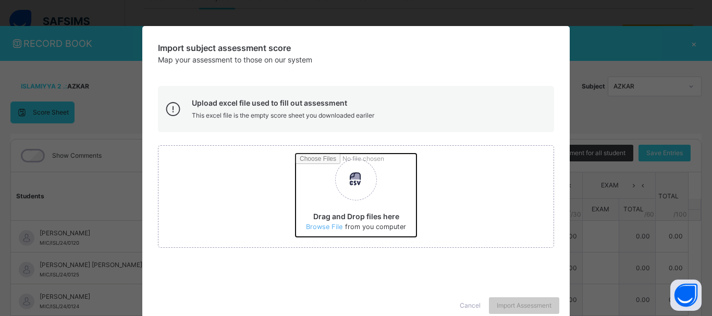
click at [321, 226] on input "Drag and Drop files here Select your Excel file Browse file Maximum size 2.5mb" at bounding box center [493, 199] width 395 height 91
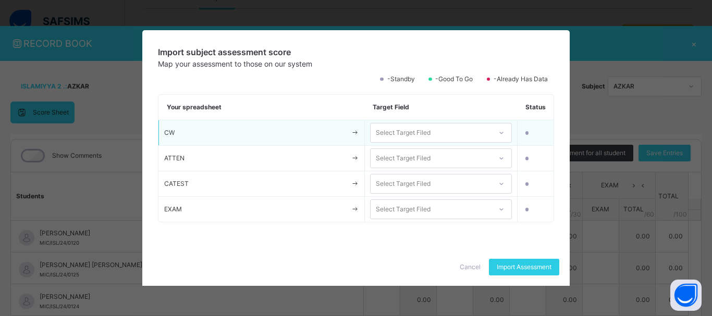
click at [458, 132] on div "Select Target Filed" at bounding box center [431, 133] width 121 height 16
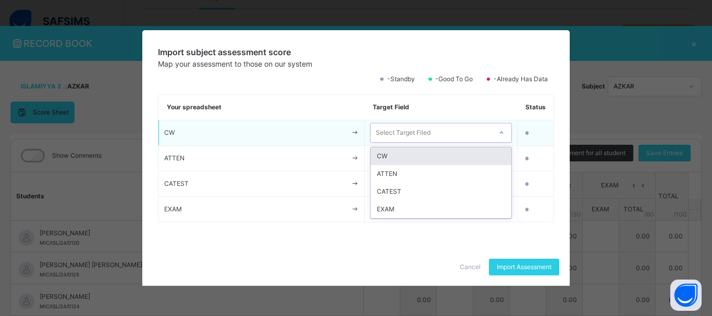
click at [446, 153] on div "CW" at bounding box center [441, 157] width 141 height 18
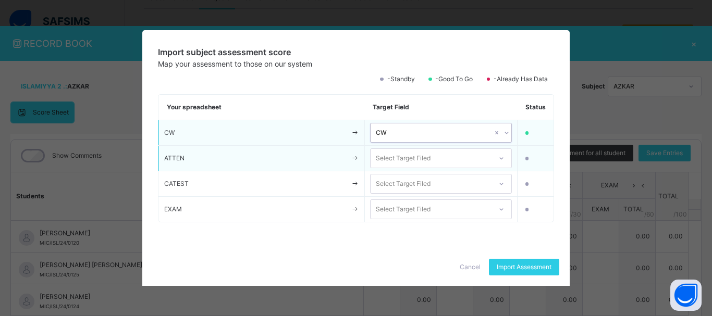
click at [445, 158] on div "Select Target Filed" at bounding box center [431, 159] width 121 height 16
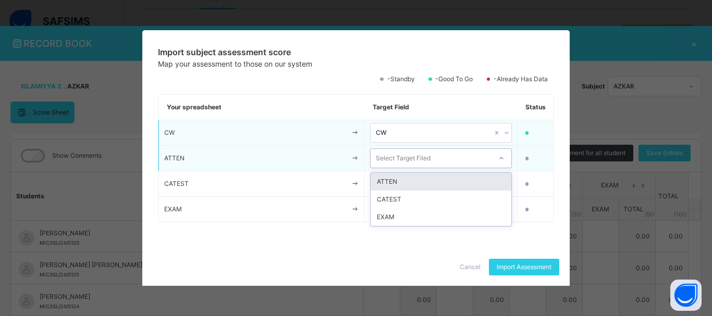
click at [447, 179] on div "ATTEN" at bounding box center [441, 182] width 141 height 18
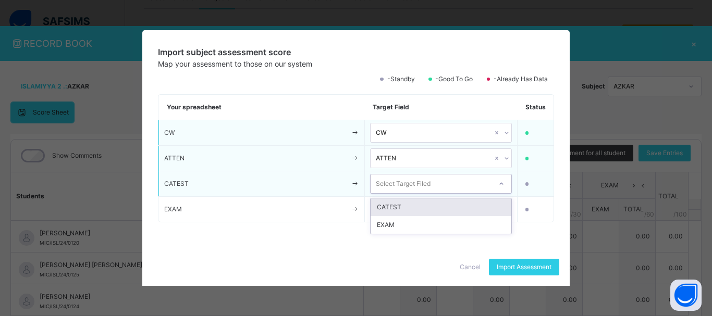
click at [446, 187] on div "Select Target Filed" at bounding box center [431, 184] width 121 height 16
click at [446, 202] on div "CATEST" at bounding box center [441, 208] width 141 height 18
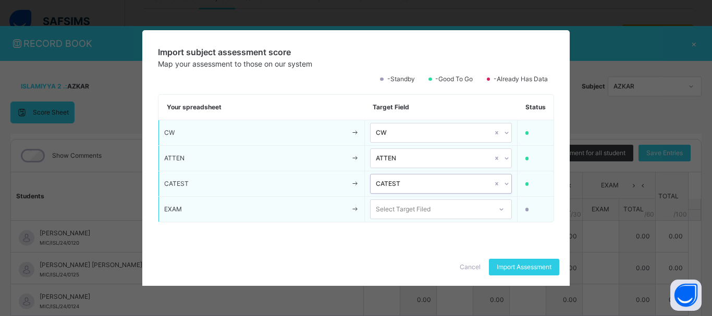
click at [450, 211] on div "Select Target Filed" at bounding box center [431, 210] width 121 height 16
click at [448, 235] on div "EXAM" at bounding box center [441, 233] width 141 height 18
click at [508, 266] on span "Import Assessment" at bounding box center [524, 267] width 55 height 9
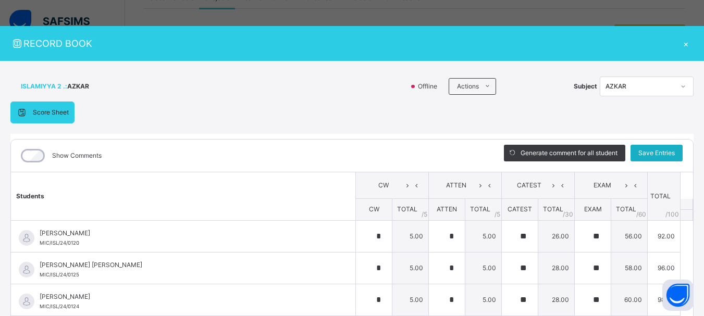
click at [644, 153] on span "Save Entries" at bounding box center [656, 153] width 36 height 9
click at [651, 156] on span "Save Entries" at bounding box center [656, 153] width 36 height 9
click at [680, 44] on div "×" at bounding box center [686, 43] width 16 height 14
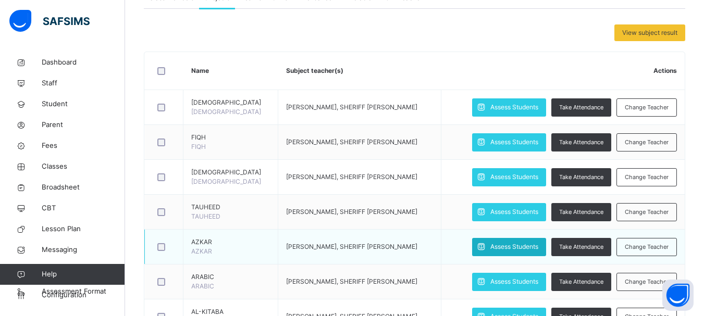
click at [511, 244] on span "Assess Students" at bounding box center [514, 246] width 48 height 9
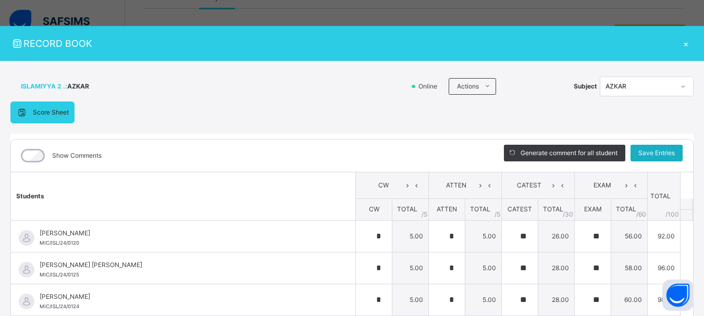
click at [661, 150] on span "Save Entries" at bounding box center [656, 153] width 36 height 9
click at [680, 43] on div "×" at bounding box center [686, 43] width 16 height 14
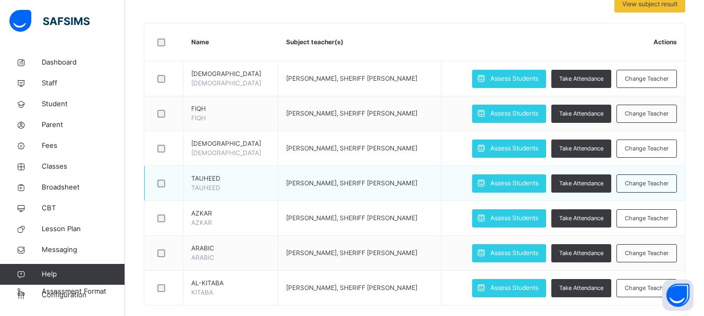
scroll to position [253, 0]
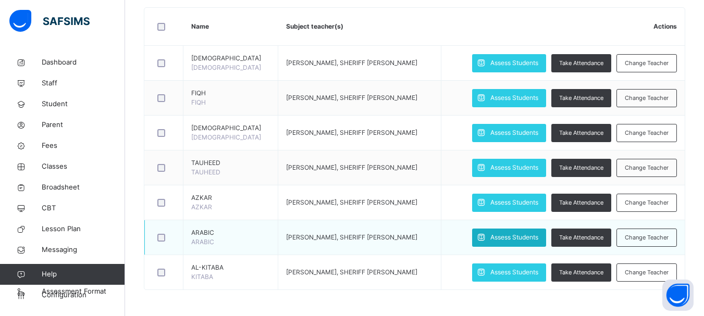
click at [503, 234] on span "Assess Students" at bounding box center [514, 237] width 48 height 9
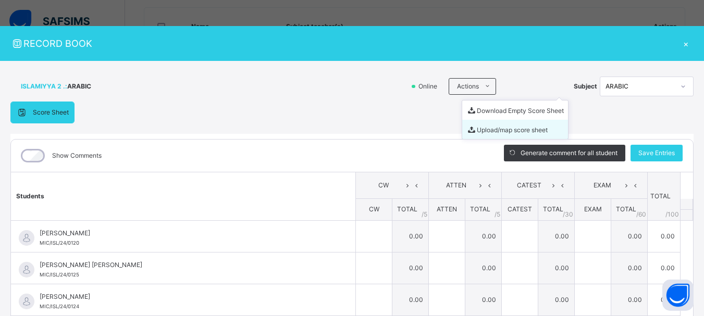
click at [479, 128] on li "Upload/map score sheet" at bounding box center [515, 129] width 106 height 19
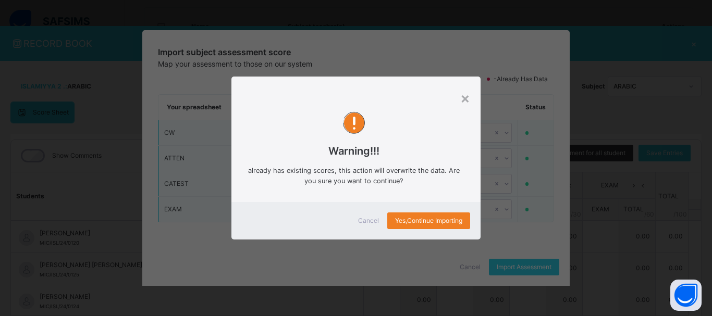
click at [363, 224] on span "Cancel" at bounding box center [368, 220] width 21 height 9
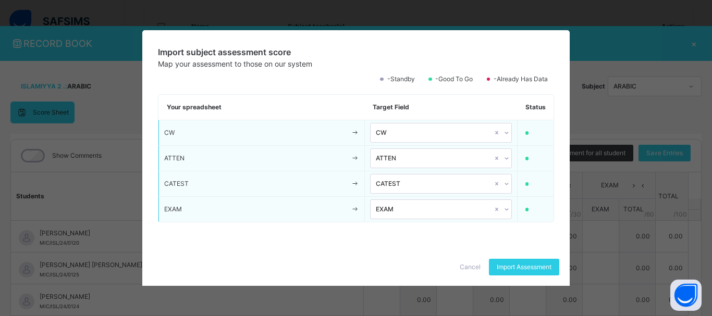
click at [468, 268] on span "Cancel" at bounding box center [470, 267] width 21 height 9
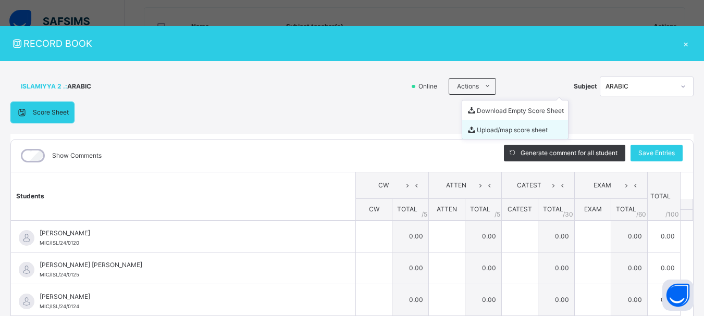
click at [482, 125] on li "Upload/map score sheet" at bounding box center [515, 129] width 106 height 19
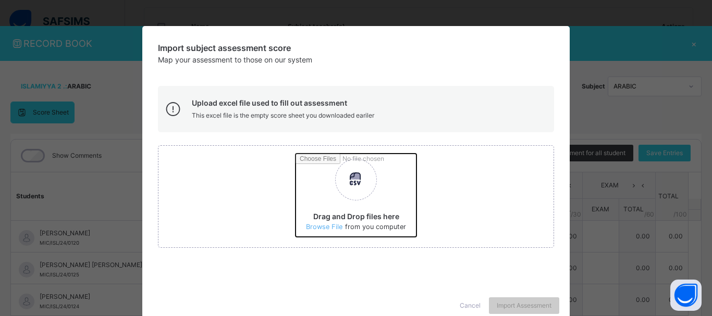
click at [331, 224] on input "Drag and Drop files here Select your Excel file Browse file Maximum size 2.5mb" at bounding box center [493, 199] width 395 height 91
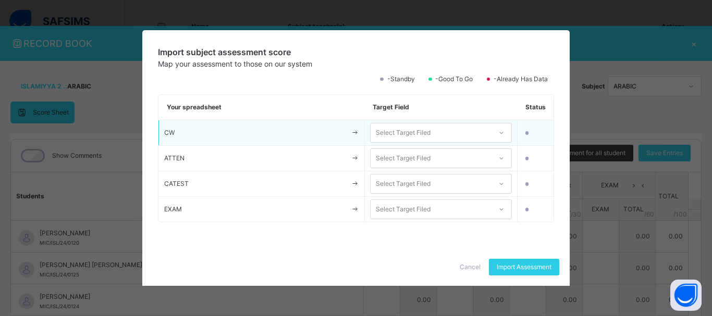
click at [404, 127] on div "Select Target Filed" at bounding box center [403, 133] width 55 height 20
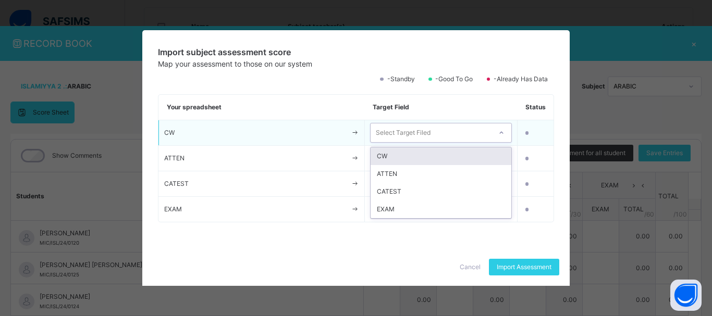
click at [406, 155] on div "CW" at bounding box center [441, 157] width 141 height 18
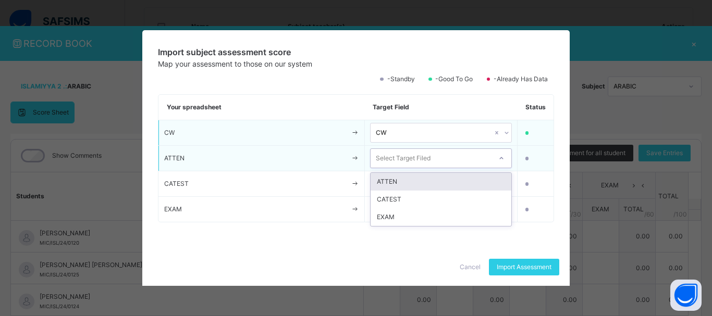
click at [407, 162] on div "Select Target Filed" at bounding box center [403, 159] width 55 height 20
click at [407, 179] on div "ATTEN" at bounding box center [441, 182] width 141 height 18
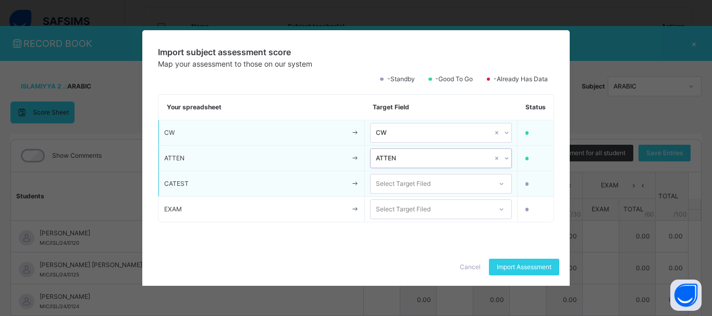
click at [408, 187] on div "Select Target Filed" at bounding box center [403, 184] width 55 height 20
click at [409, 203] on div "CATEST" at bounding box center [441, 208] width 141 height 18
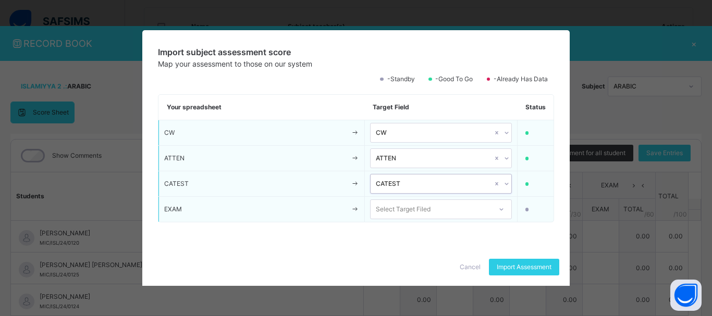
click at [413, 212] on div "Select Target Filed" at bounding box center [403, 210] width 55 height 20
click at [413, 227] on div "EXAM" at bounding box center [441, 233] width 141 height 18
click at [501, 268] on span "Import Assessment" at bounding box center [524, 267] width 55 height 9
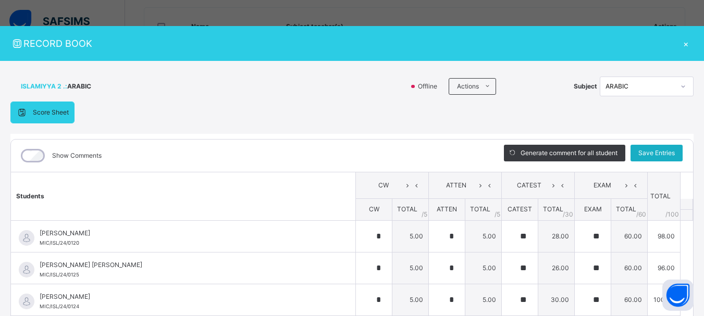
click at [655, 152] on span "Save Entries" at bounding box center [656, 153] width 36 height 9
click at [653, 151] on span "Save Entries" at bounding box center [656, 153] width 36 height 9
click at [681, 45] on div "×" at bounding box center [686, 43] width 16 height 14
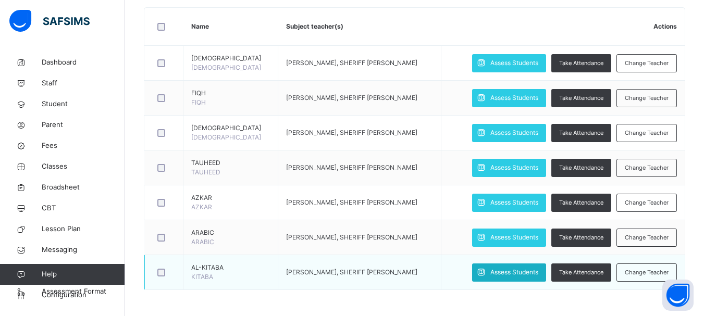
click at [518, 271] on span "Assess Students" at bounding box center [514, 272] width 48 height 9
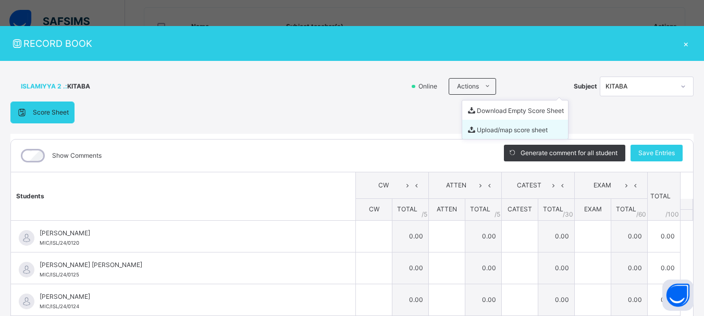
click at [481, 130] on li "Upload/map score sheet" at bounding box center [515, 129] width 106 height 19
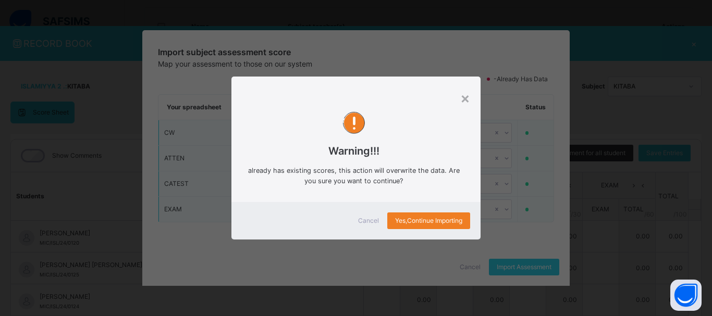
click at [365, 222] on span "Cancel" at bounding box center [368, 220] width 21 height 9
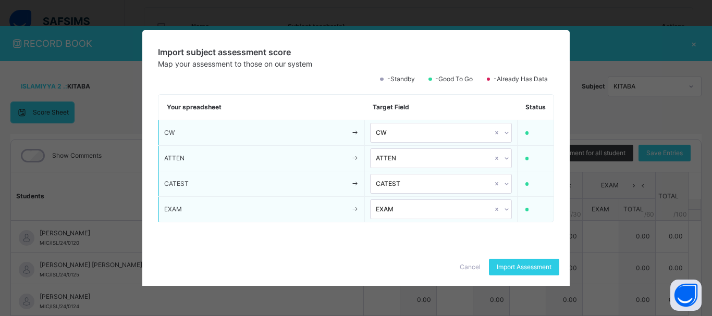
click at [470, 267] on span "Cancel" at bounding box center [470, 267] width 21 height 9
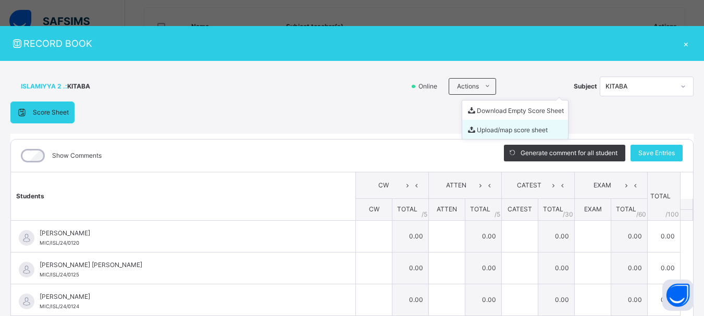
click at [475, 130] on li "Upload/map score sheet" at bounding box center [515, 129] width 106 height 19
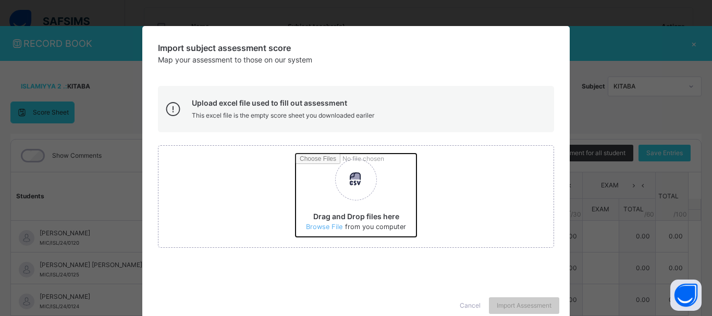
click at [331, 227] on input "Drag and Drop files here Select your Excel file Browse file Maximum size 2.5mb" at bounding box center [493, 199] width 395 height 91
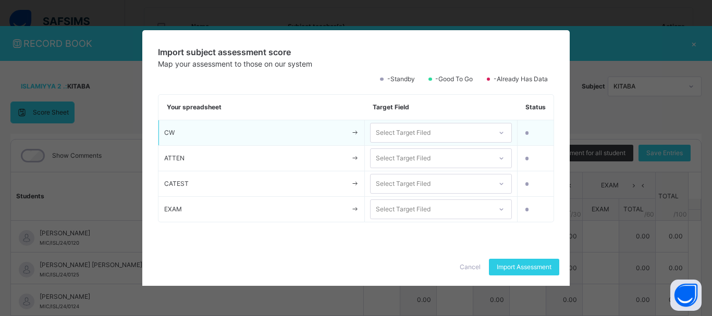
click at [425, 137] on div "Select Target Filed" at bounding box center [403, 133] width 55 height 20
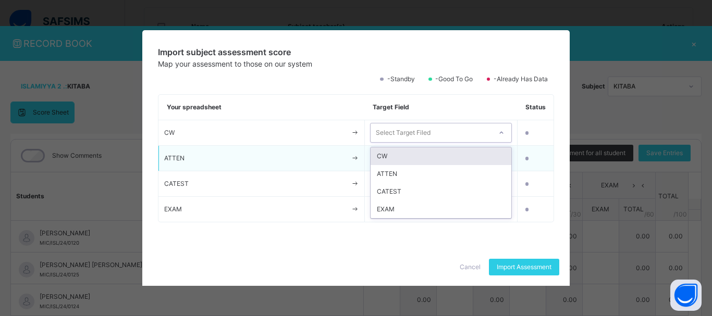
click at [426, 146] on td "Select Target Filed" at bounding box center [441, 159] width 153 height 26
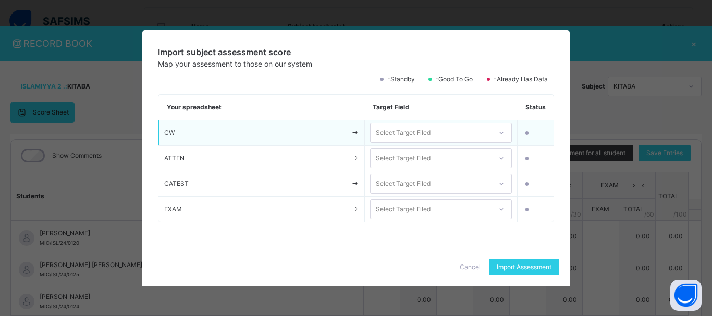
click at [428, 133] on div "Select Target Filed" at bounding box center [403, 133] width 55 height 20
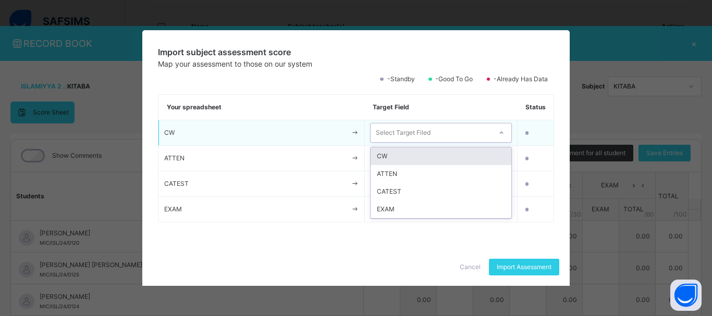
click at [428, 161] on div "CW" at bounding box center [441, 157] width 141 height 18
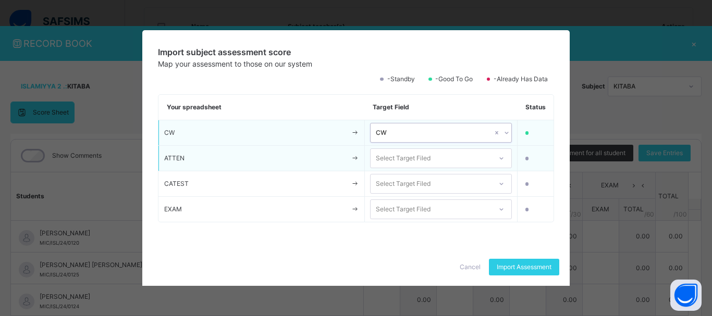
click at [429, 159] on div "Select Target Filed" at bounding box center [403, 159] width 55 height 20
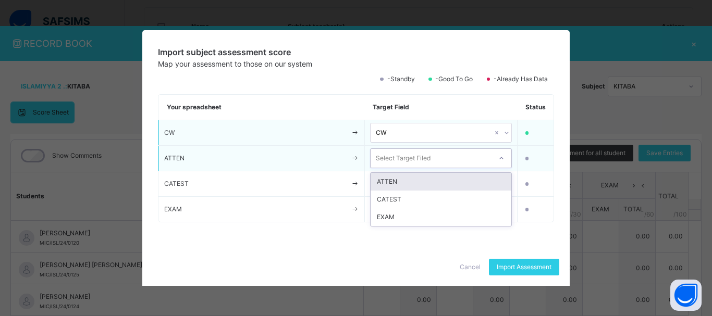
click at [430, 179] on div "ATTEN" at bounding box center [441, 182] width 141 height 18
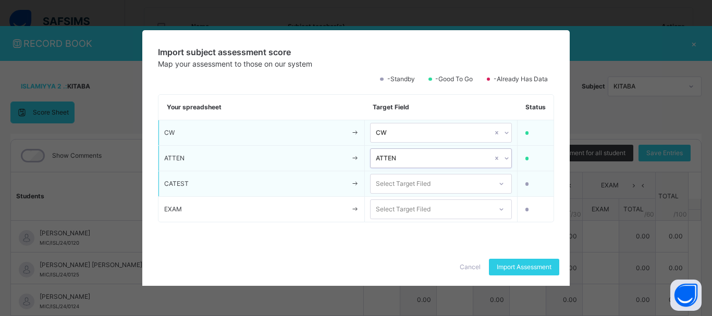
click at [432, 187] on div "Select Target Filed" at bounding box center [431, 184] width 121 height 16
click at [433, 208] on div "CATEST" at bounding box center [441, 208] width 141 height 18
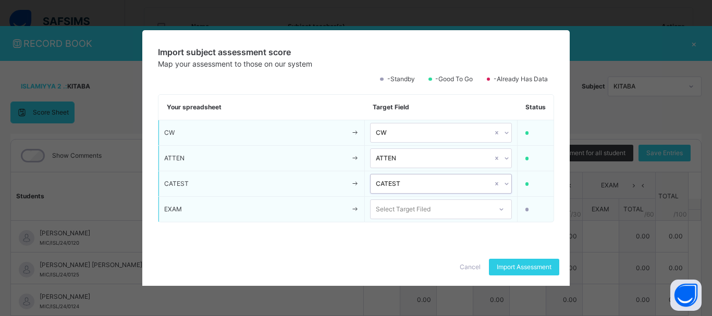
click at [436, 212] on div "Select Target Filed" at bounding box center [431, 210] width 121 height 16
click at [435, 234] on div "EXAM" at bounding box center [441, 233] width 141 height 18
click at [513, 264] on span "Import Assessment" at bounding box center [524, 267] width 55 height 9
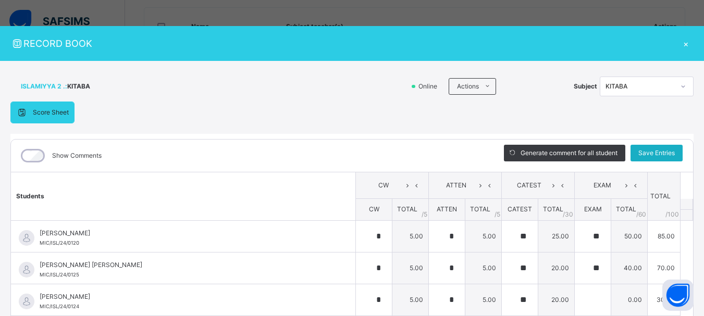
click at [644, 148] on div "Save Entries" at bounding box center [657, 153] width 52 height 17
click at [645, 154] on span "Save Entries" at bounding box center [656, 153] width 36 height 9
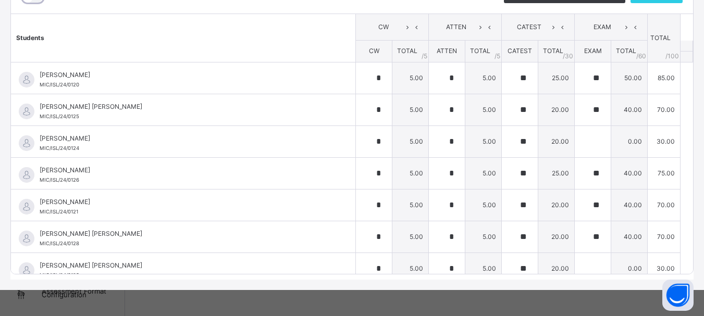
scroll to position [54, 0]
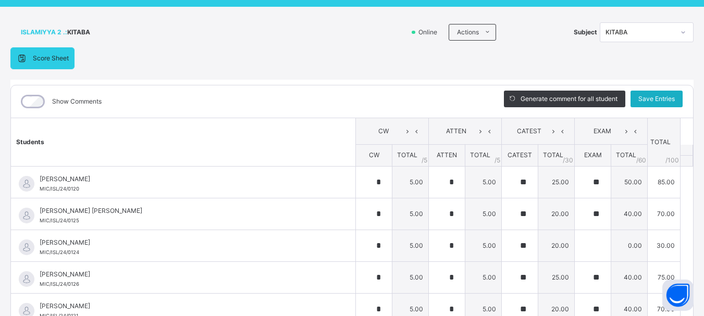
click at [651, 97] on span "Save Entries" at bounding box center [656, 98] width 36 height 9
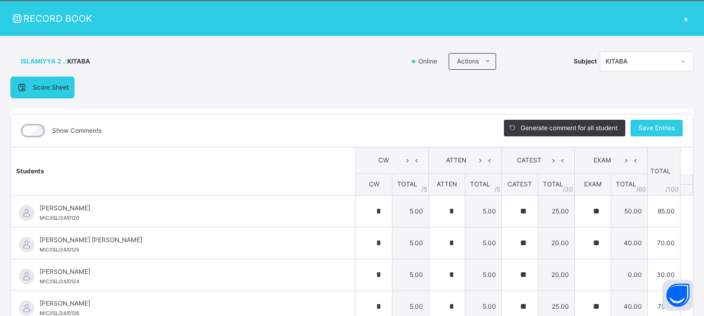
scroll to position [0, 0]
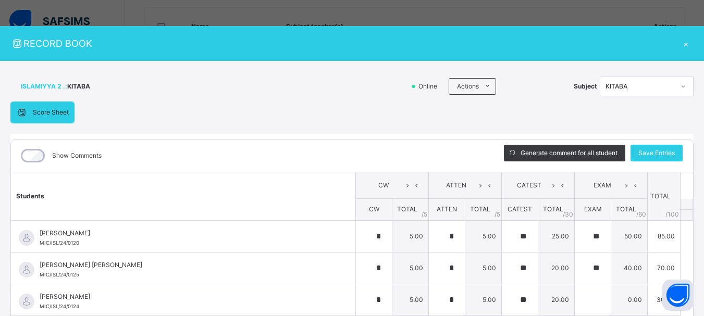
click at [681, 45] on div "×" at bounding box center [686, 43] width 16 height 14
